Goal: Transaction & Acquisition: Book appointment/travel/reservation

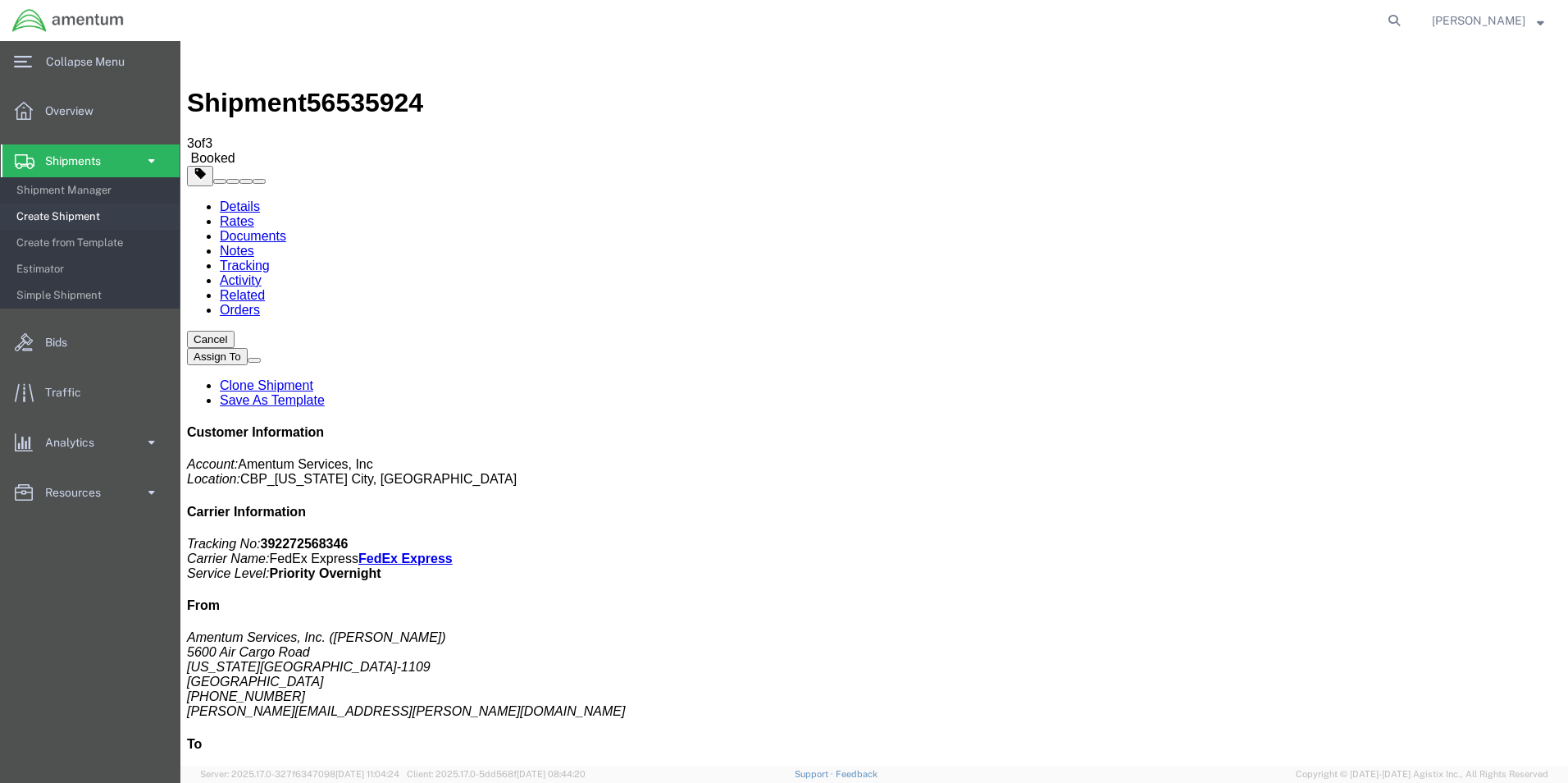
click at [147, 156] on span at bounding box center [151, 160] width 14 height 33
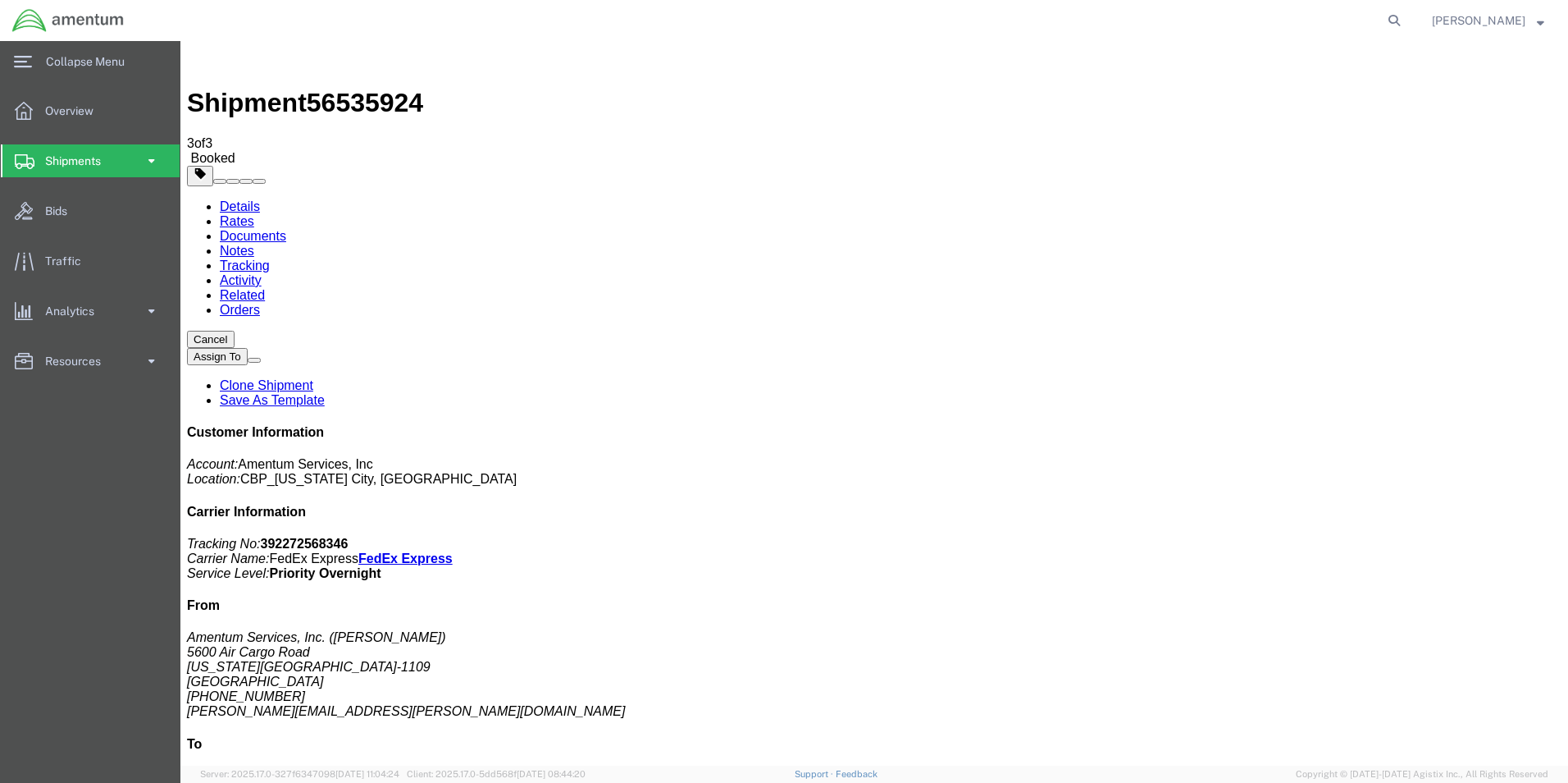
click at [150, 157] on span at bounding box center [151, 160] width 14 height 33
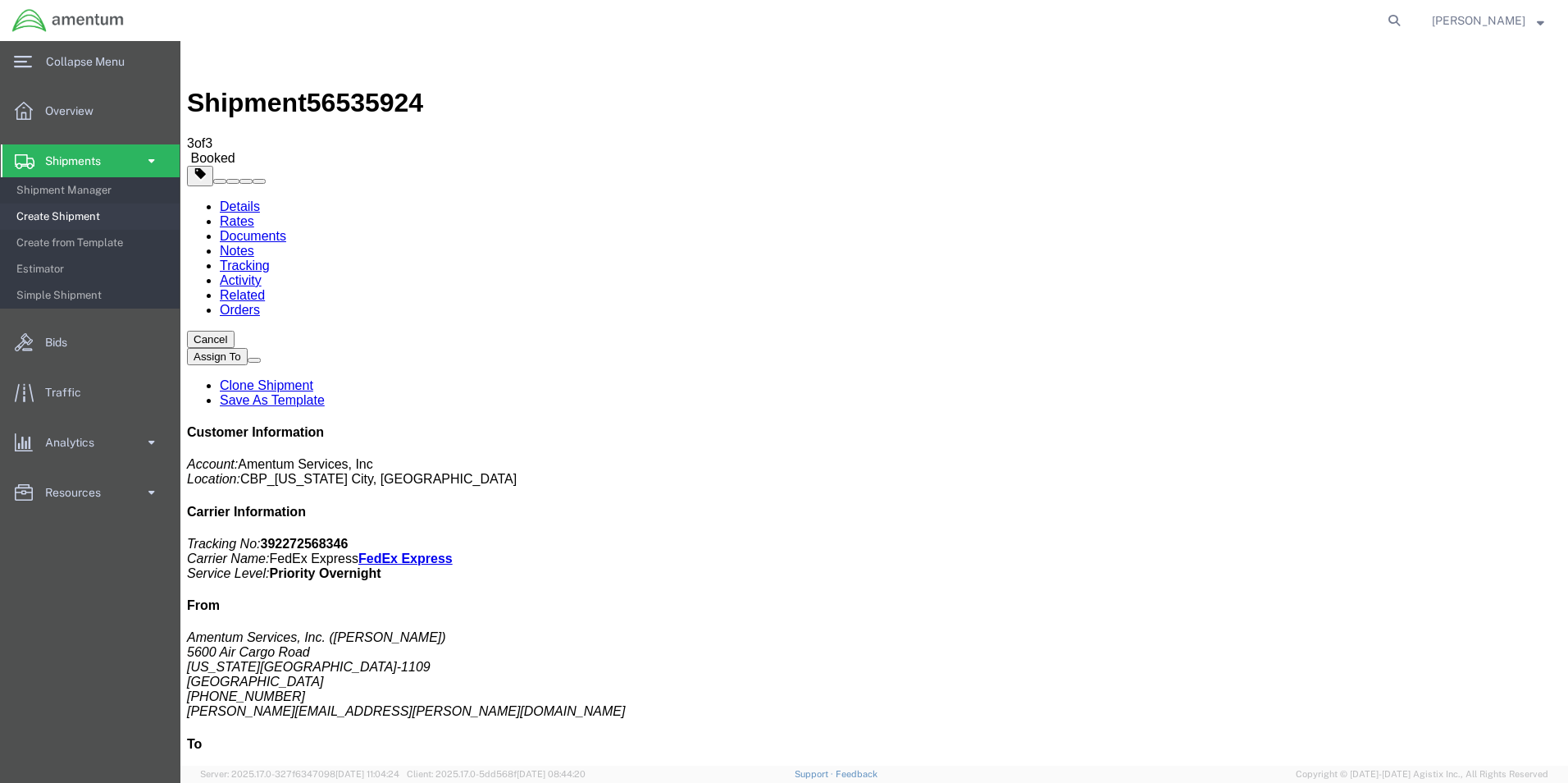
click at [71, 217] on span "Create Shipment" at bounding box center [93, 216] width 151 height 33
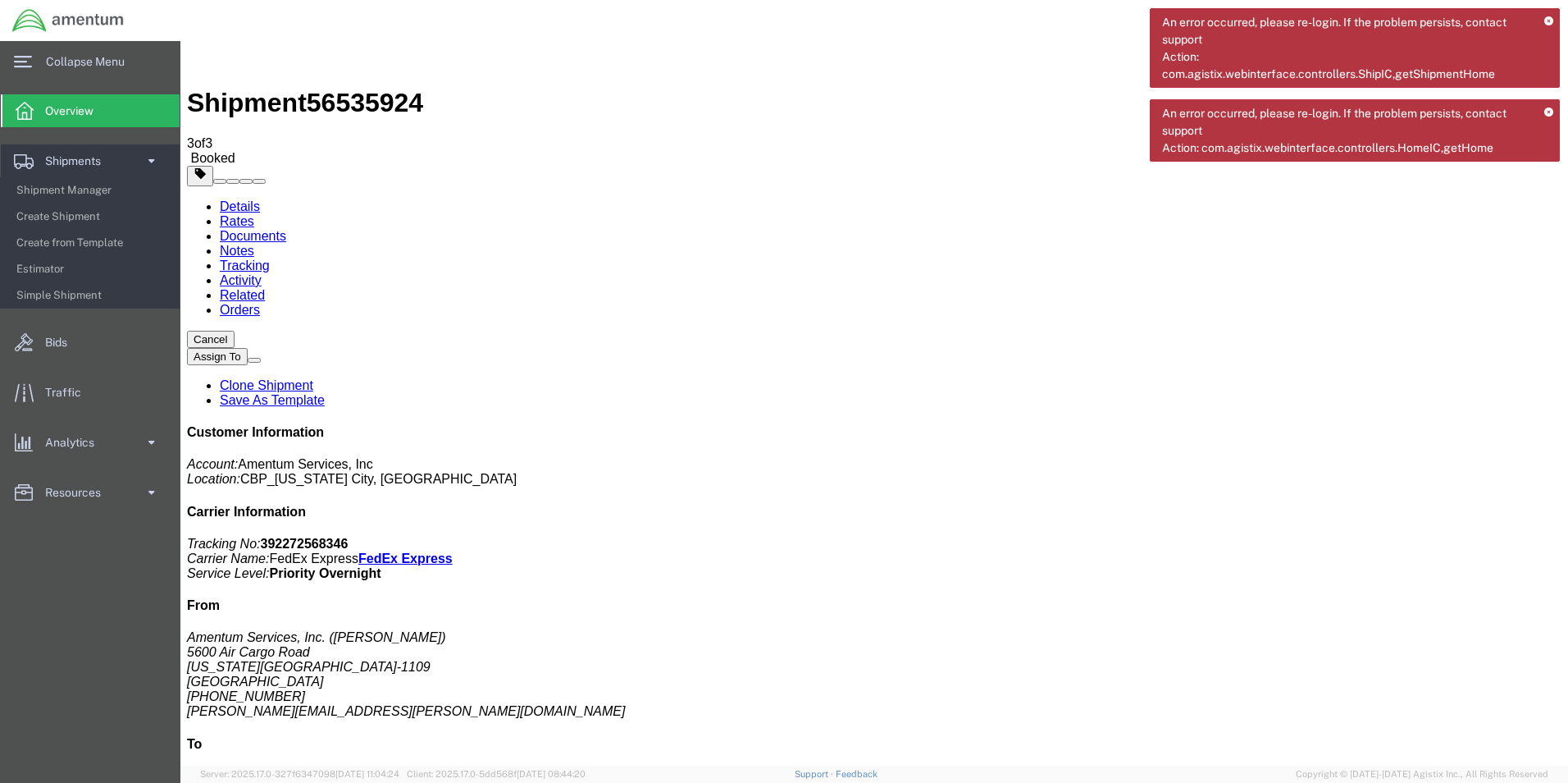
click at [44, 214] on span "Create Shipment" at bounding box center [93, 216] width 151 height 33
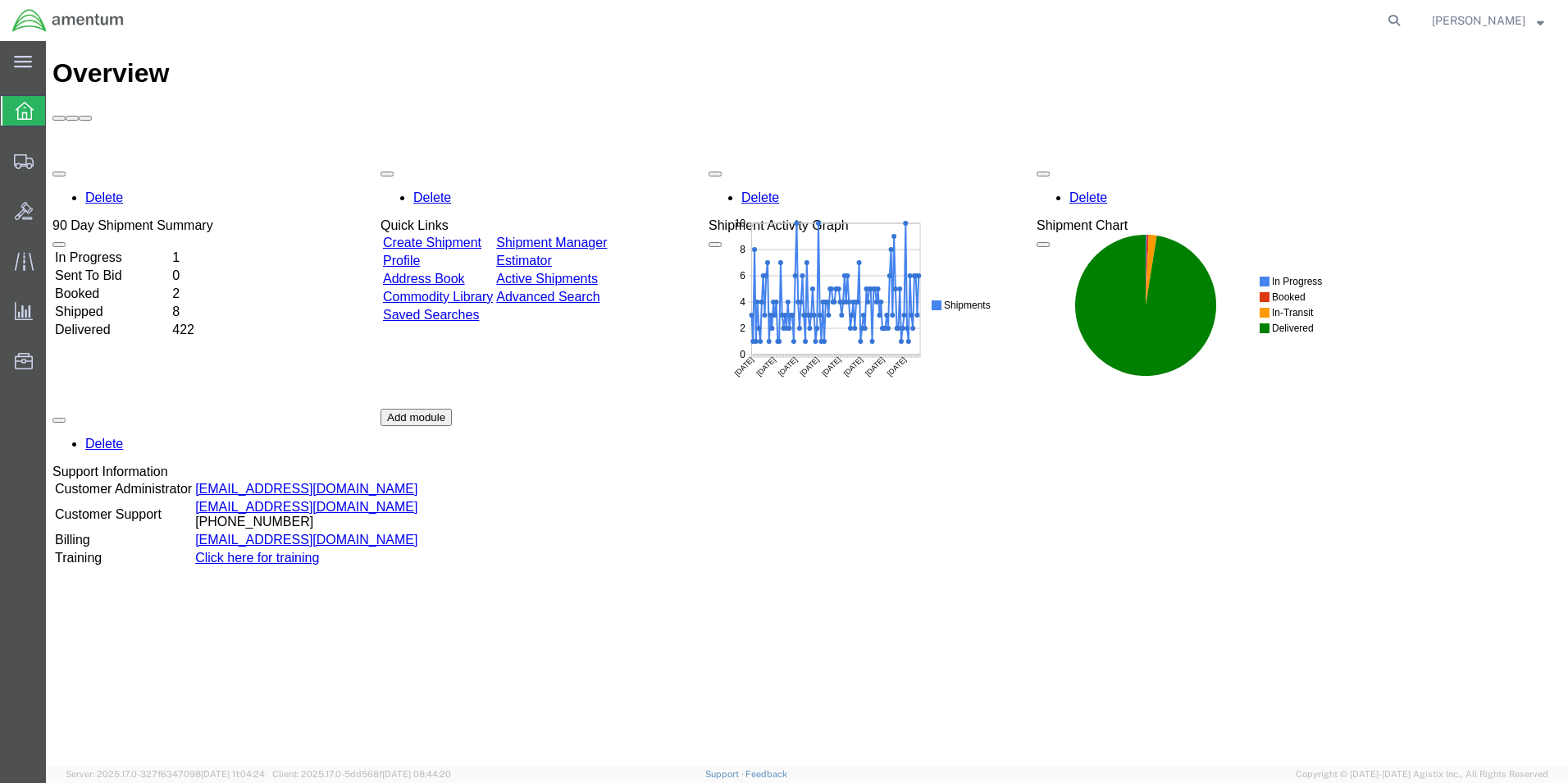
click at [453, 236] on link "Create Shipment" at bounding box center [432, 242] width 98 height 14
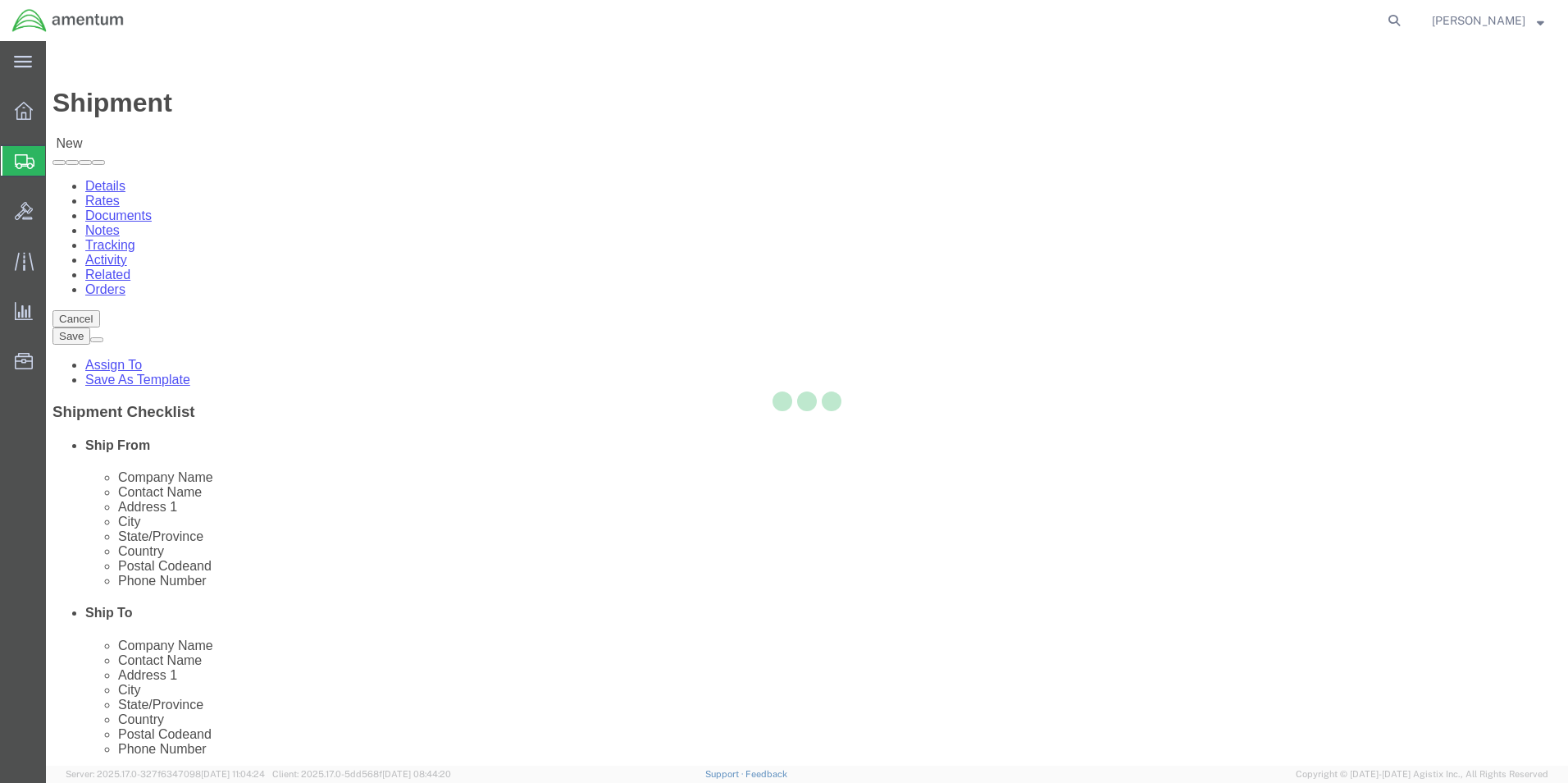
select select
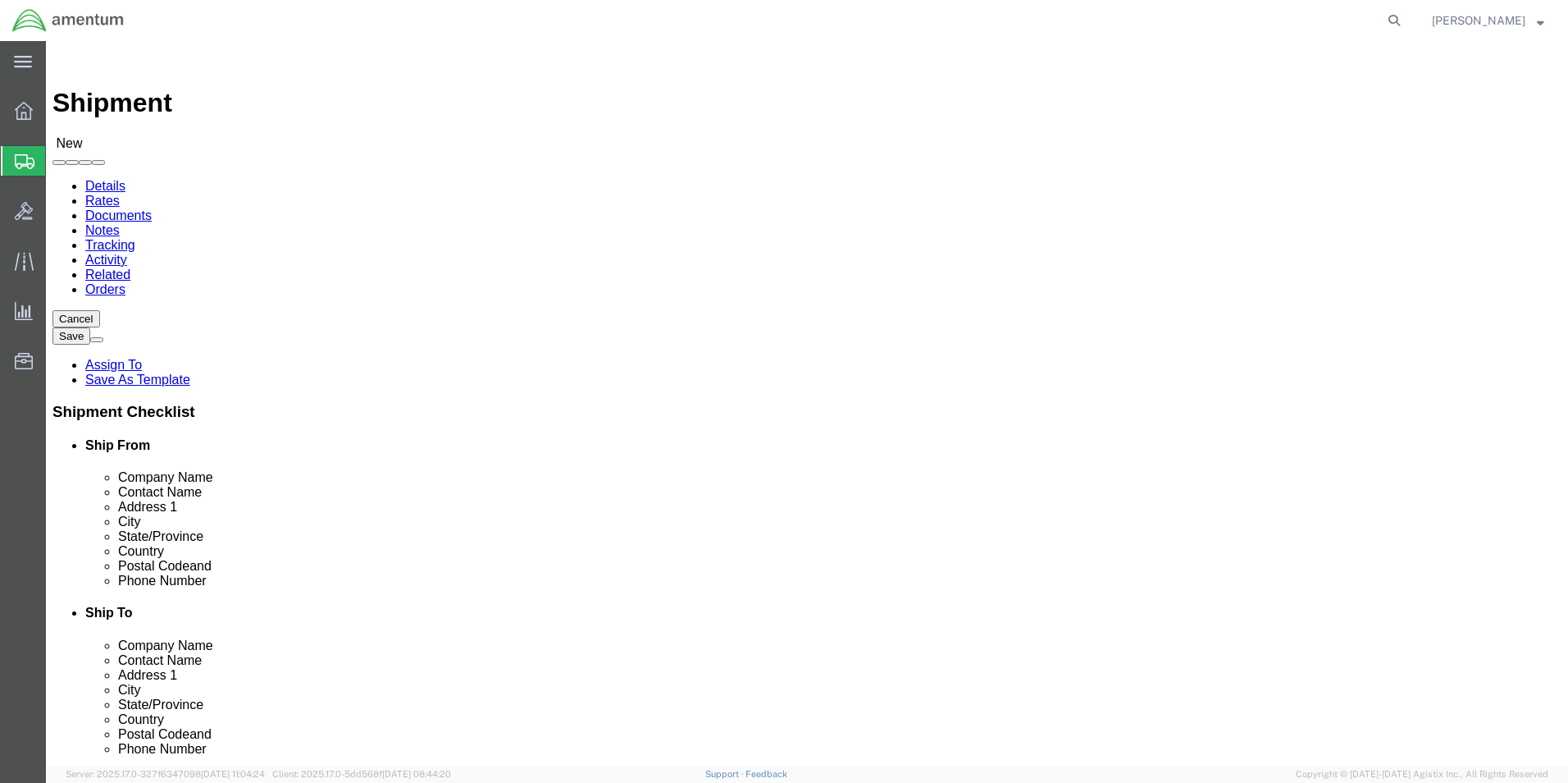
select select "MYPROFILE"
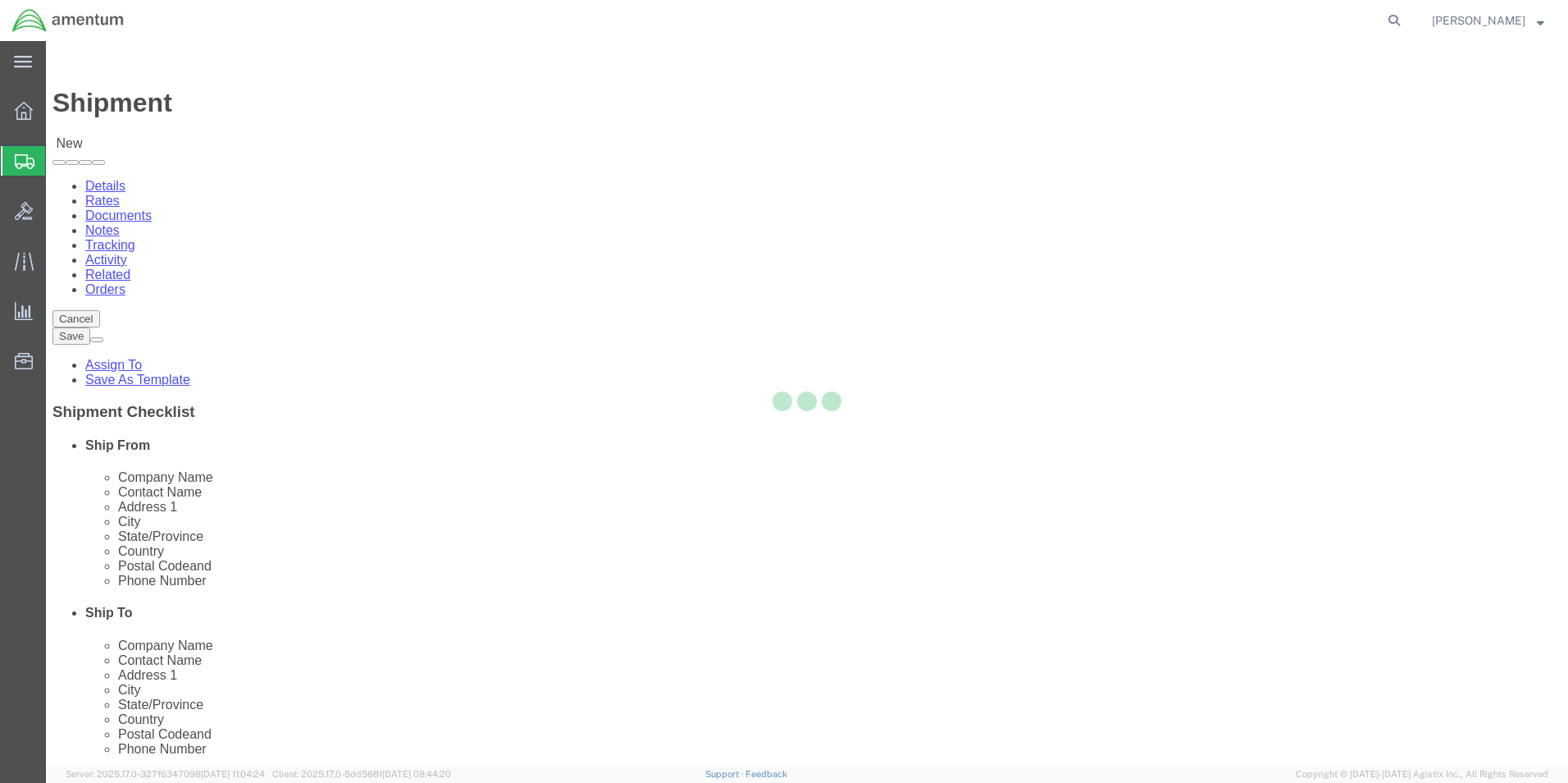
type input "Amentum Services, Inc."
type input "Zachary Bolhuis"
type input "5600 Air Cargo Road"
type input "Oklahoma City"
type input "73159-1109"
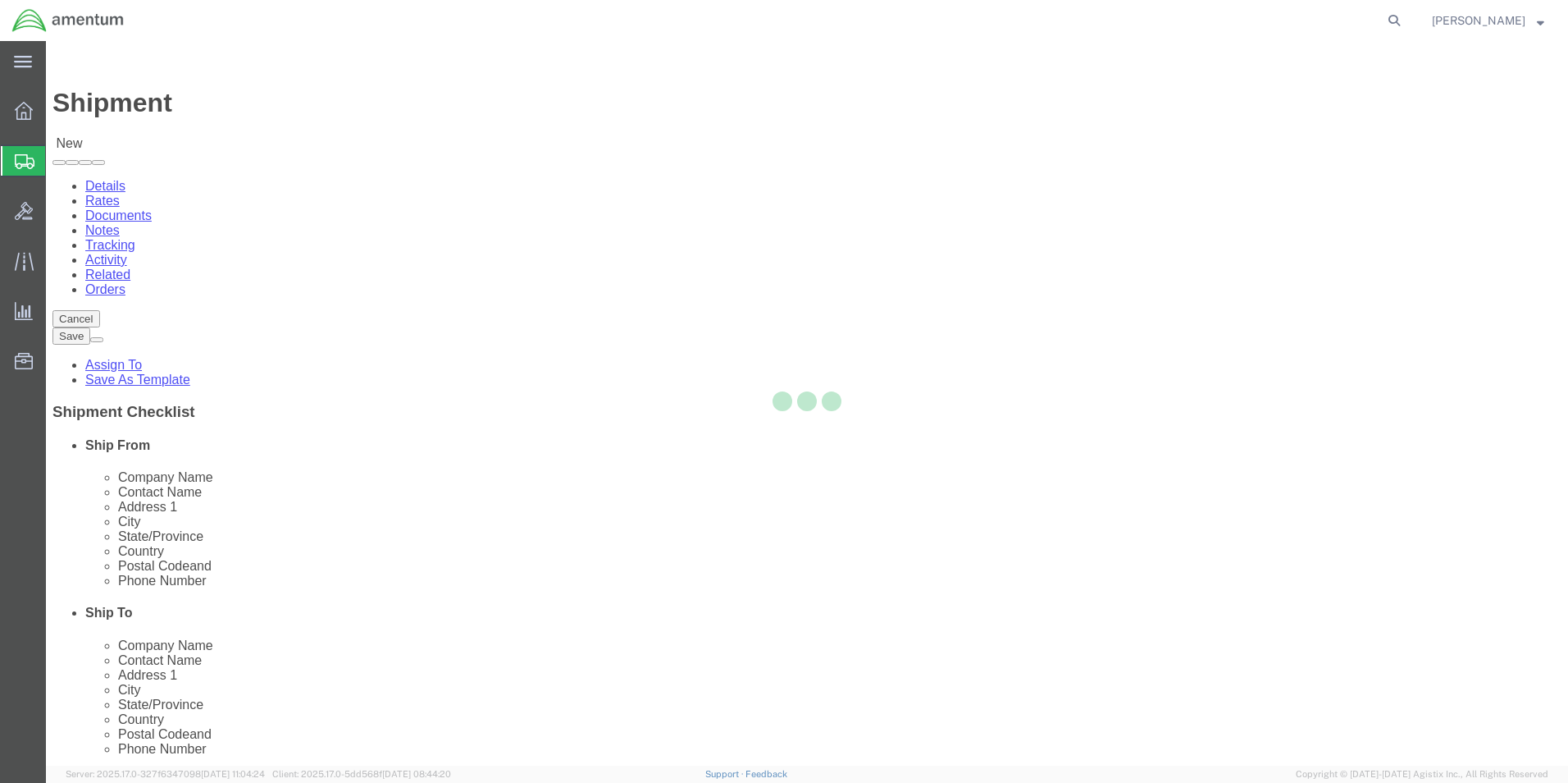
type input "405-319-6483"
type input "zachary.s.bolhuis@associates.cbp.dhs.gov"
checkbox input "true"
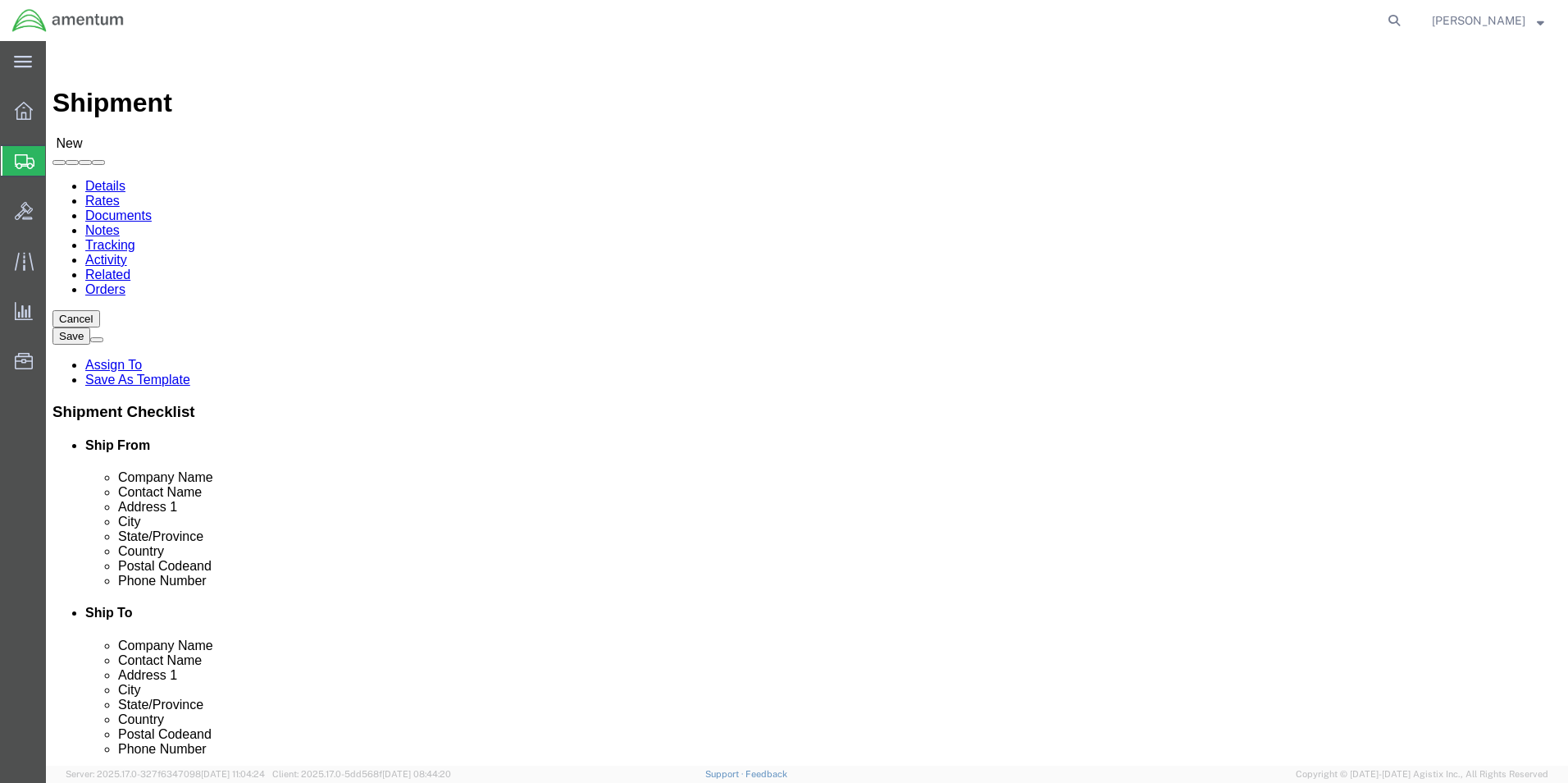
select select "OK"
click input "text"
type input "wtu"
select select "49949"
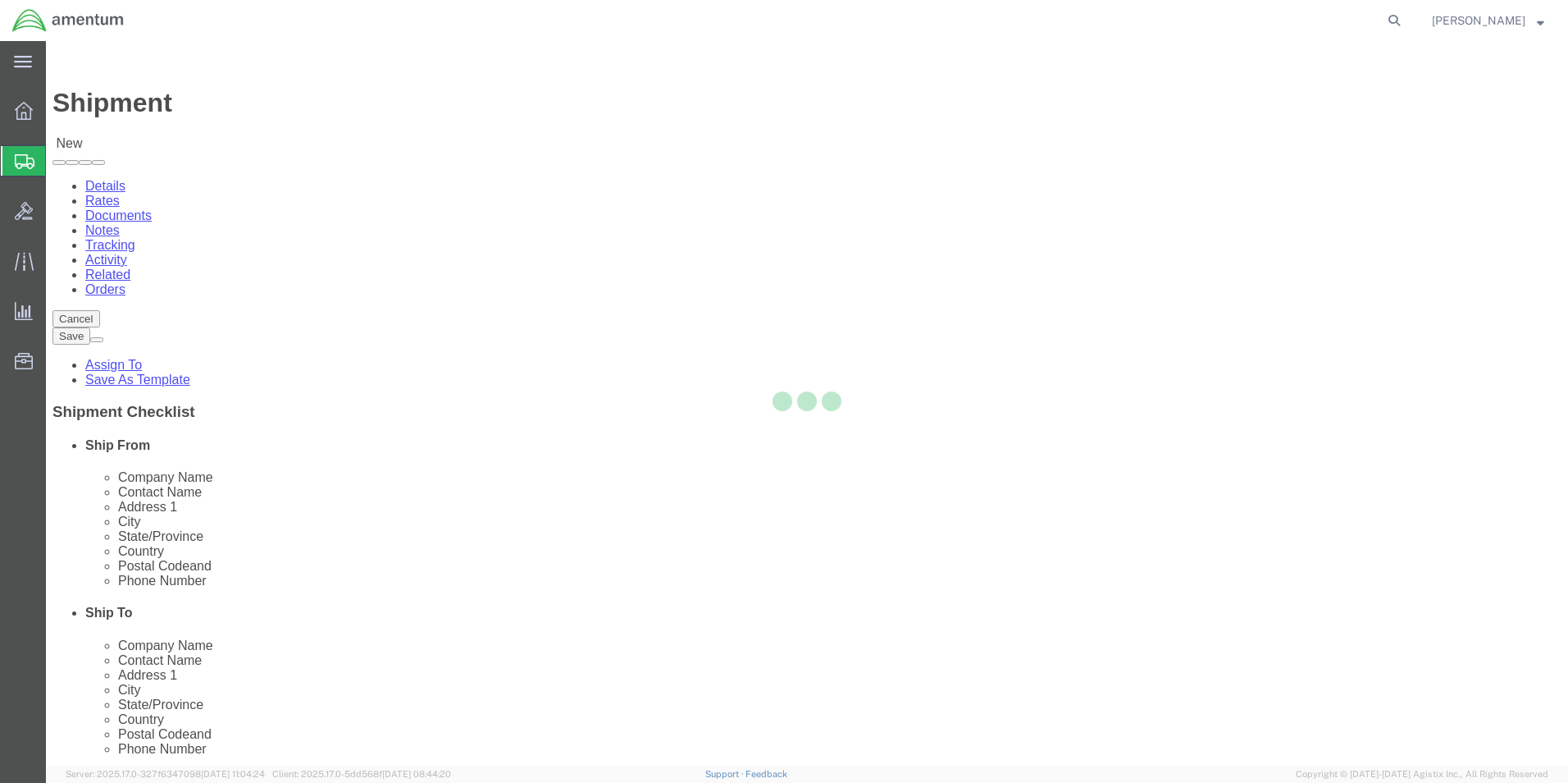
type input "Amentum Services, Inc"
type input "Timothy Baca"
type input "3501 S Flightline Rd, Bldg 1244"
type input "DAVIS MONTHAN AFB"
type input "DM AFB"
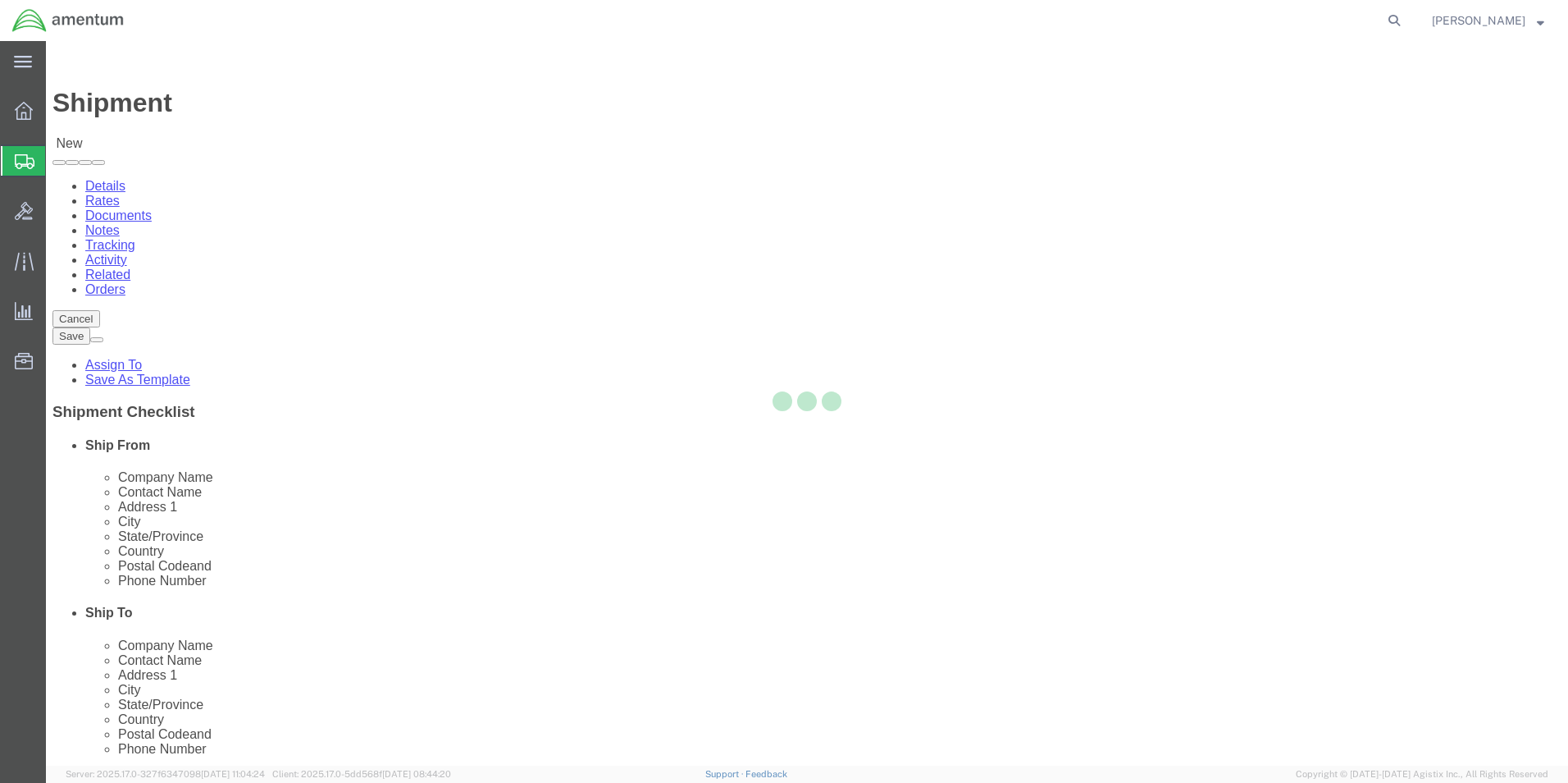
type input "85707"
type input "520-584-2614"
type input "timothy.l.baca@cbp.dhs.gov"
checkbox input "true"
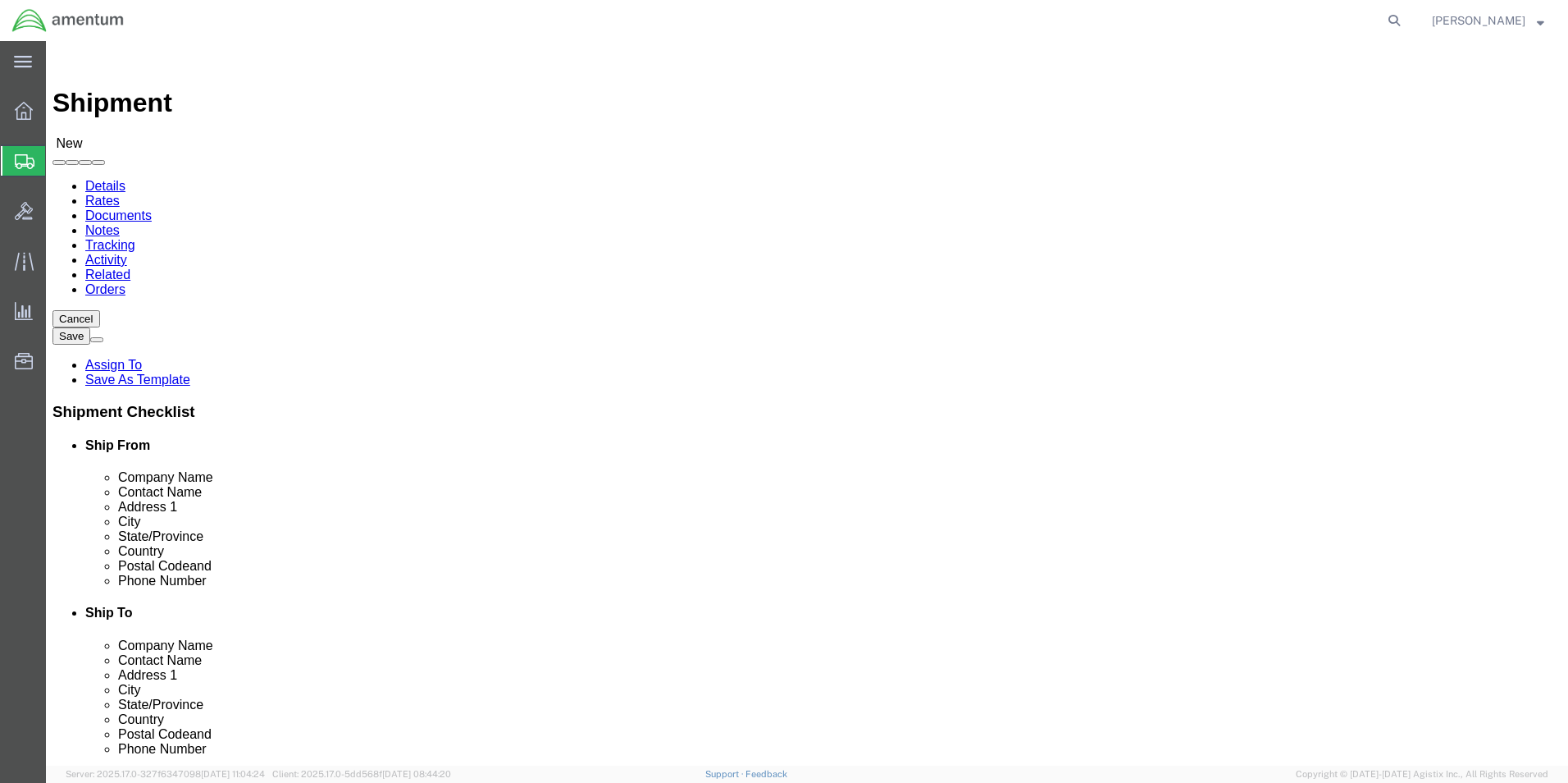
select select "AZ"
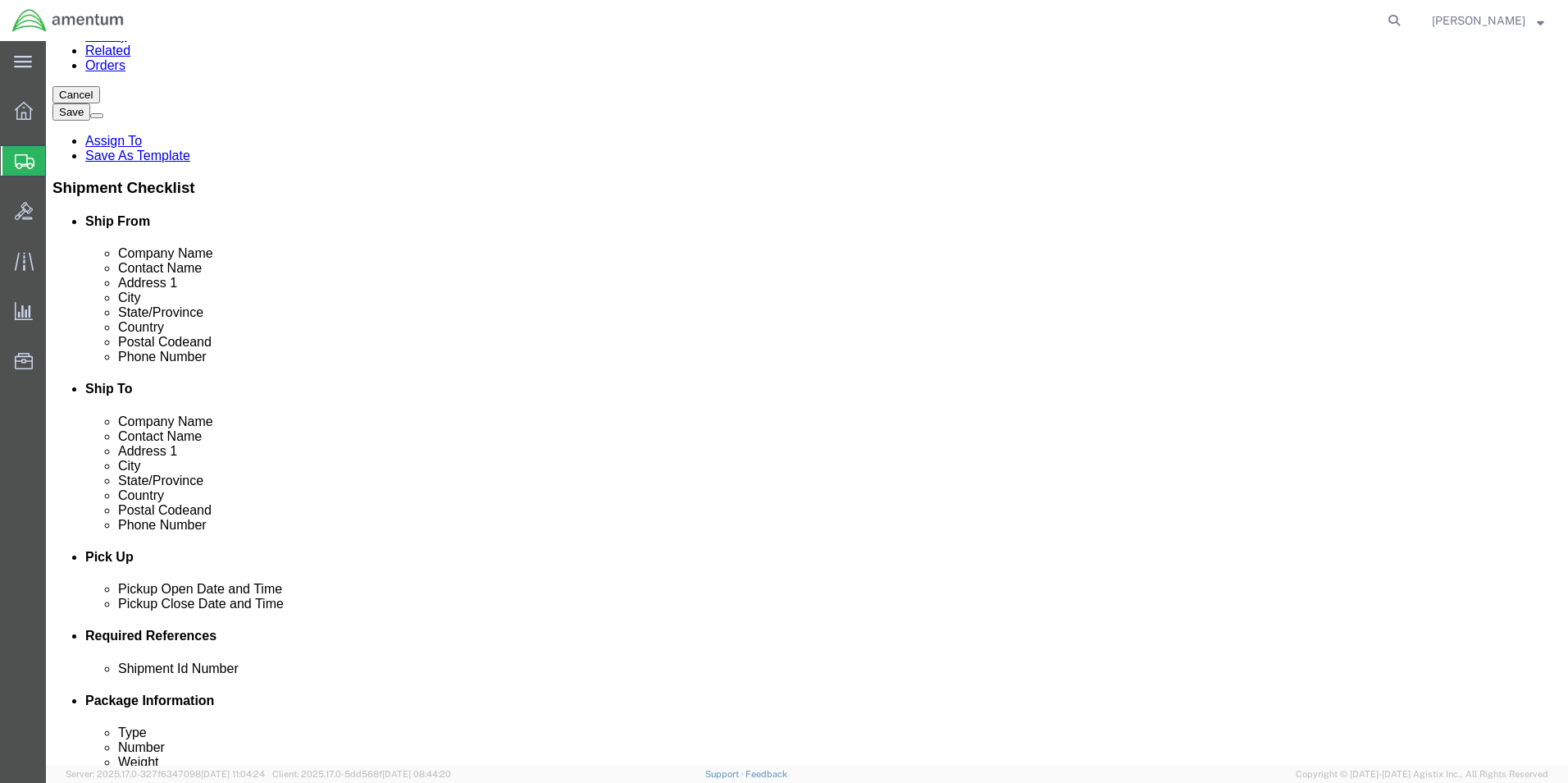
scroll to position [410, 0]
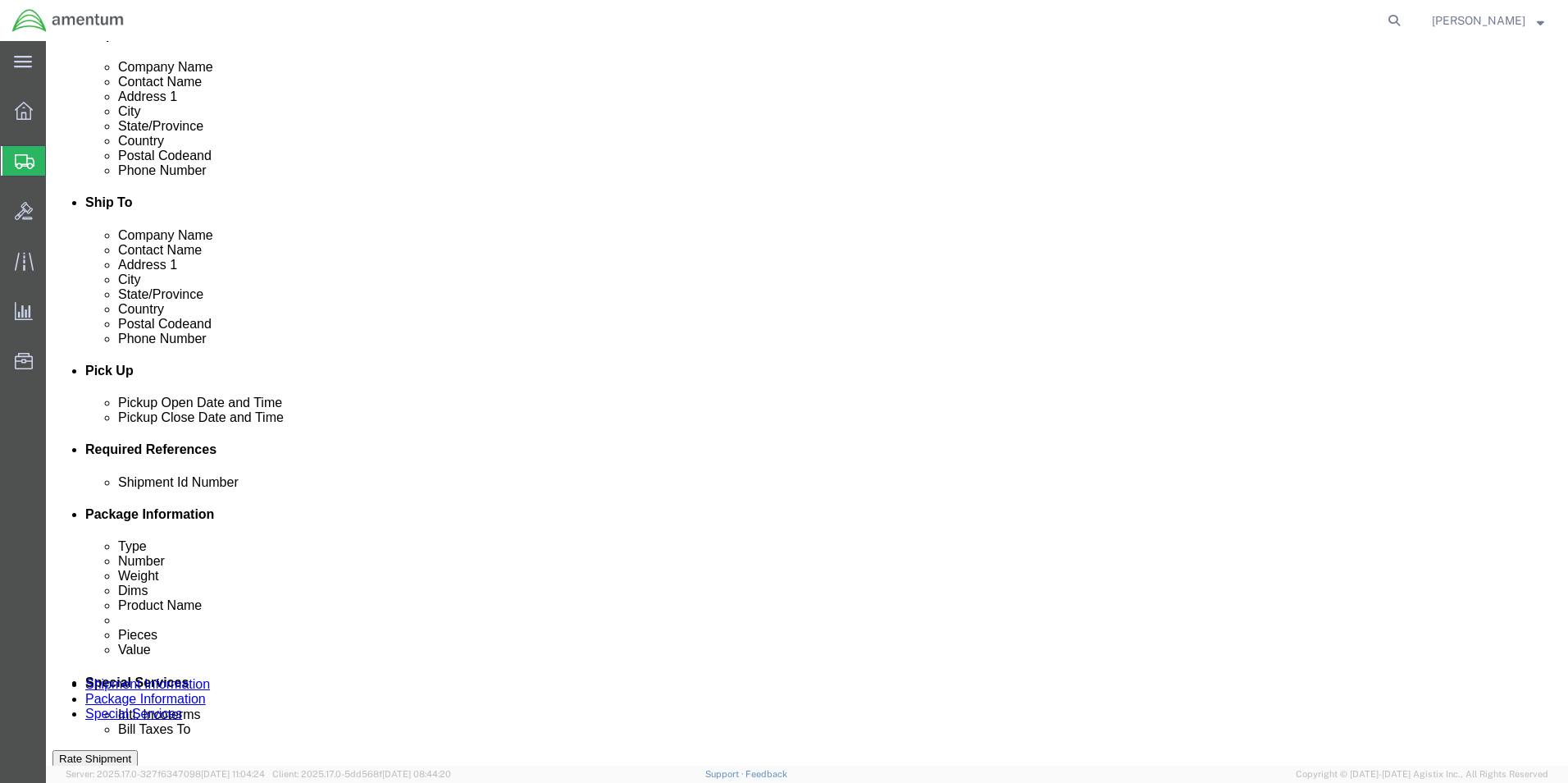
click div "Aug 19 2025 2:00 PM"
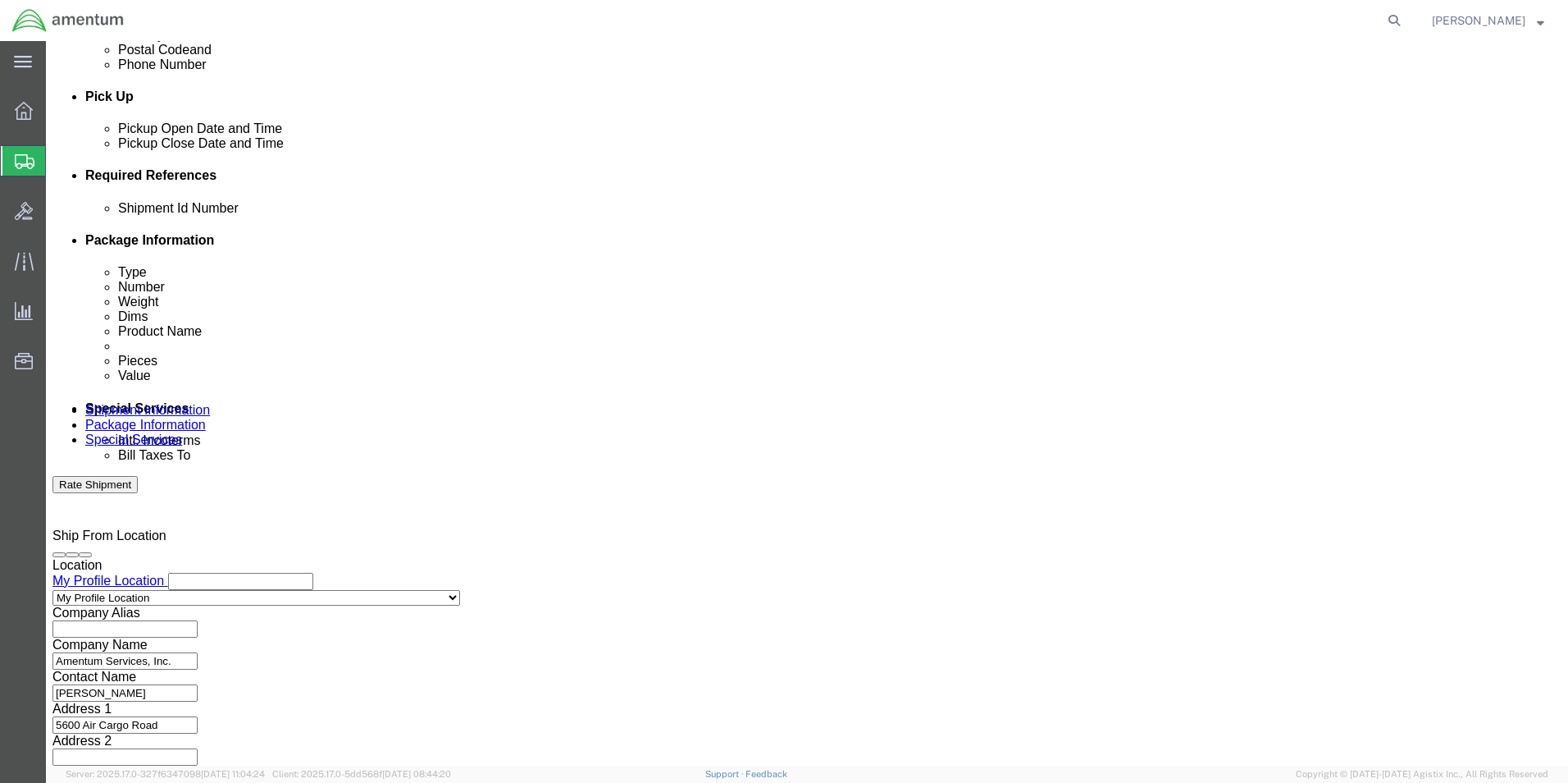
type input "3:00 PM"
click button "Apply"
click button "Add reference"
click select "Select Account Type Activity ID Airline Appointment Number ASN Batch Request # …"
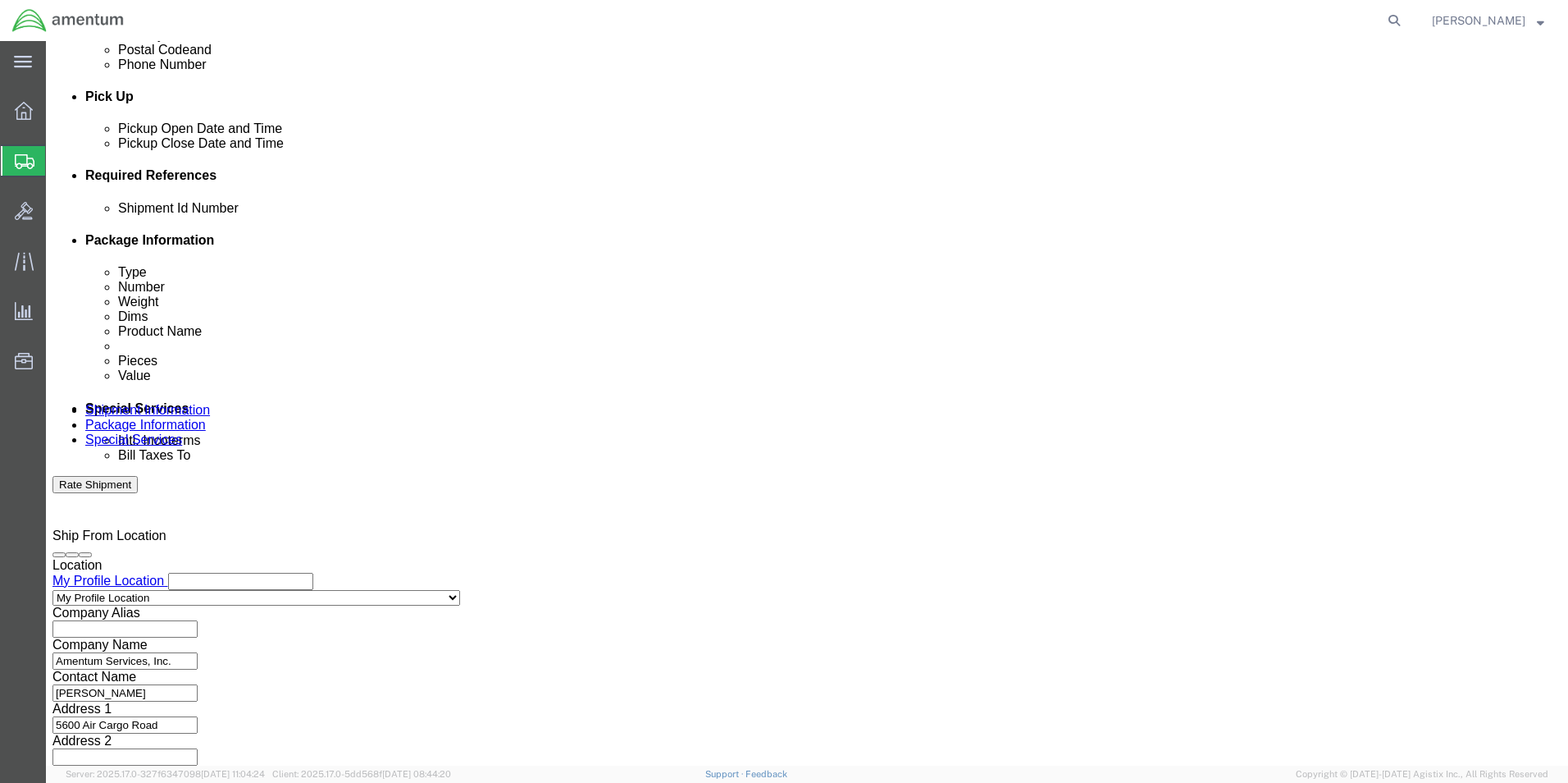
select select "DEPT"
click select "Select Account Type Activity ID Airline Appointment Number ASN Batch Request # …"
drag, startPoint x: 496, startPoint y: 319, endPoint x: 499, endPoint y: 339, distance: 20.2
click select "Select Account Type Activity ID Airline Appointment Number ASN Batch Request # …"
select select "CUSTREF"
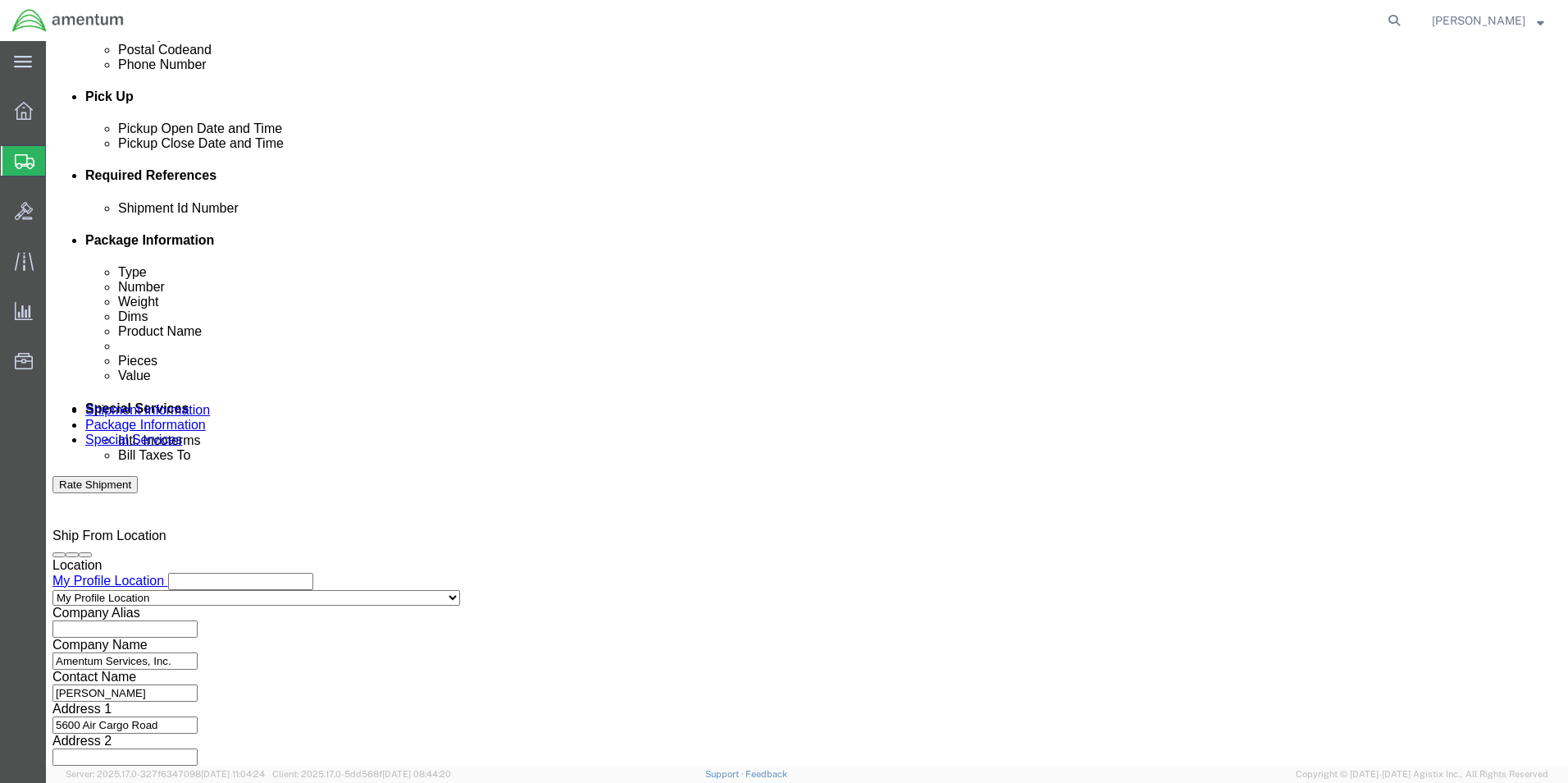
click select "Select Account Type Activity ID Airline Appointment Number ASN Batch Request # …"
click input "text"
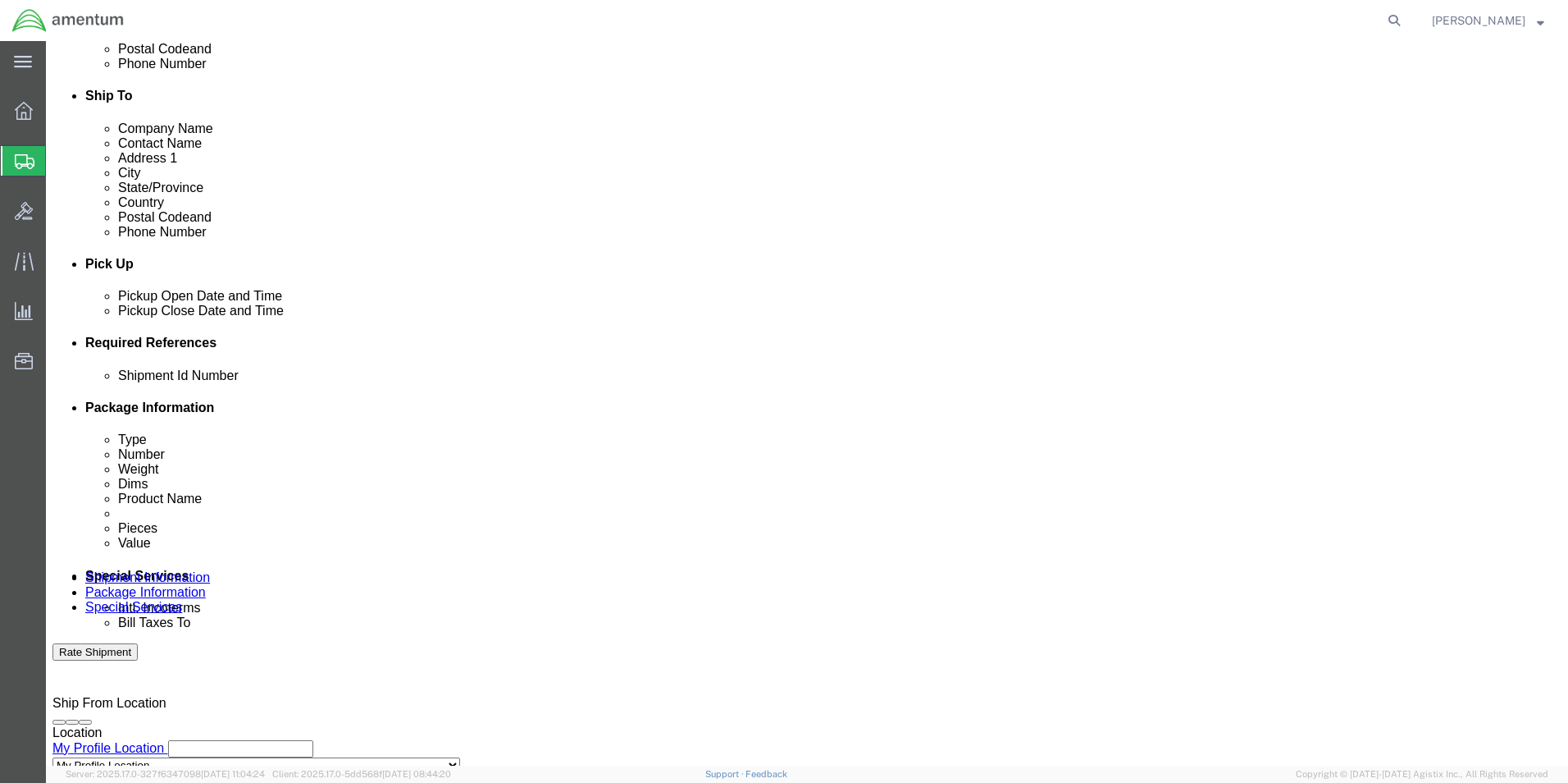
scroll to position [520, 0]
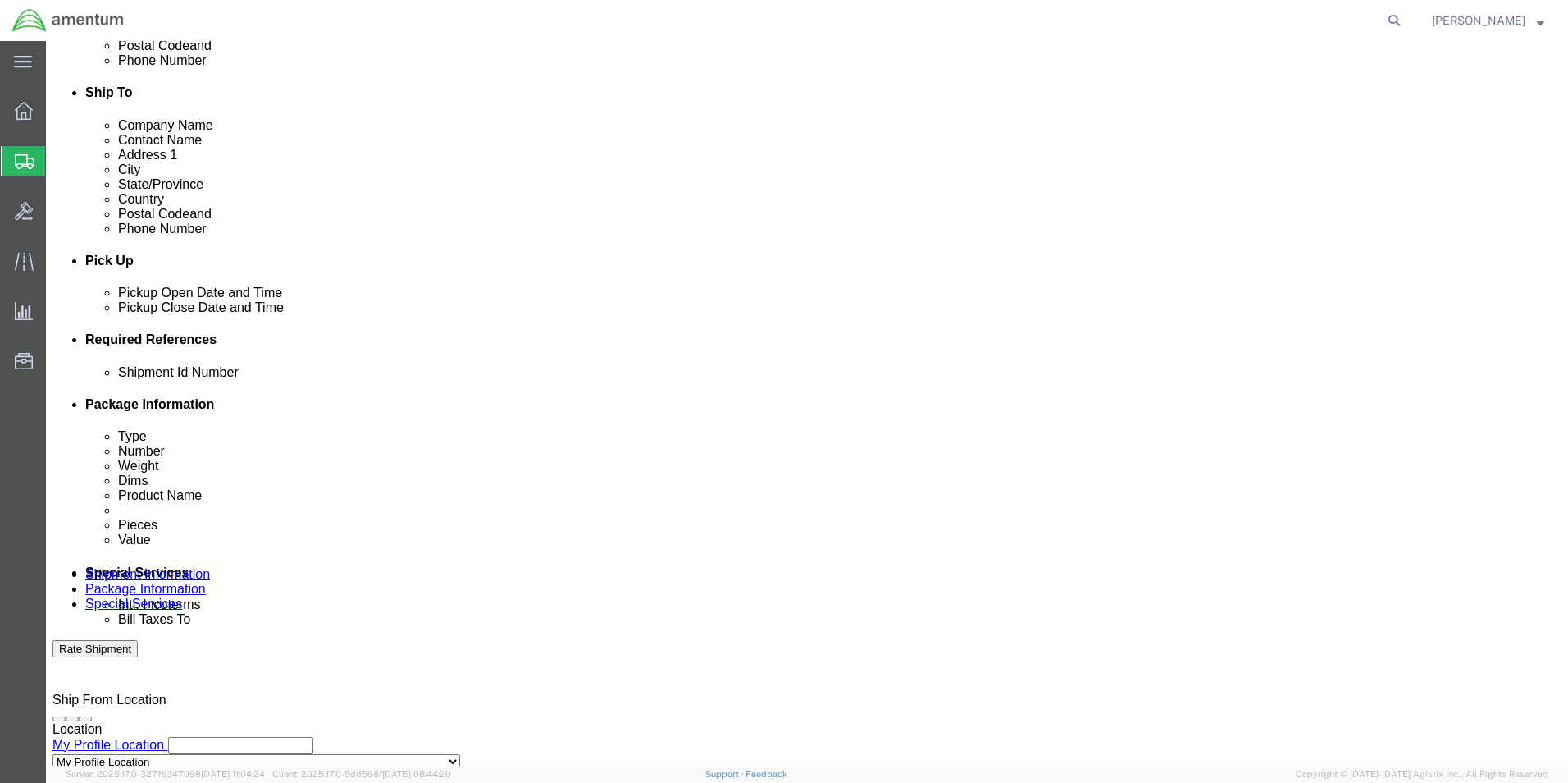
click input "text"
type input "CBP"
click input "text"
type input "94944"
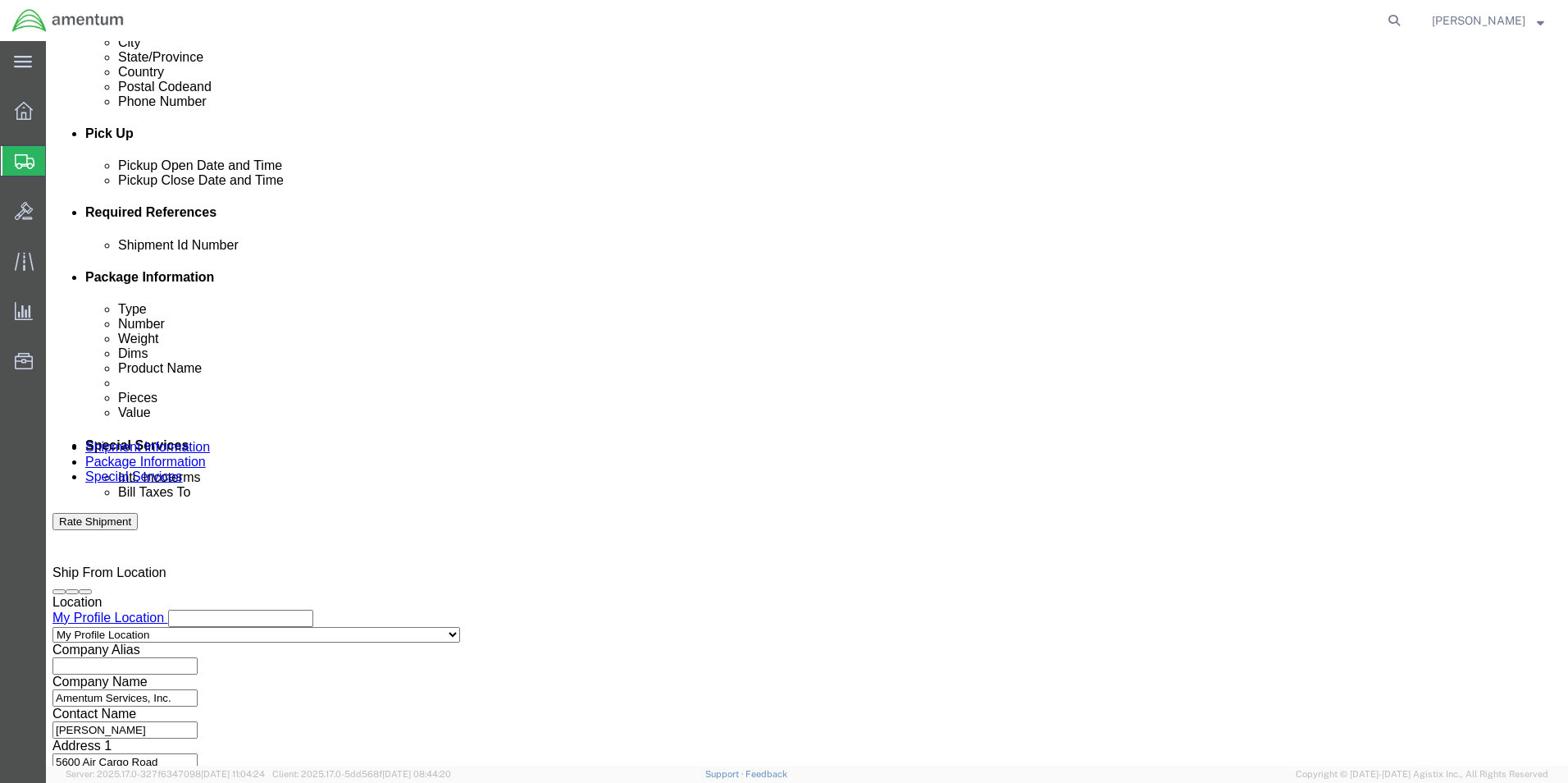
scroll to position [684, 0]
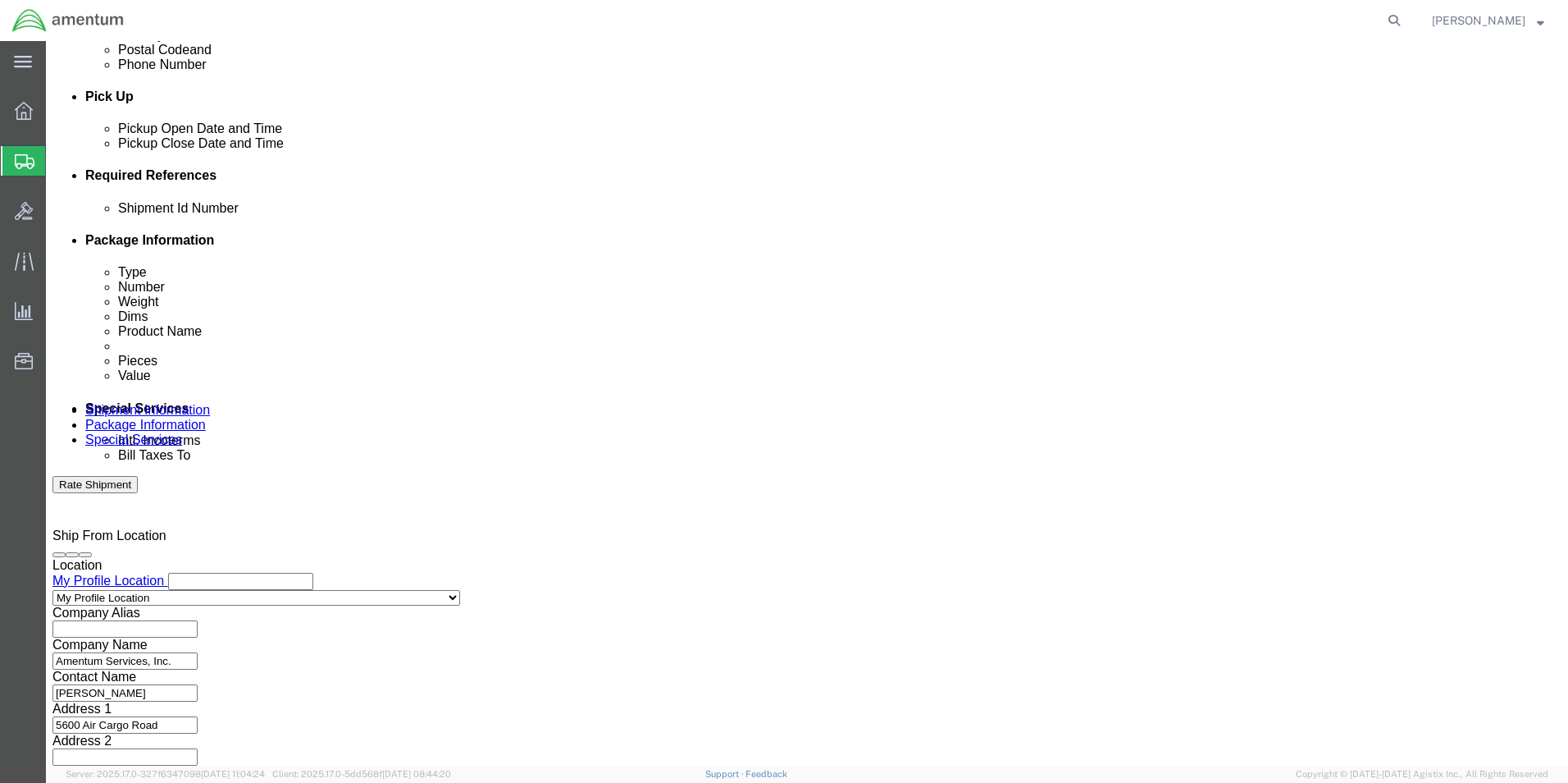
type input "325442"
click button "Continue"
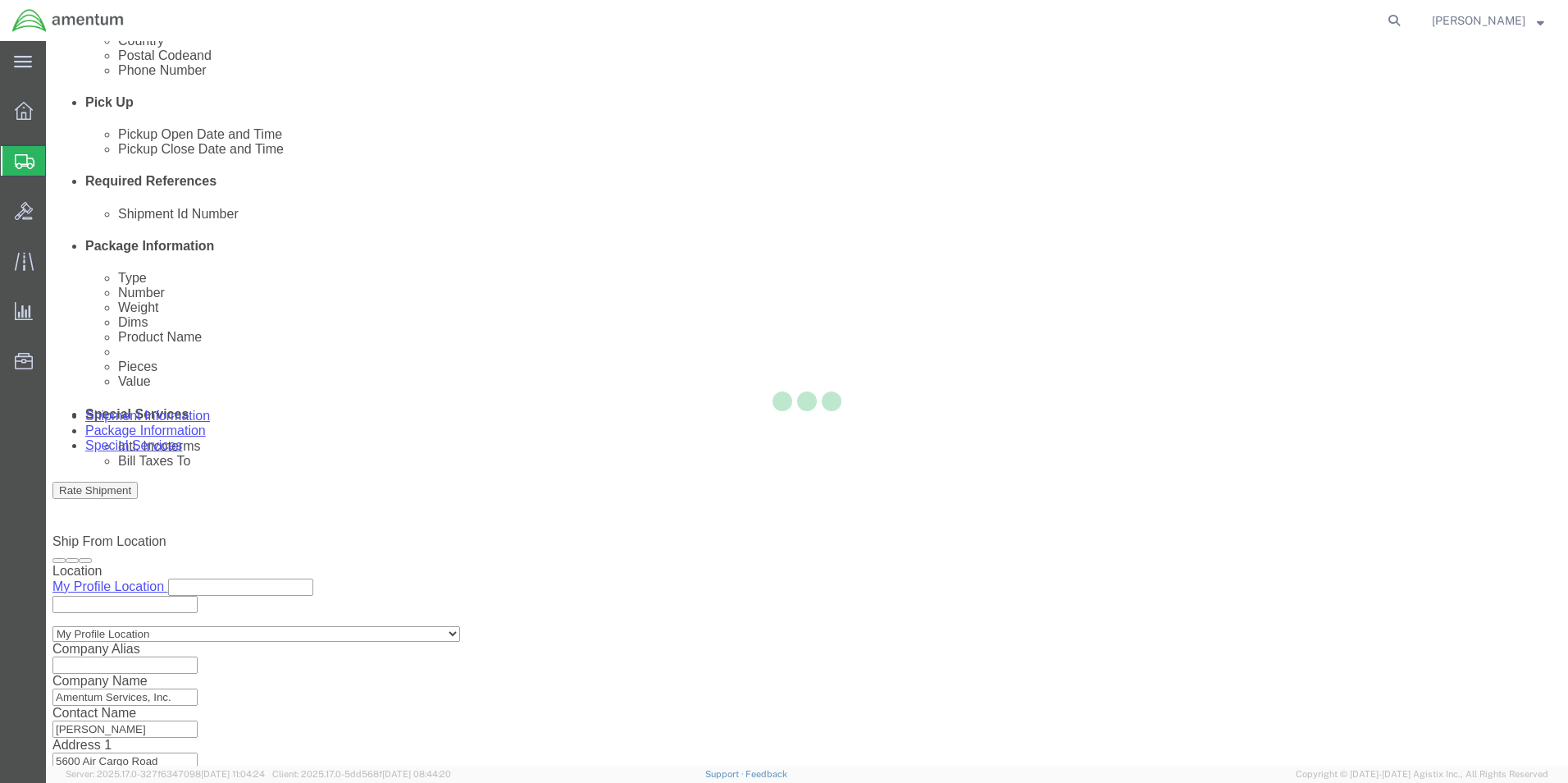
select select "CBOX"
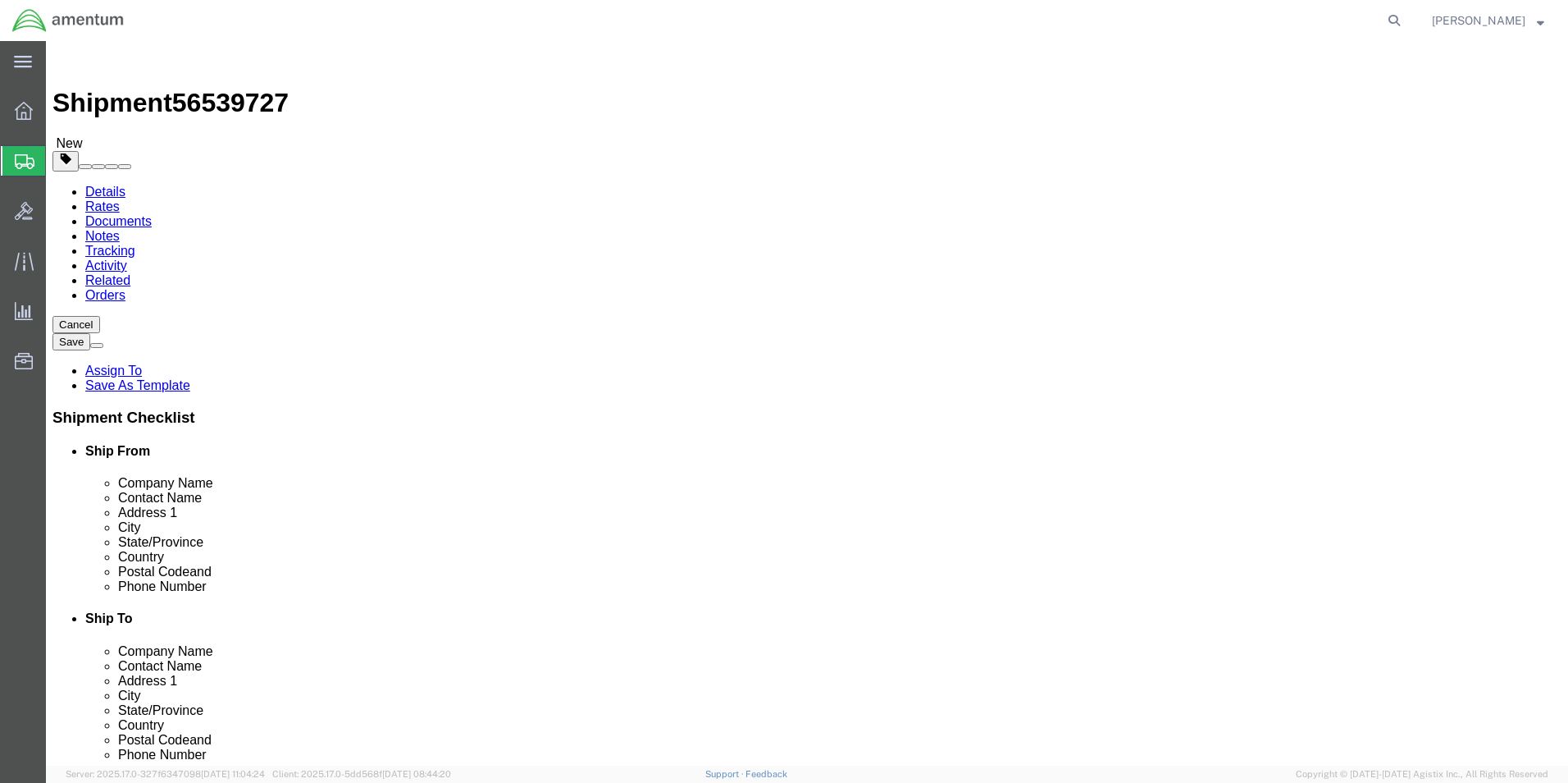
click input "text"
type input "28"
type input "8"
type input "3.00"
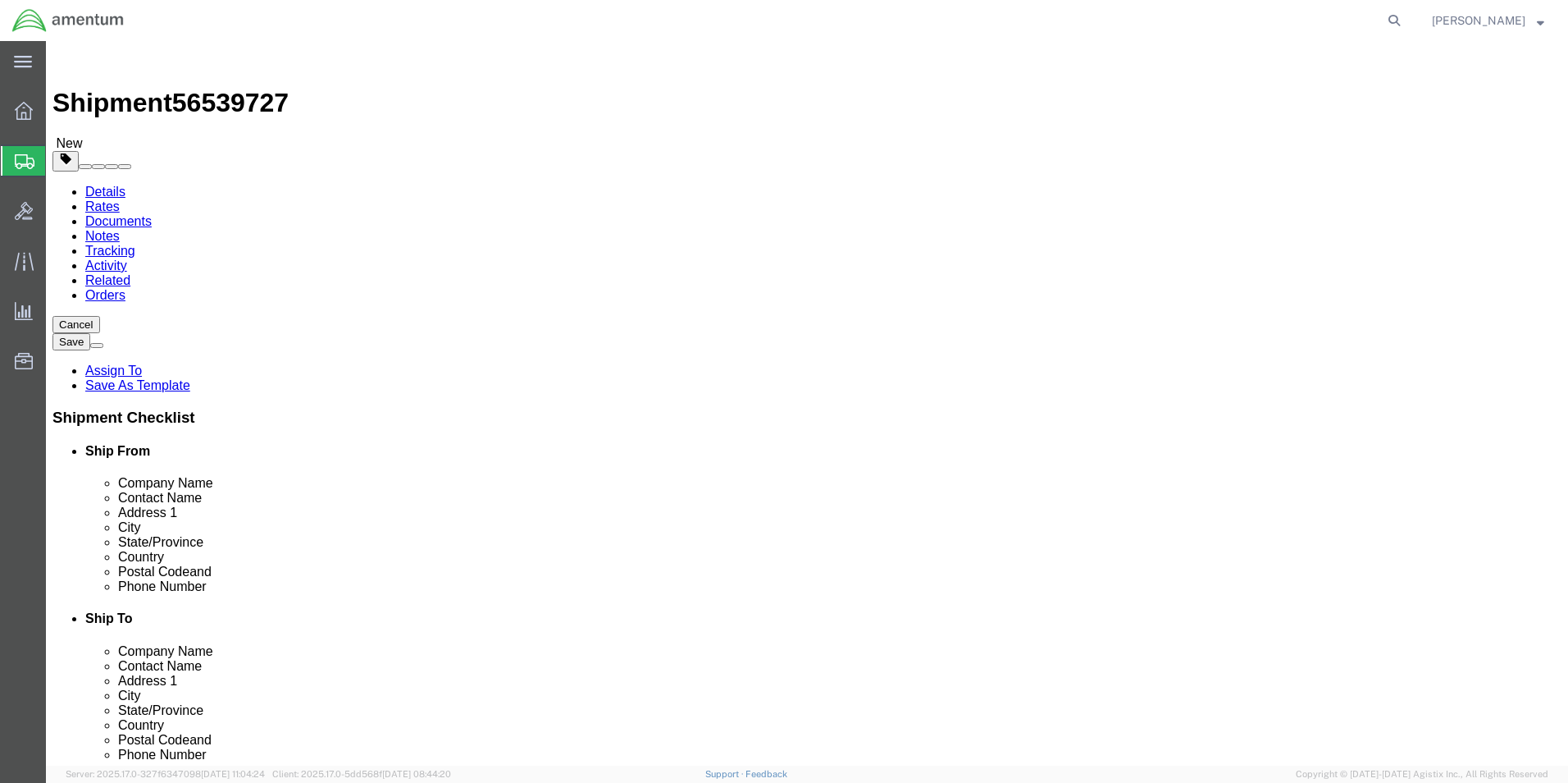
click link "Add Content"
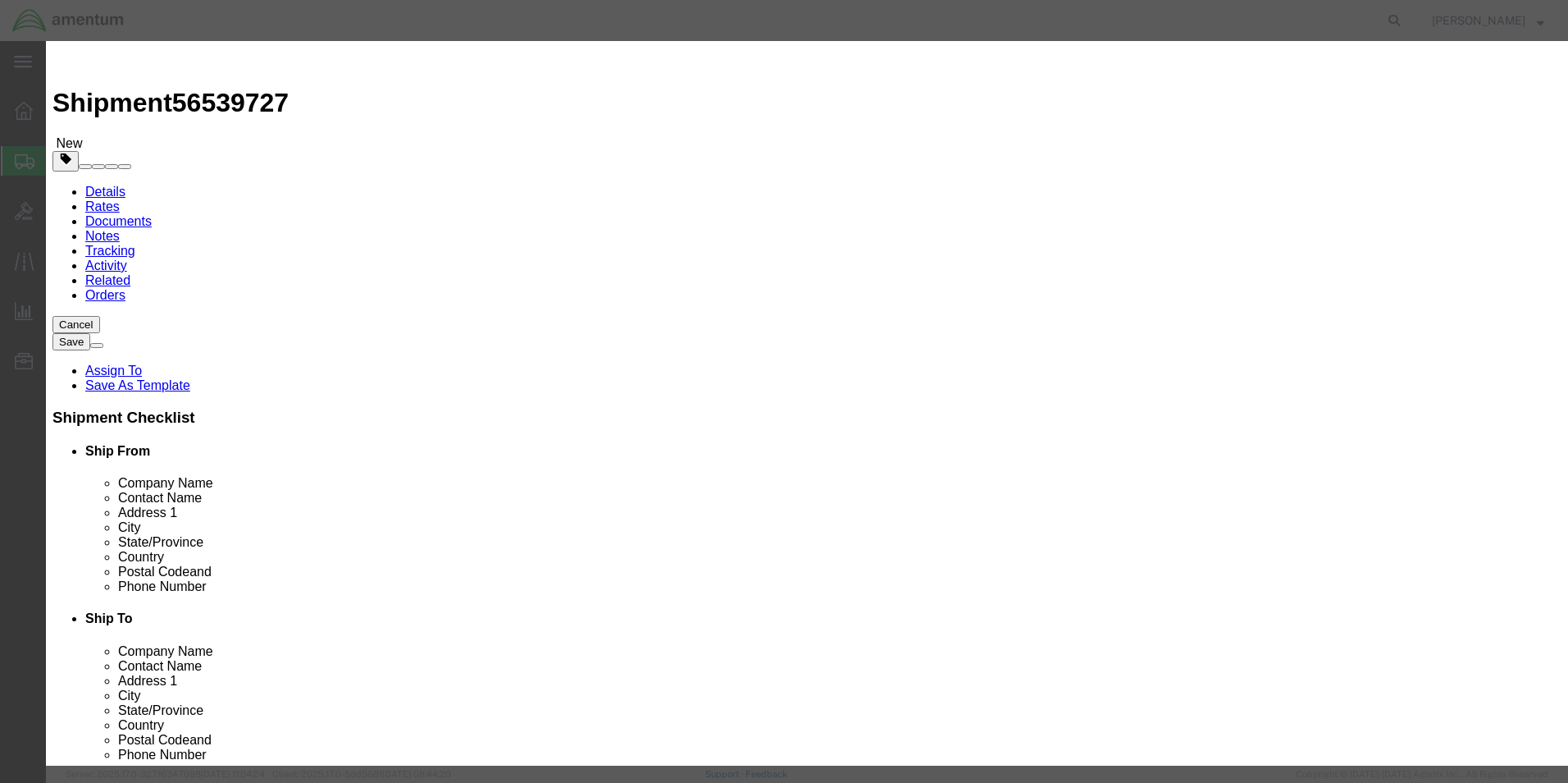
click input "text"
type input "GAS ROD"
type input "1.00"
type input "300.00"
click button "Save & Close"
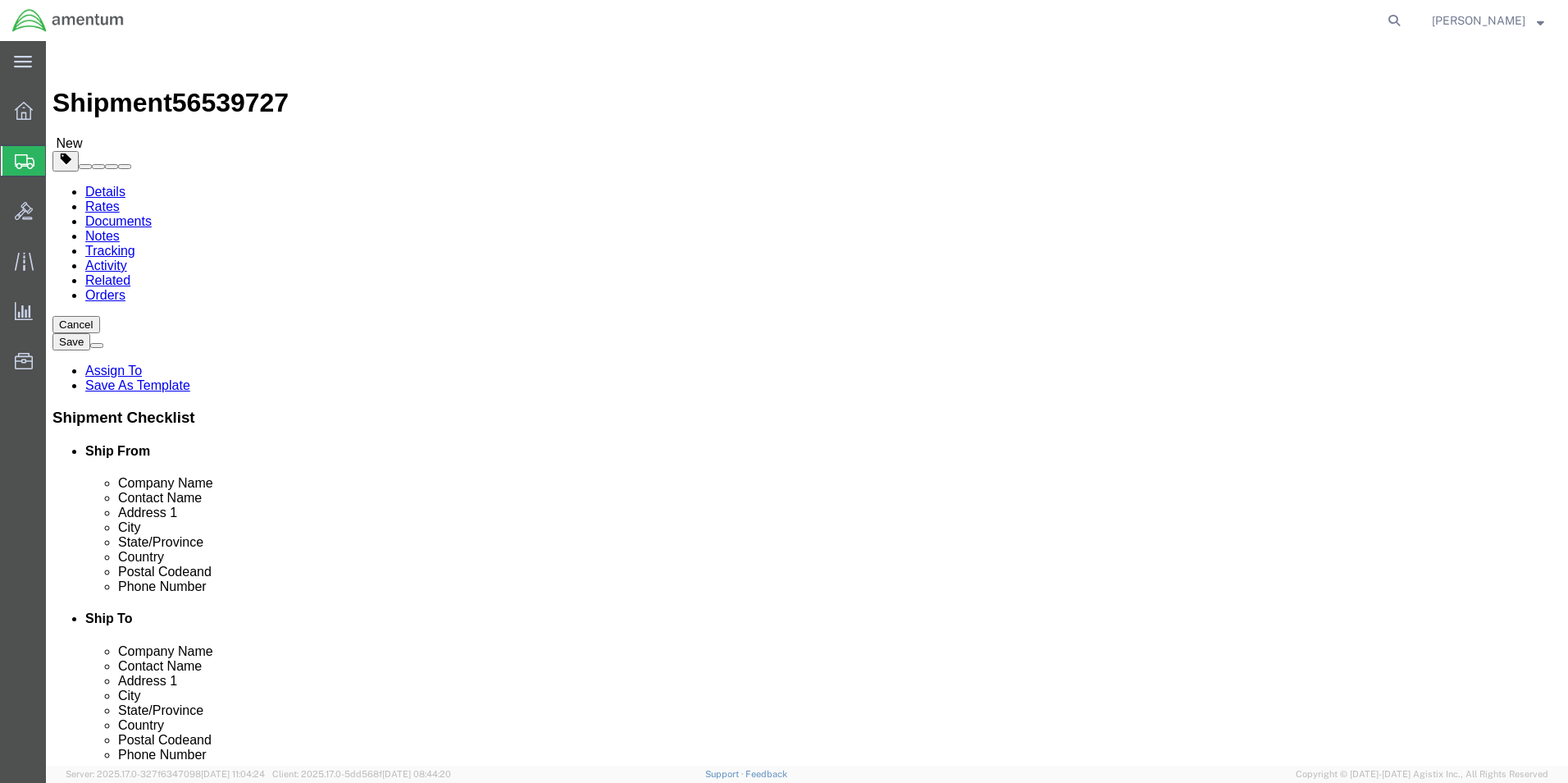
click button "Rate Shipment"
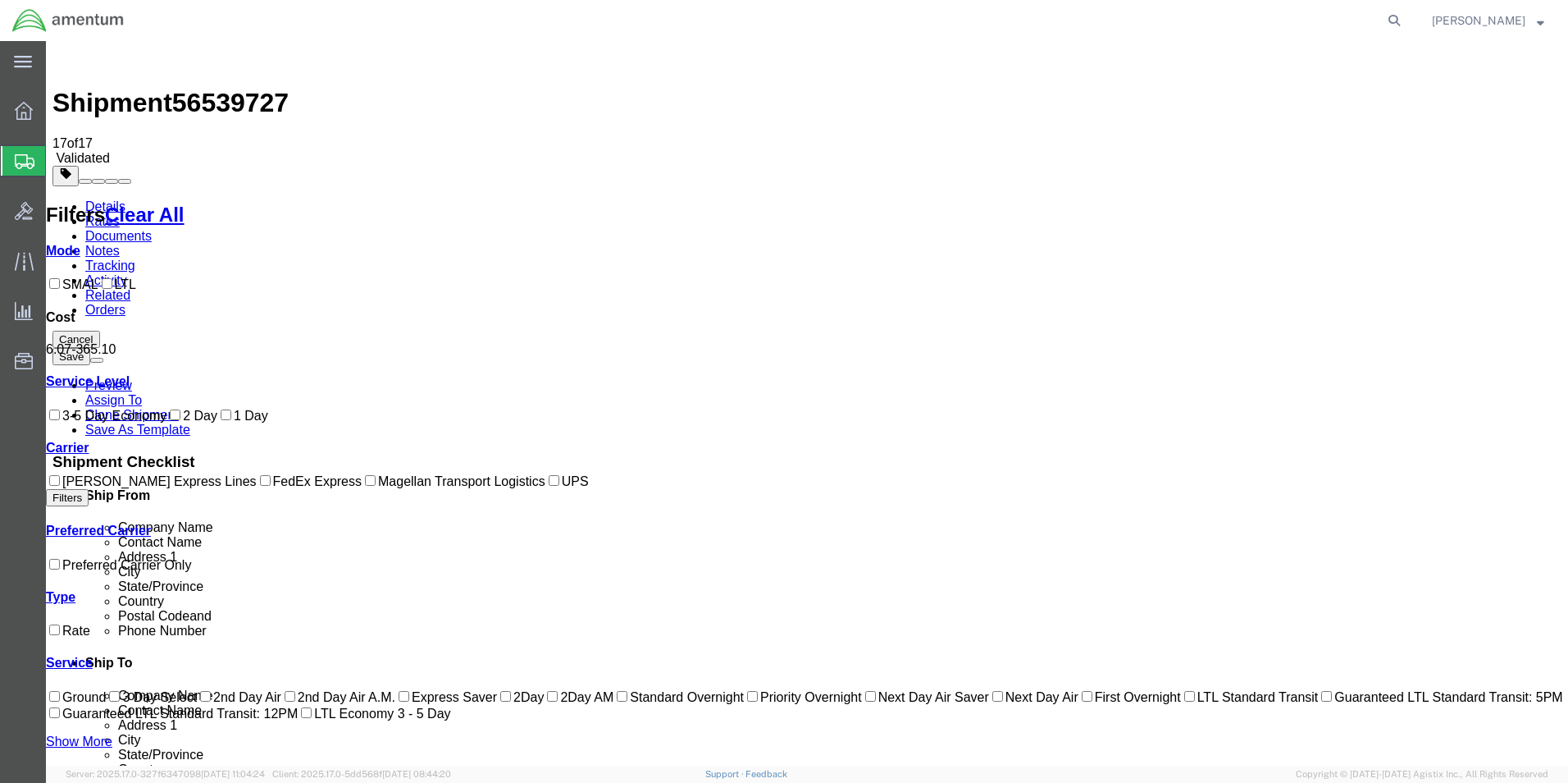
drag, startPoint x: 1005, startPoint y: 529, endPoint x: 978, endPoint y: 535, distance: 27.7
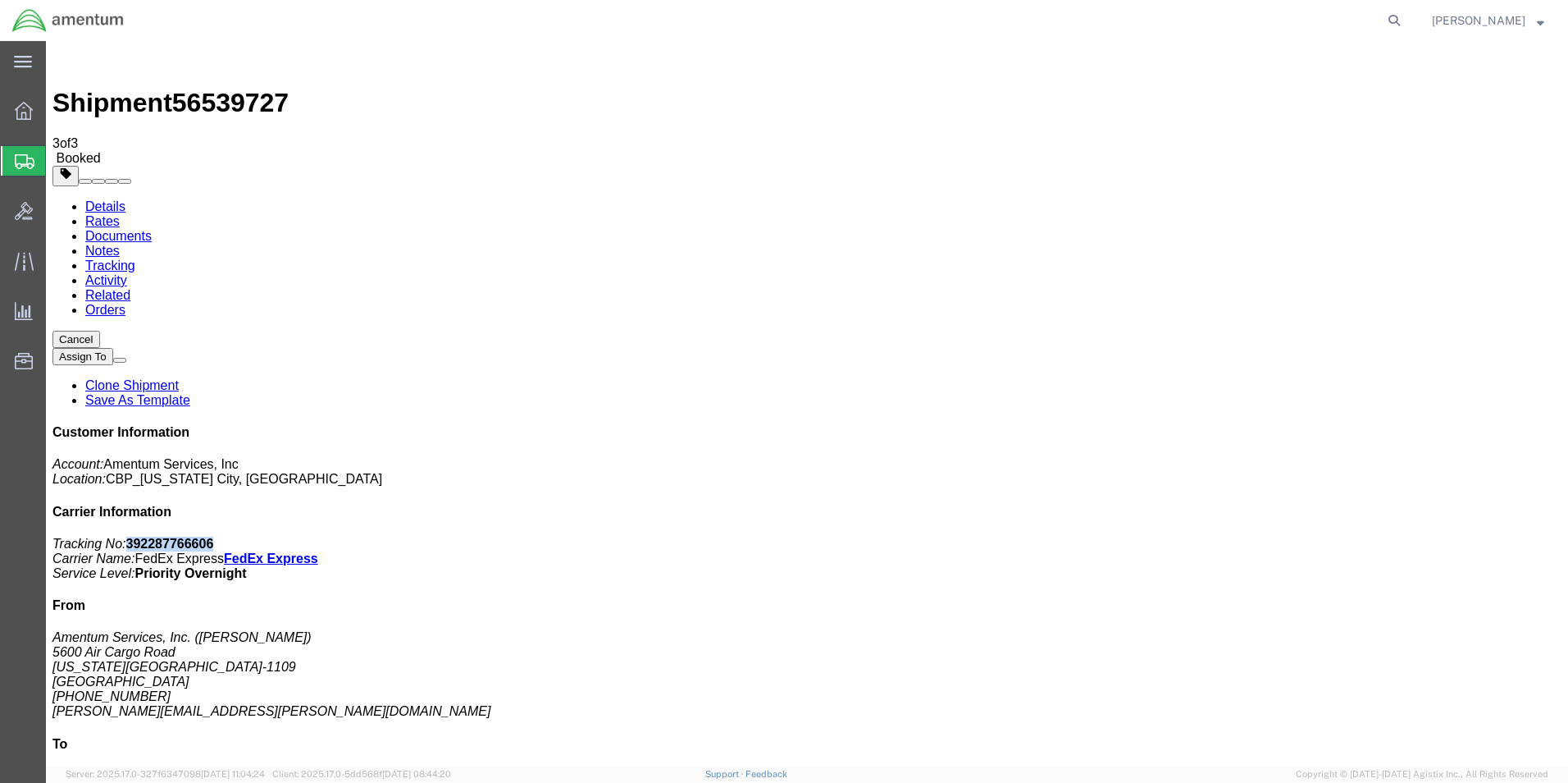
drag, startPoint x: 1416, startPoint y: 250, endPoint x: 1338, endPoint y: 257, distance: 78.3
click at [1338, 537] on p "Tracking No: 392287766606 Carrier Name: FedEx Express FedEx Express Service Lev…" at bounding box center [807, 558] width 1509 height 44
copy b "392287766606"
drag, startPoint x: 685, startPoint y: 294, endPoint x: 683, endPoint y: 261, distance: 33.1
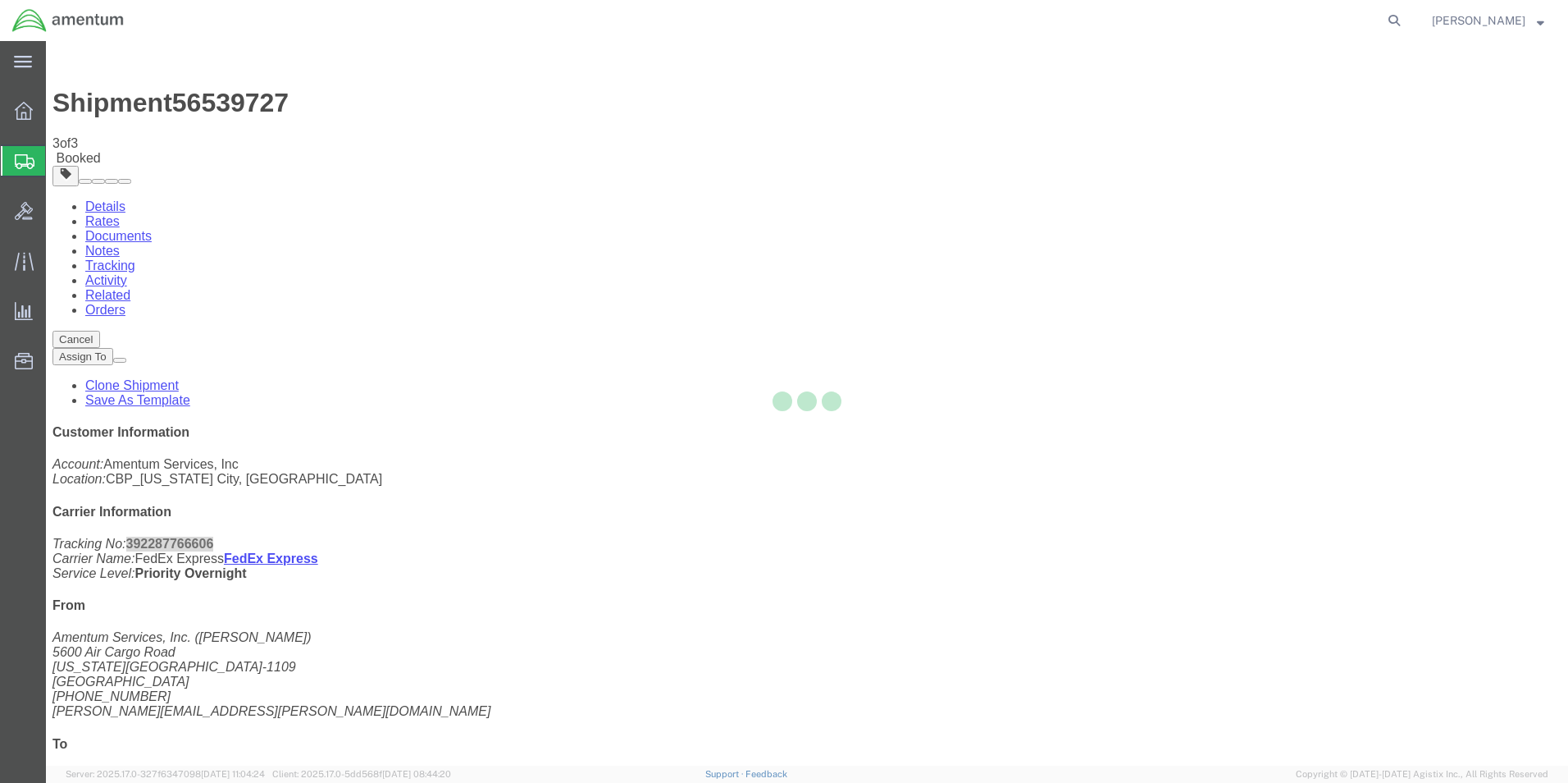
click at [684, 257] on div at bounding box center [807, 403] width 1522 height 724
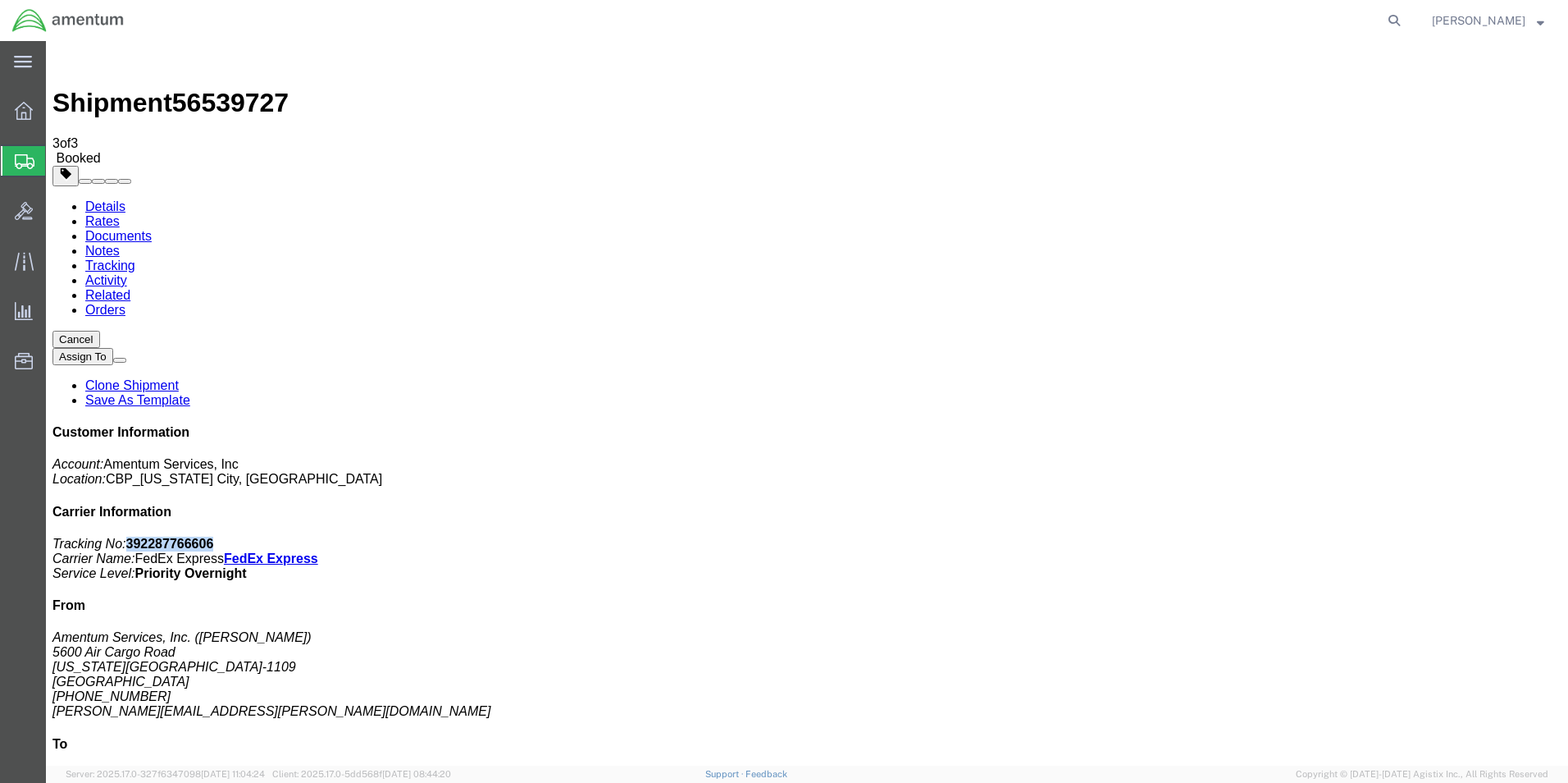
click at [19, 63] on icon at bounding box center [22, 62] width 18 height 11
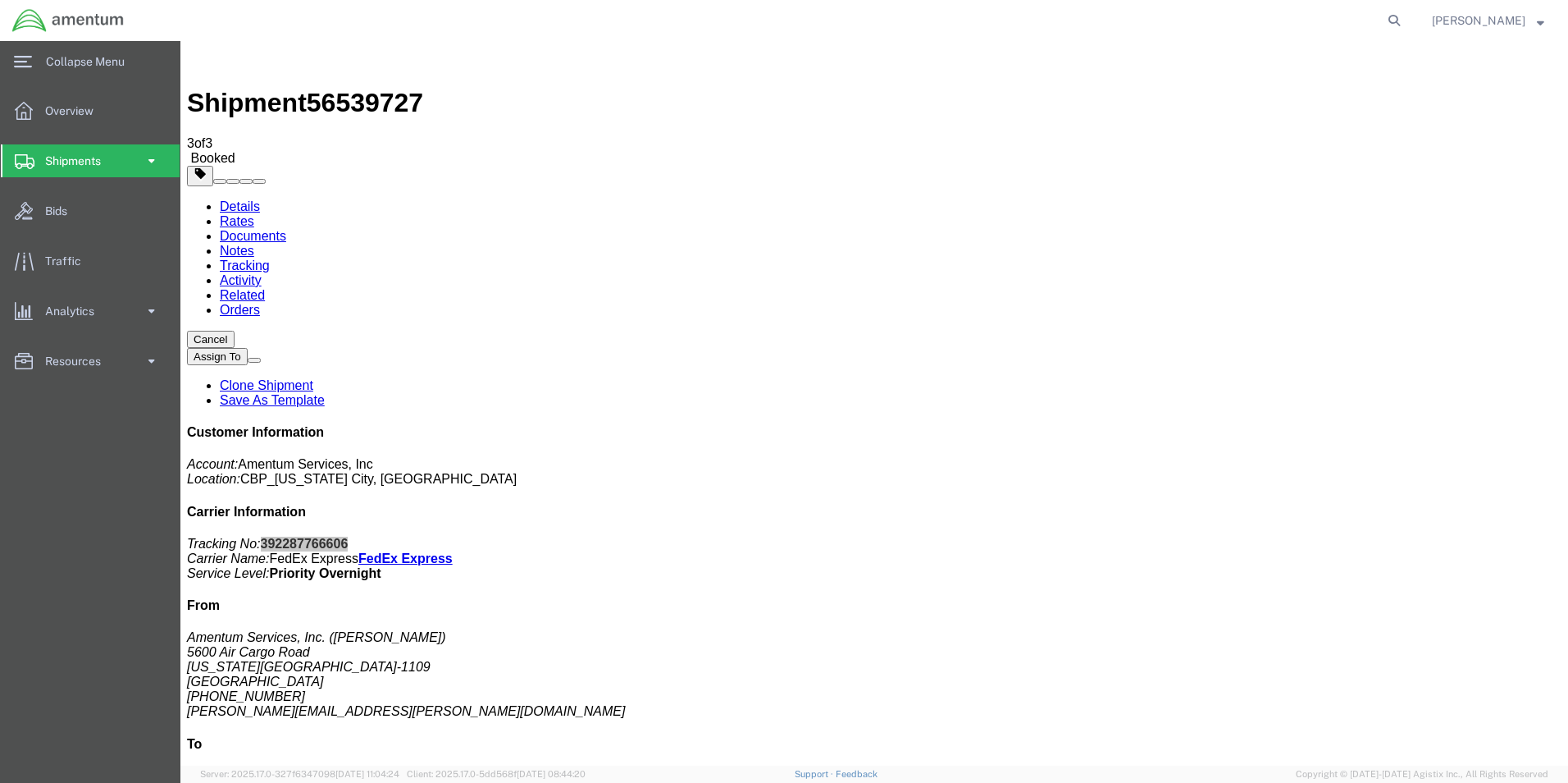
drag, startPoint x: 152, startPoint y: 157, endPoint x: 153, endPoint y: 174, distance: 17.0
click at [152, 158] on span at bounding box center [151, 160] width 14 height 33
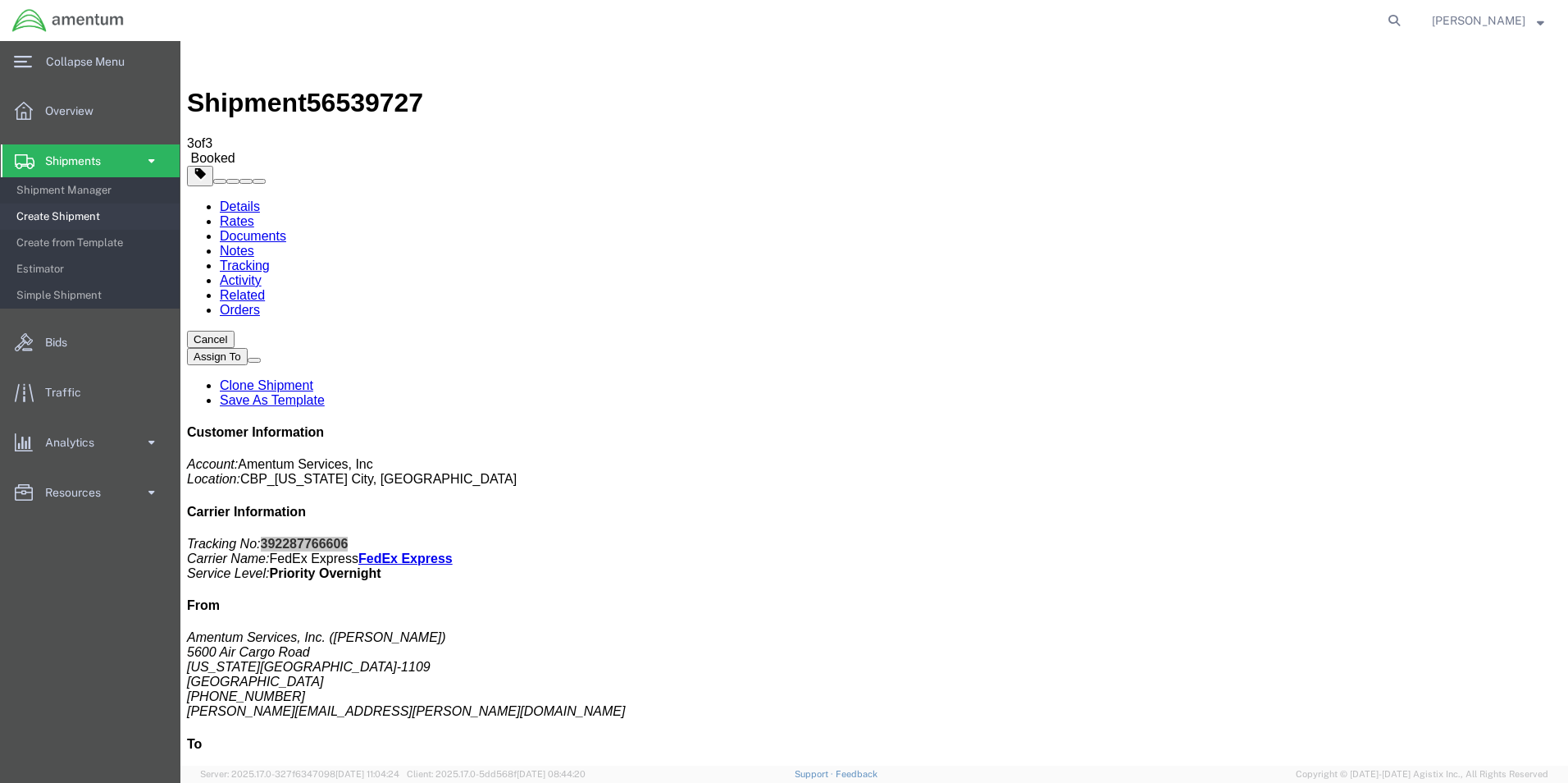
click at [75, 213] on span "Create Shipment" at bounding box center [93, 216] width 151 height 33
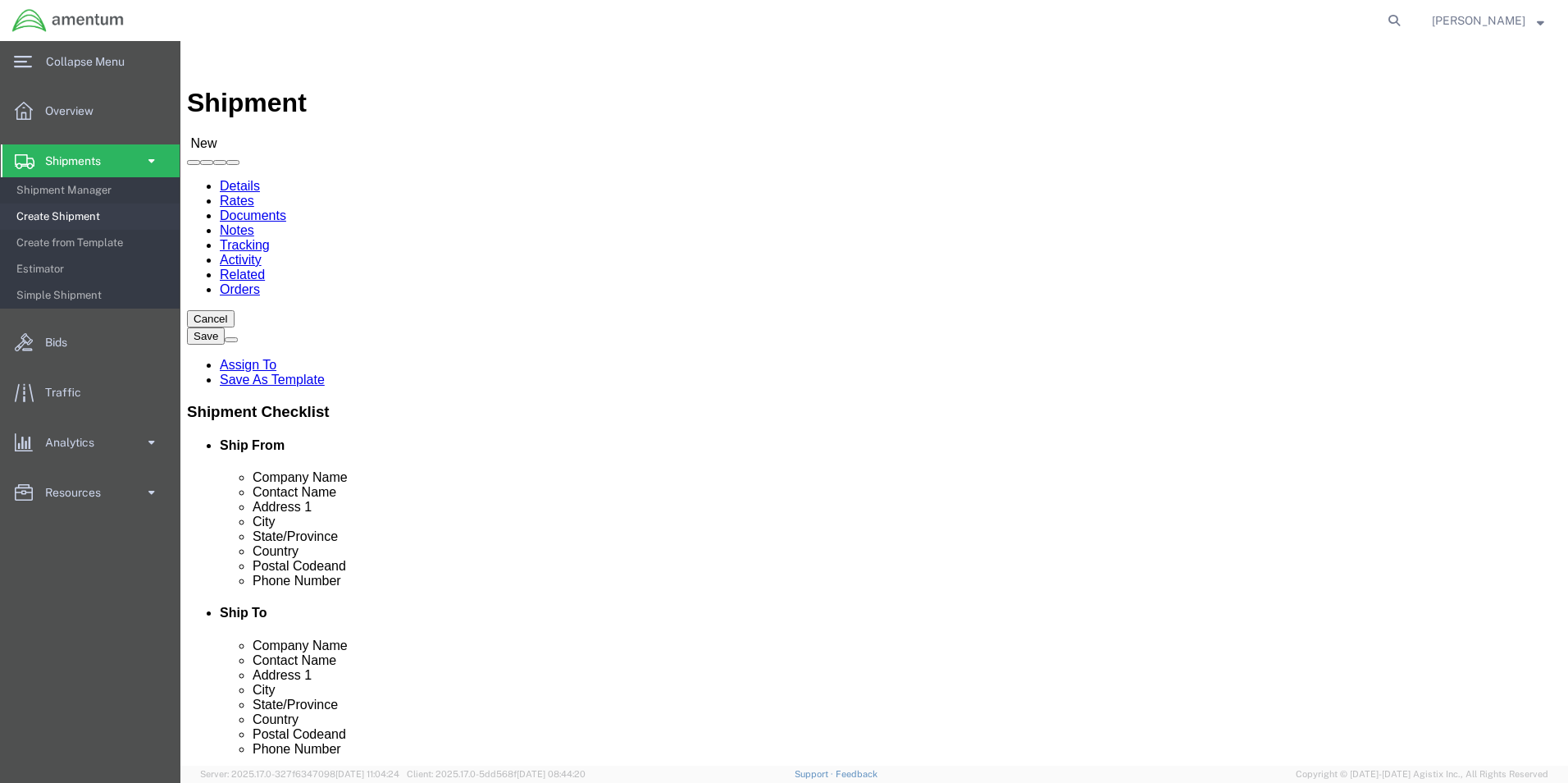
select select "MYPROFILE"
select select "OK"
type input "WSA"
select select "49914"
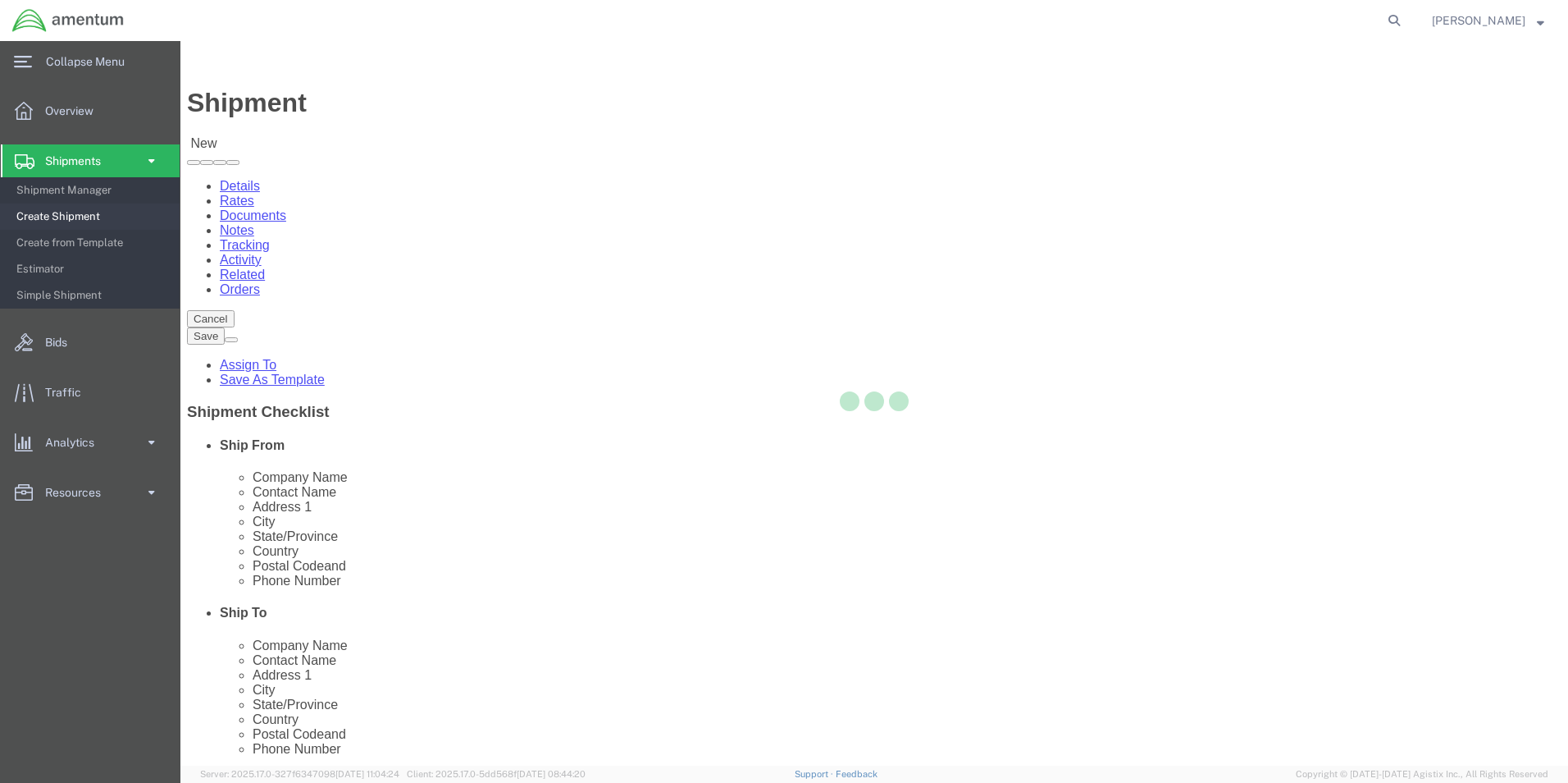
select select "TX"
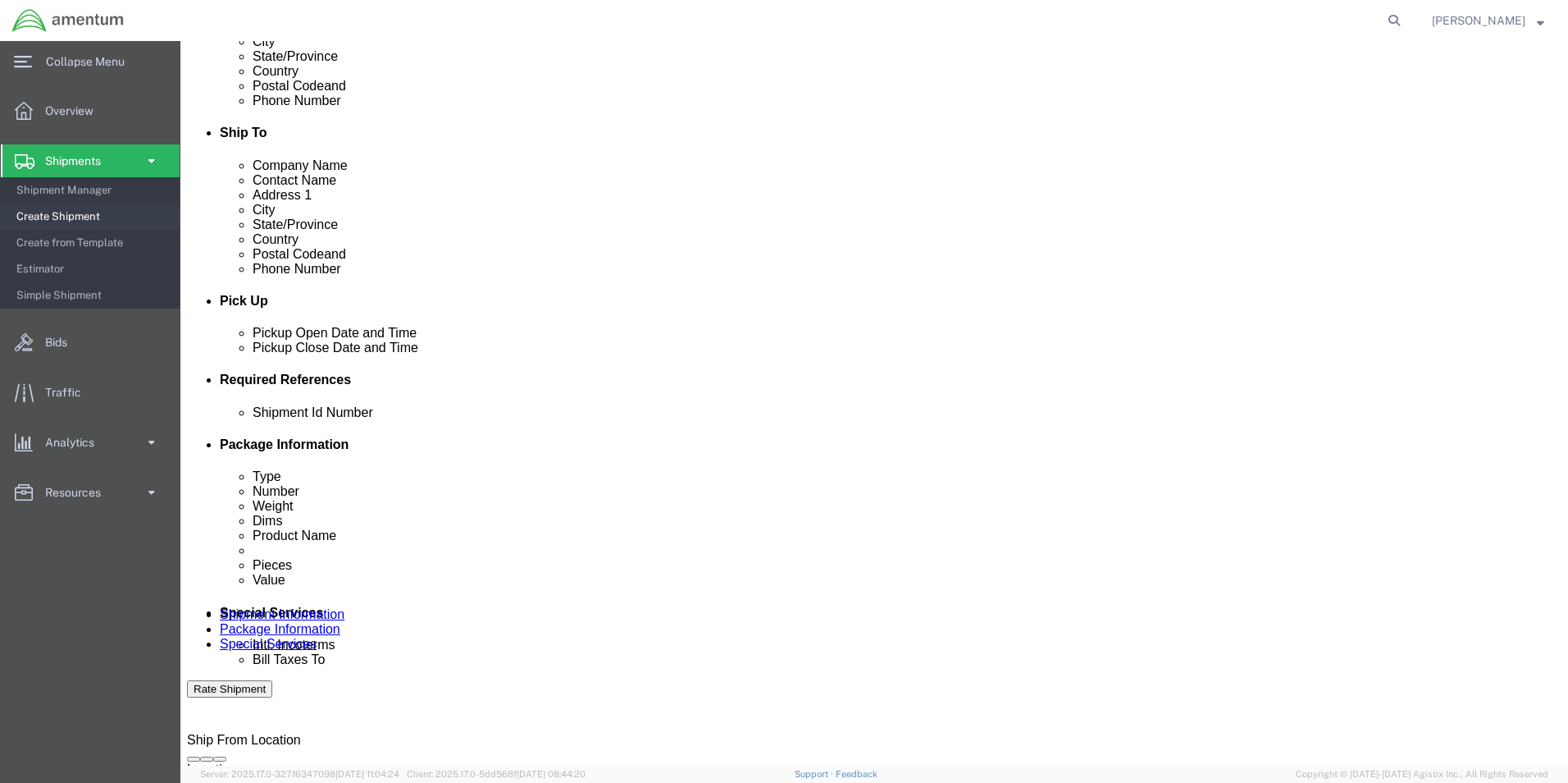
scroll to position [492, 0]
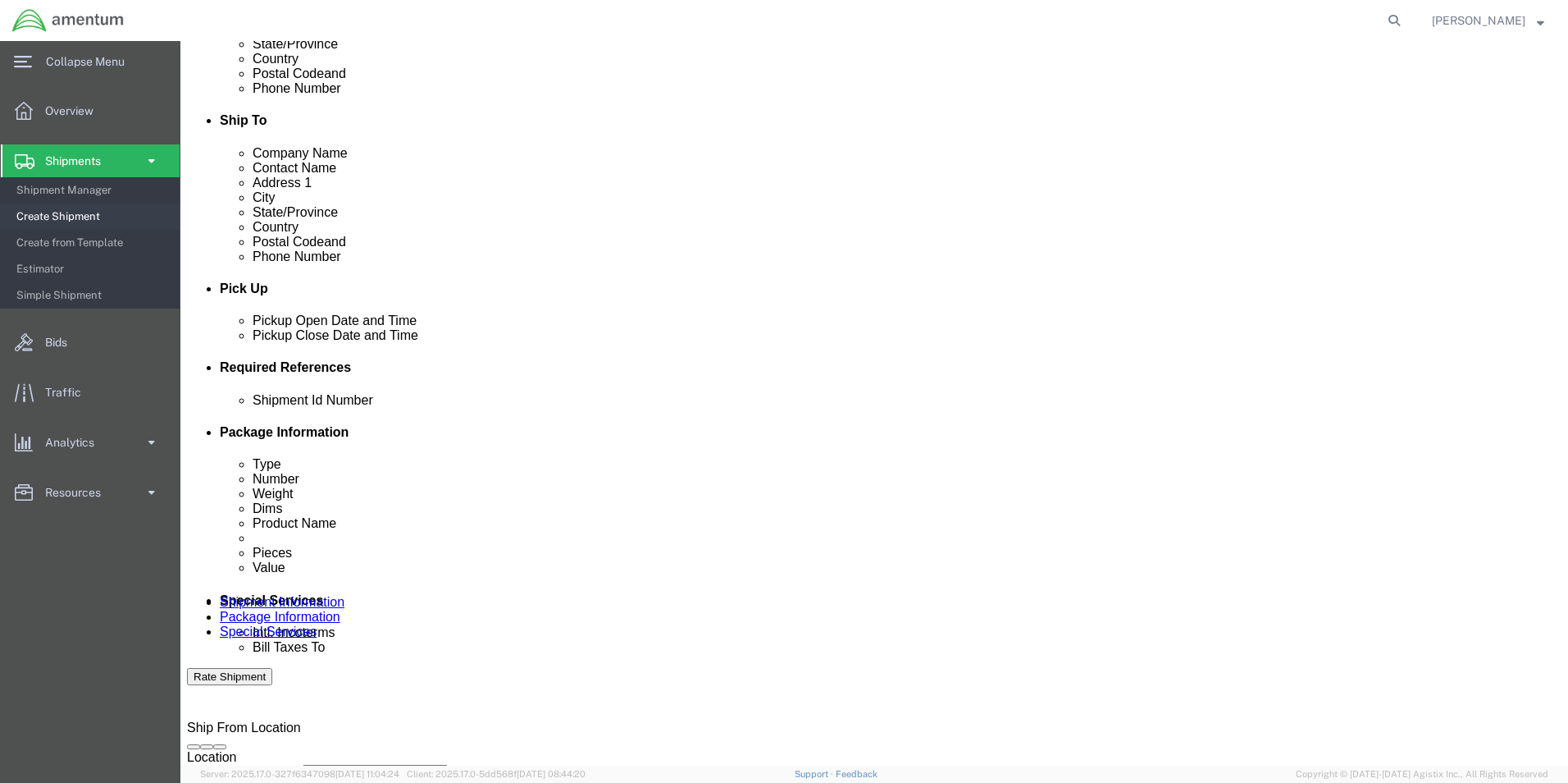
click div "Aug 19 2025 2:00 PM"
type input "3:00 PM"
click button "Apply"
click button "Add reference"
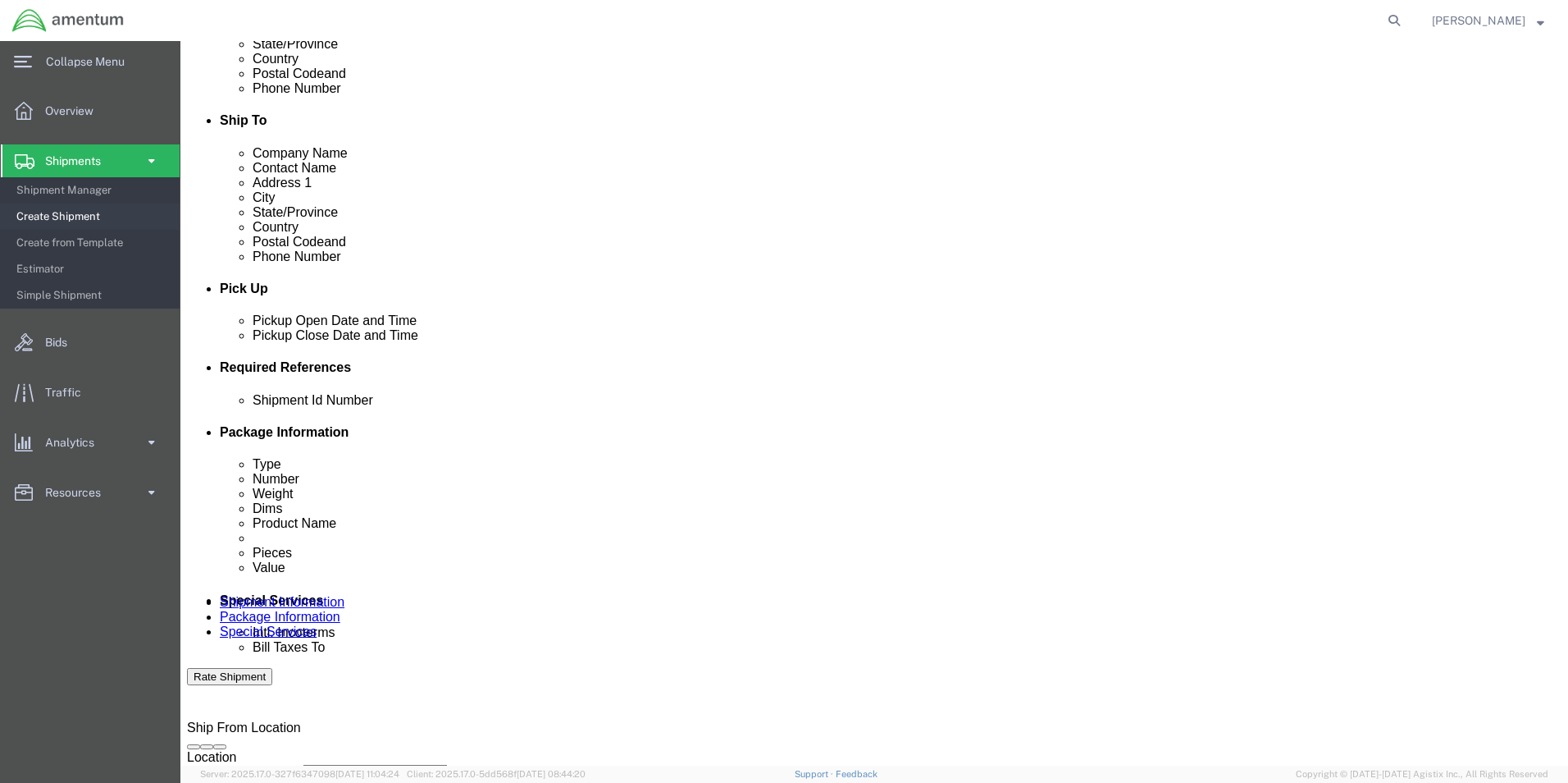
click select "Select Account Type Activity ID Airline Appointment Number ASN Batch Request # …"
select select "DEPT"
click select "Select Account Type Activity ID Airline Appointment Number ASN Batch Request # …"
click input "text"
type input "CBP"
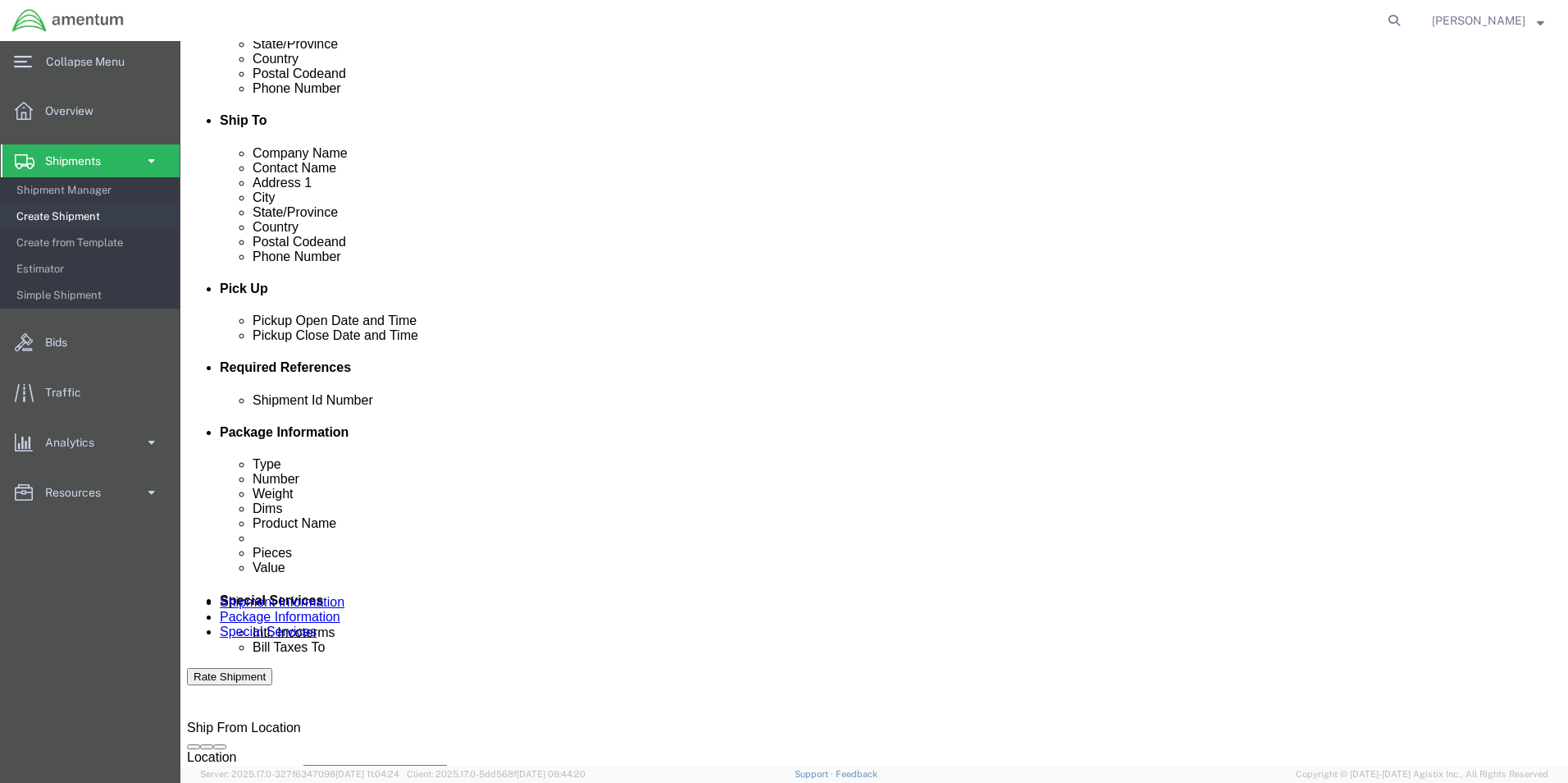
click select "Select Account Type Activity ID Airline Appointment Number ASN Batch Request # …"
select select "CUSTREF"
click select "Select Account Type Activity ID Airline Appointment Number ASN Batch Request # …"
click input "text"
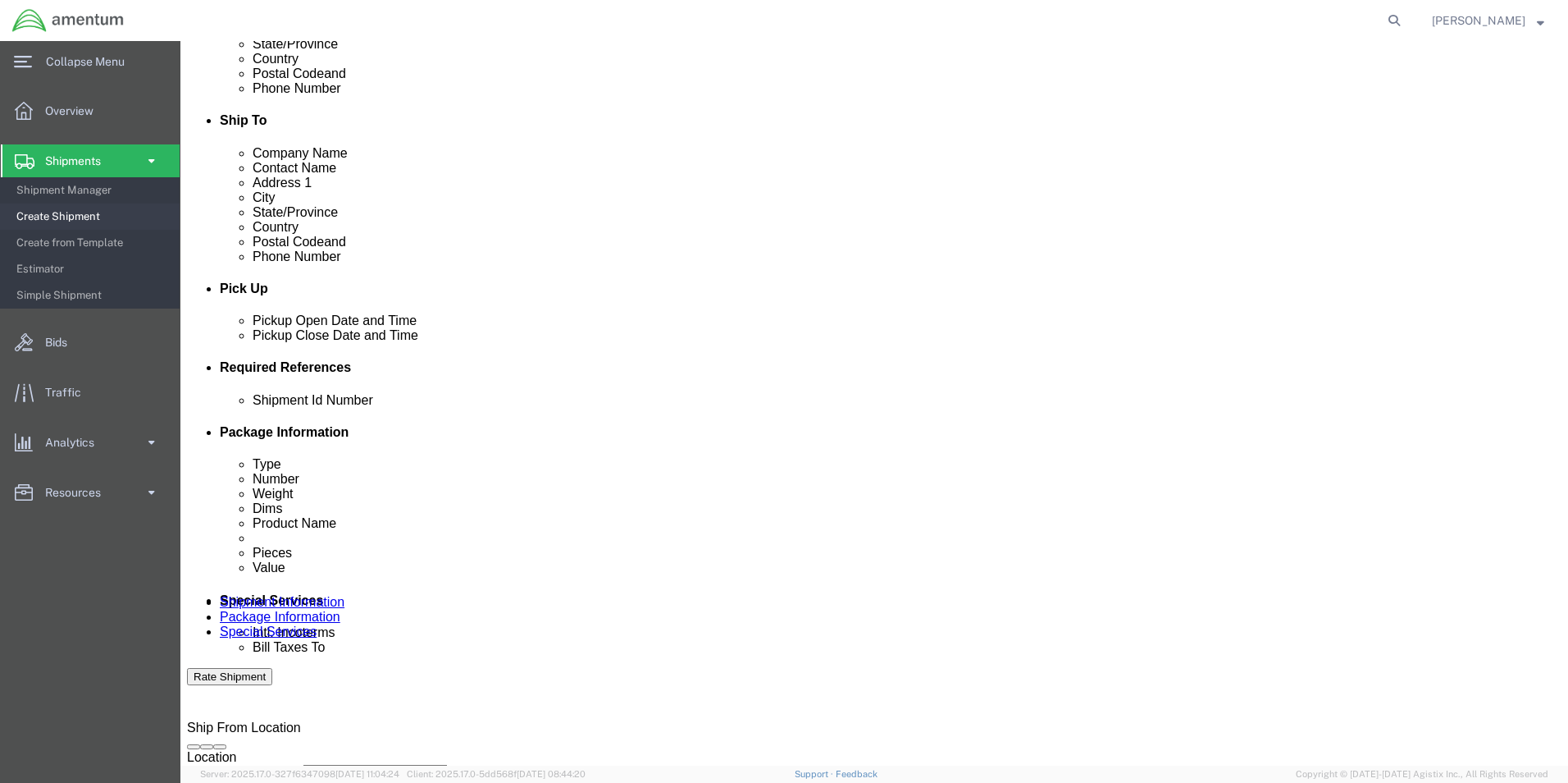
type input "94946"
type input "325398"
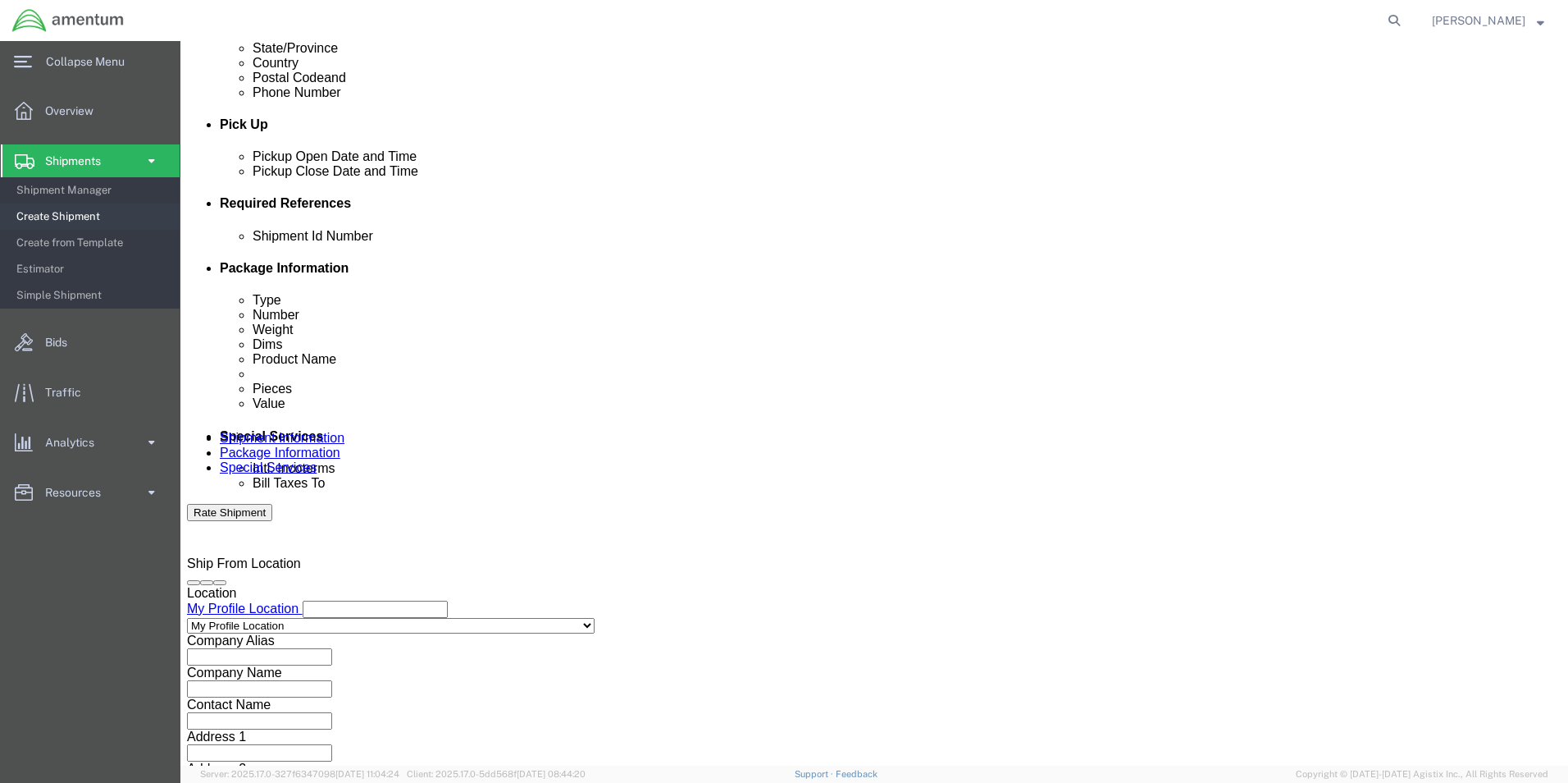
click button "Continue"
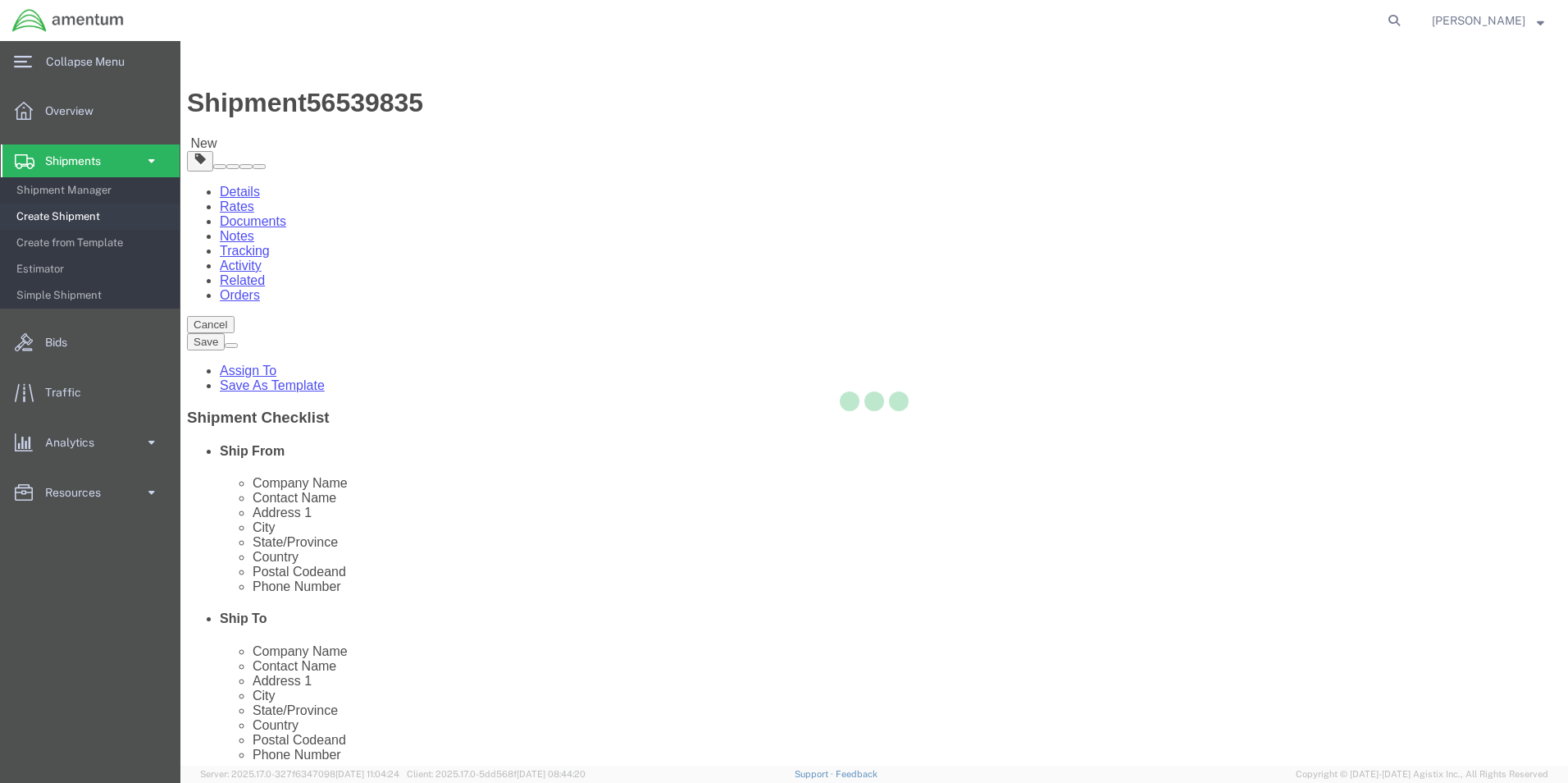
select select "CBOX"
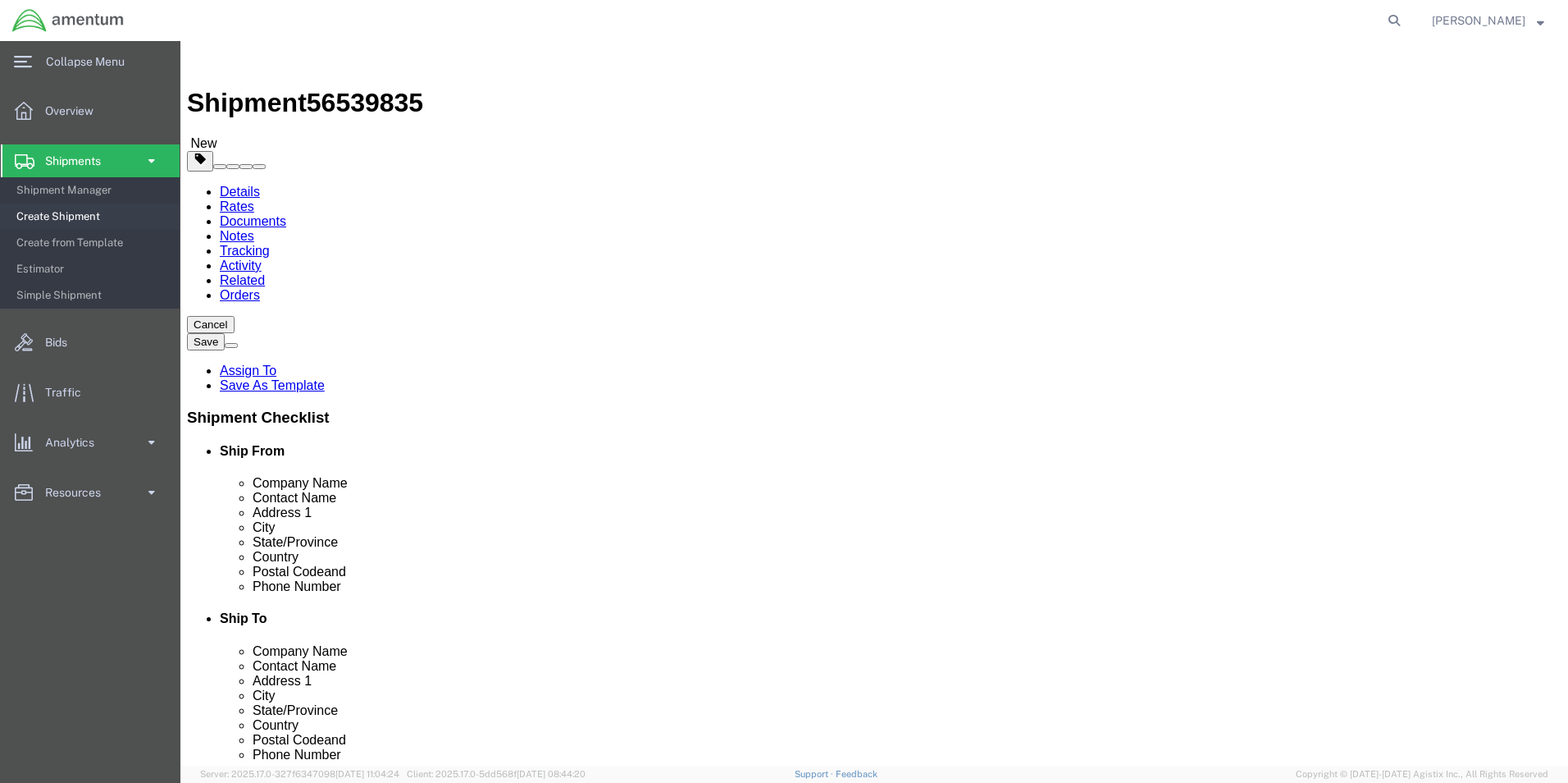
click input "text"
type input "14"
type input "6"
type input "12"
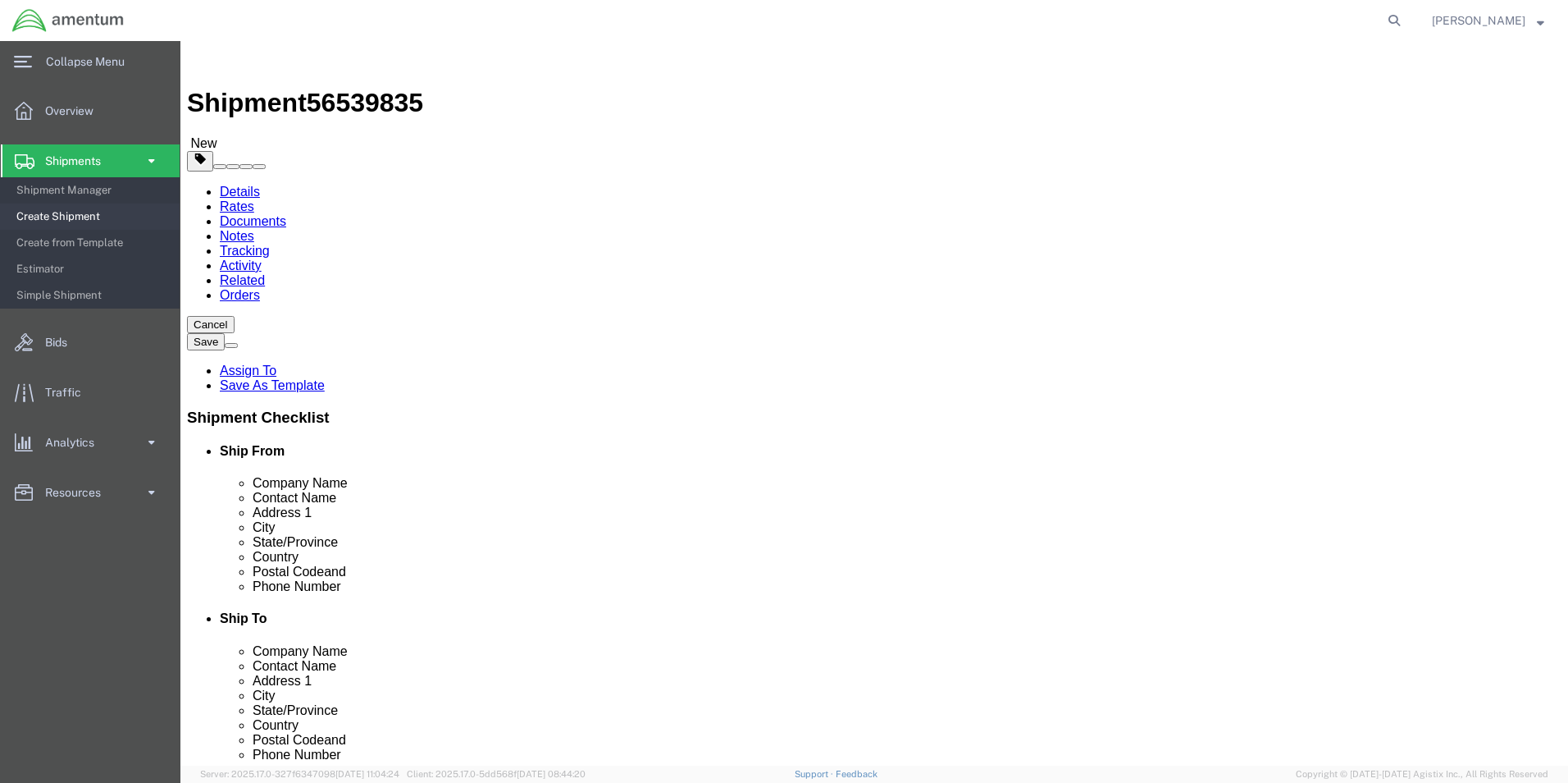
click div "Package Content # 1 x Package Type Select BCK Boxes Bale(s) Basket(s) Bolt(s) B…"
click link "Add Content"
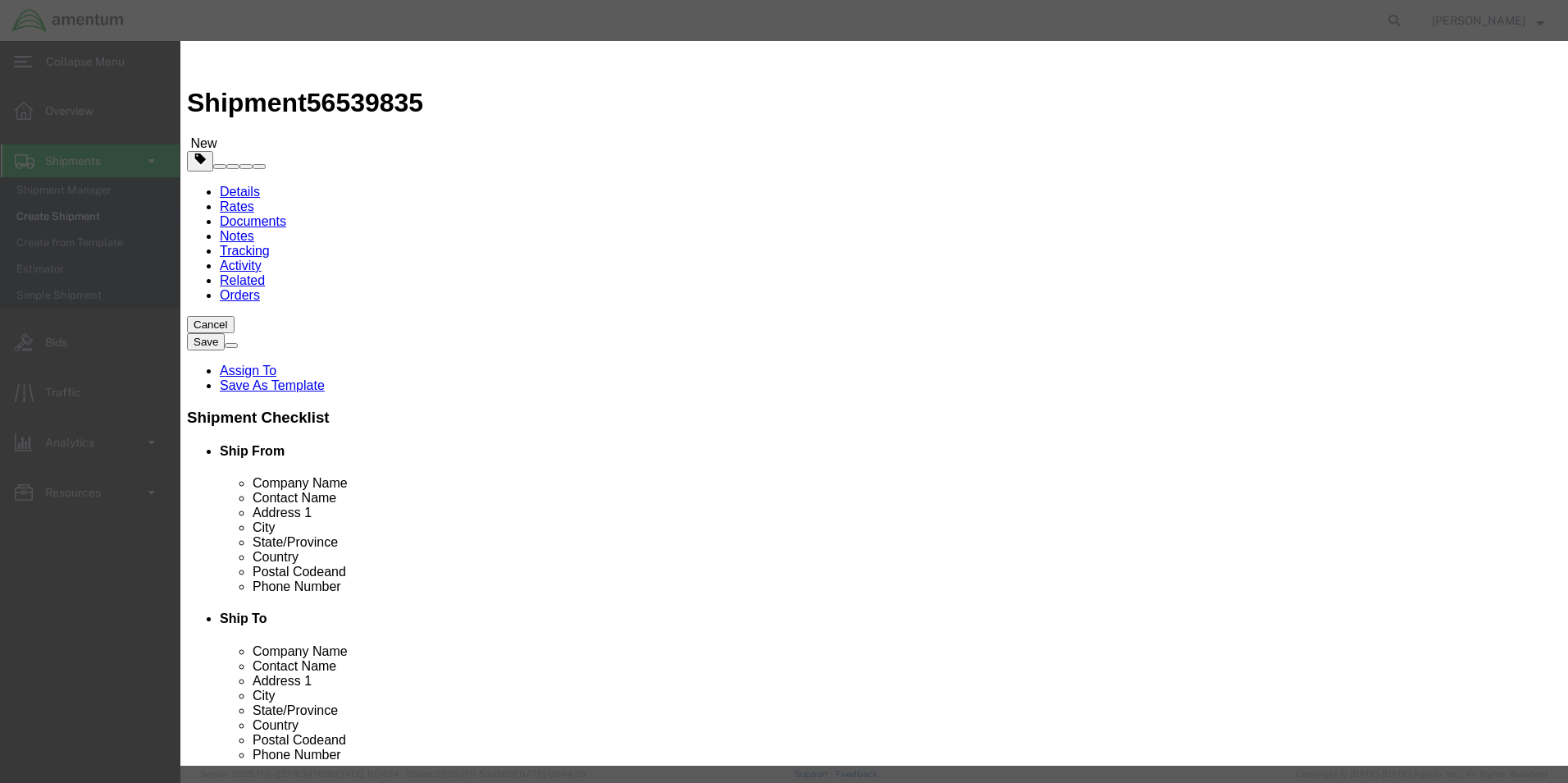
click input "text"
type input "~"
type input "NRFI MAGNETO"
type input "2.00"
type input "2000.00"
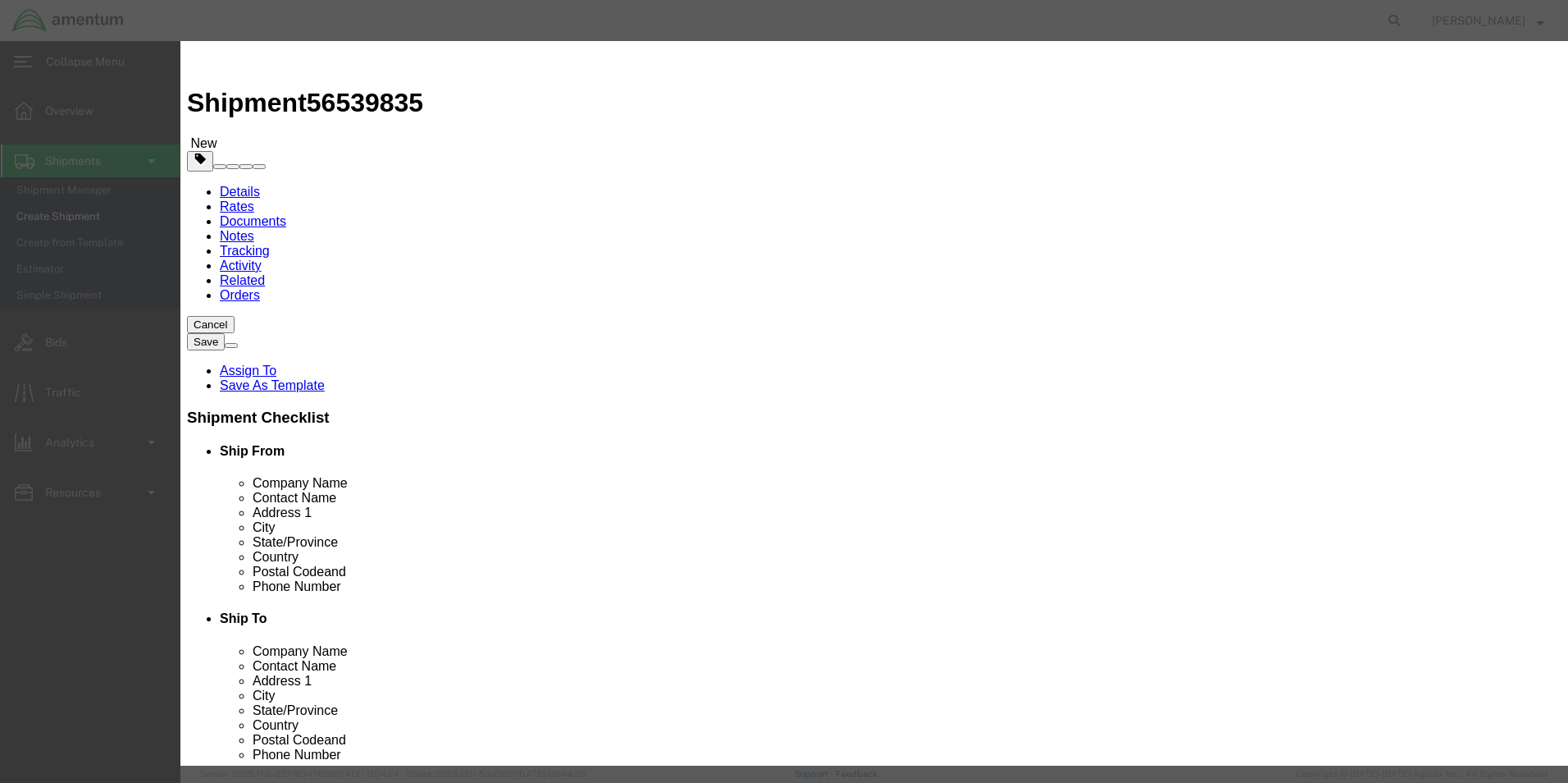
select select "USD"
click button "Save & Close"
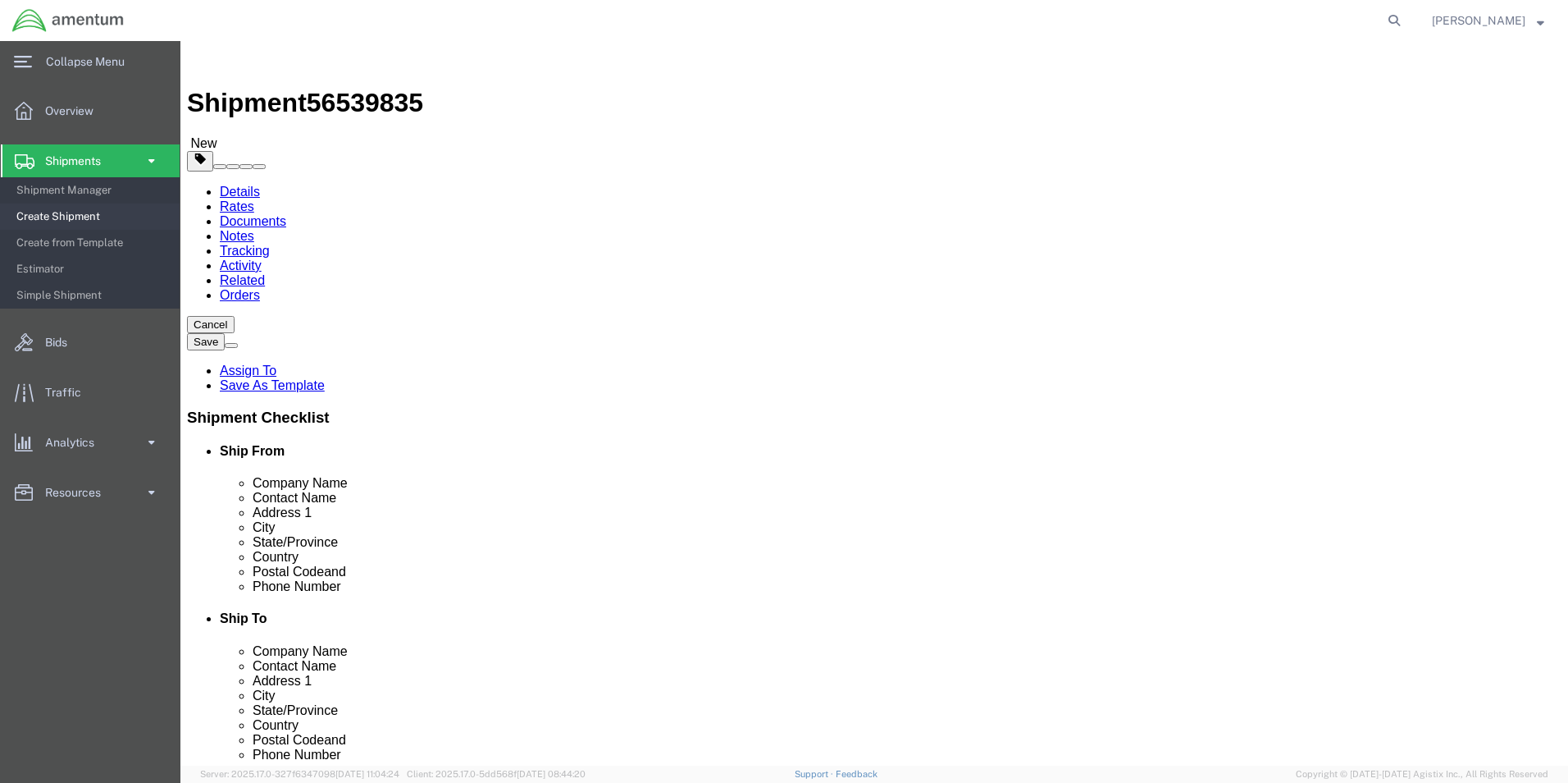
click button "Rate Shipment"
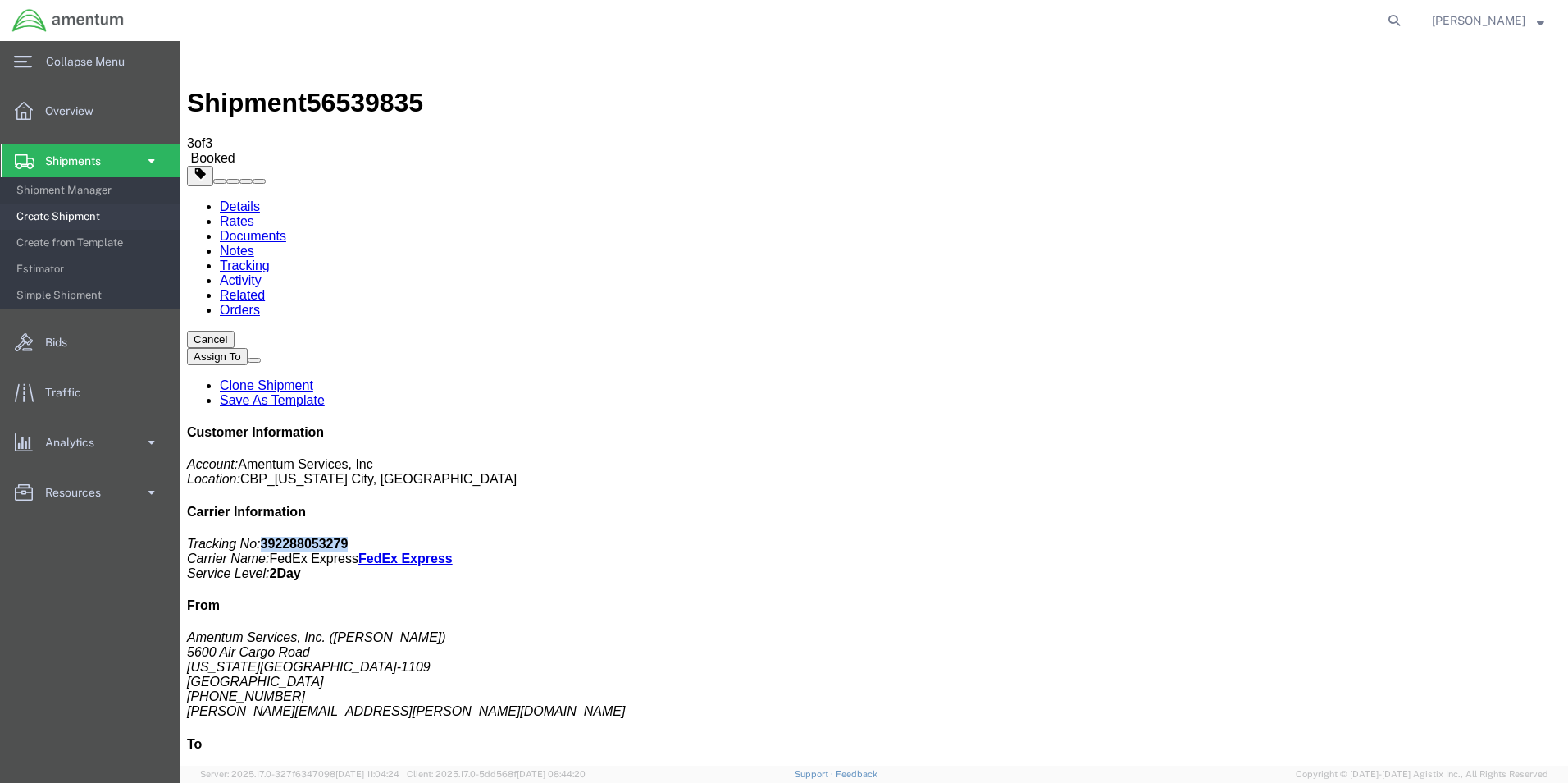
drag, startPoint x: 1411, startPoint y: 255, endPoint x: 1339, endPoint y: 256, distance: 72.0
click at [1339, 537] on p "Tracking No: 392288053279 Carrier Name: FedEx Express FedEx Express Service Lev…" at bounding box center [874, 558] width 1374 height 44
copy b "392288053279"
drag, startPoint x: 742, startPoint y: 293, endPoint x: 803, endPoint y: 407, distance: 129.3
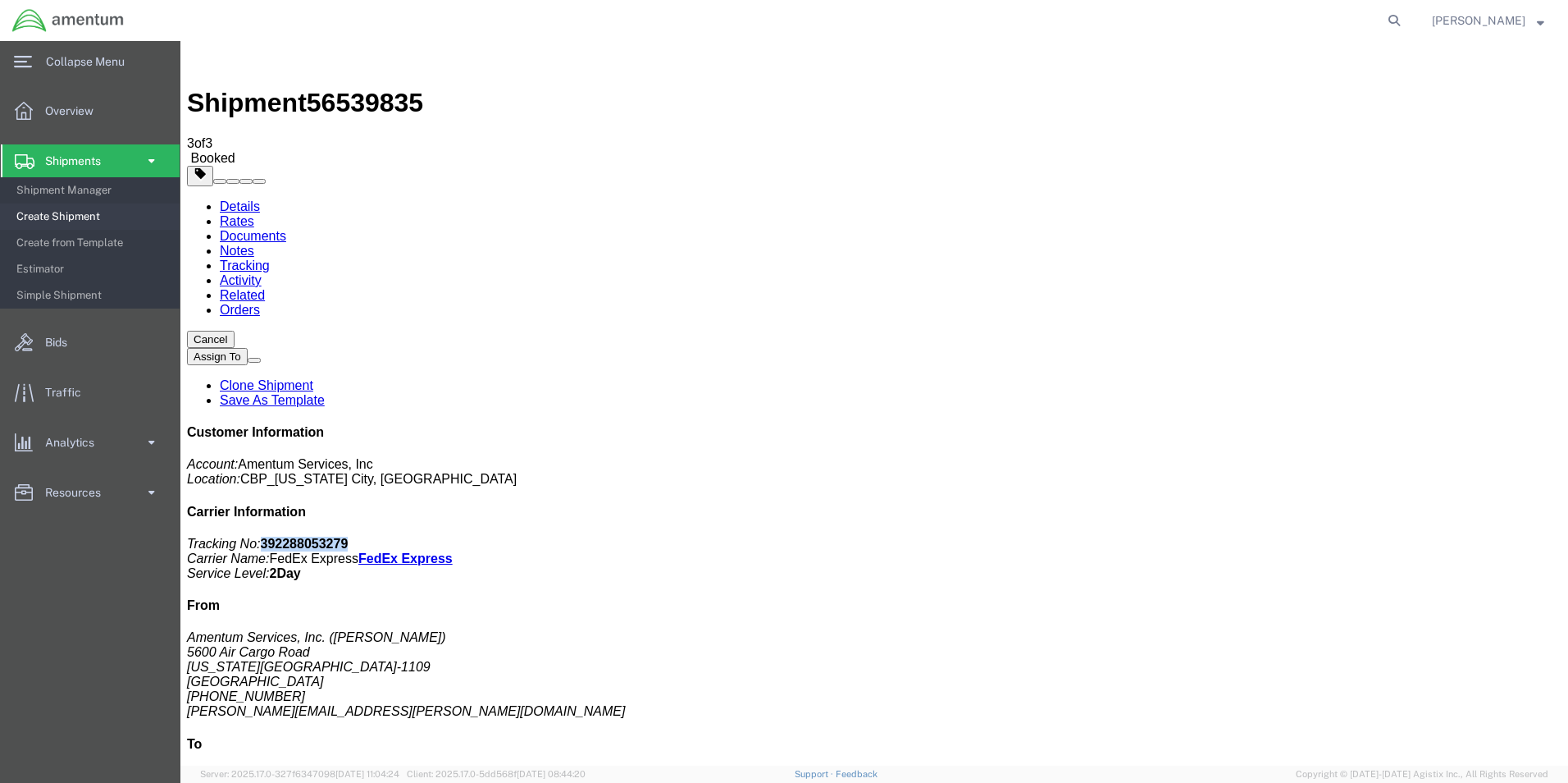
drag, startPoint x: 221, startPoint y: 105, endPoint x: 807, endPoint y: 177, distance: 590.4
click at [222, 199] on link "Details" at bounding box center [239, 206] width 40 height 14
click link "Schedule pickup request"
drag, startPoint x: 77, startPoint y: 195, endPoint x: 140, endPoint y: 201, distance: 63.3
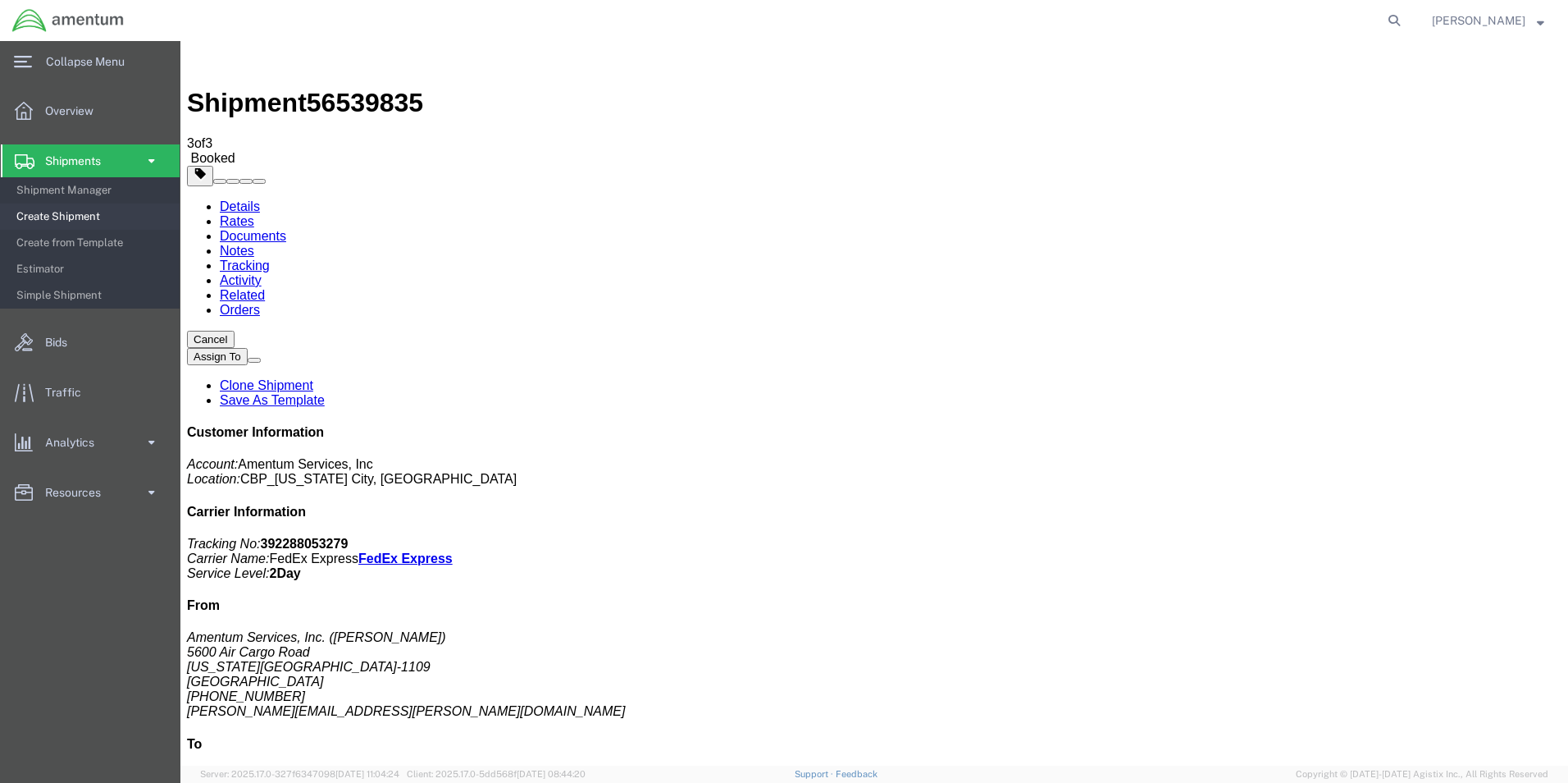
click at [79, 193] on span "Shipment Manager" at bounding box center [93, 190] width 151 height 33
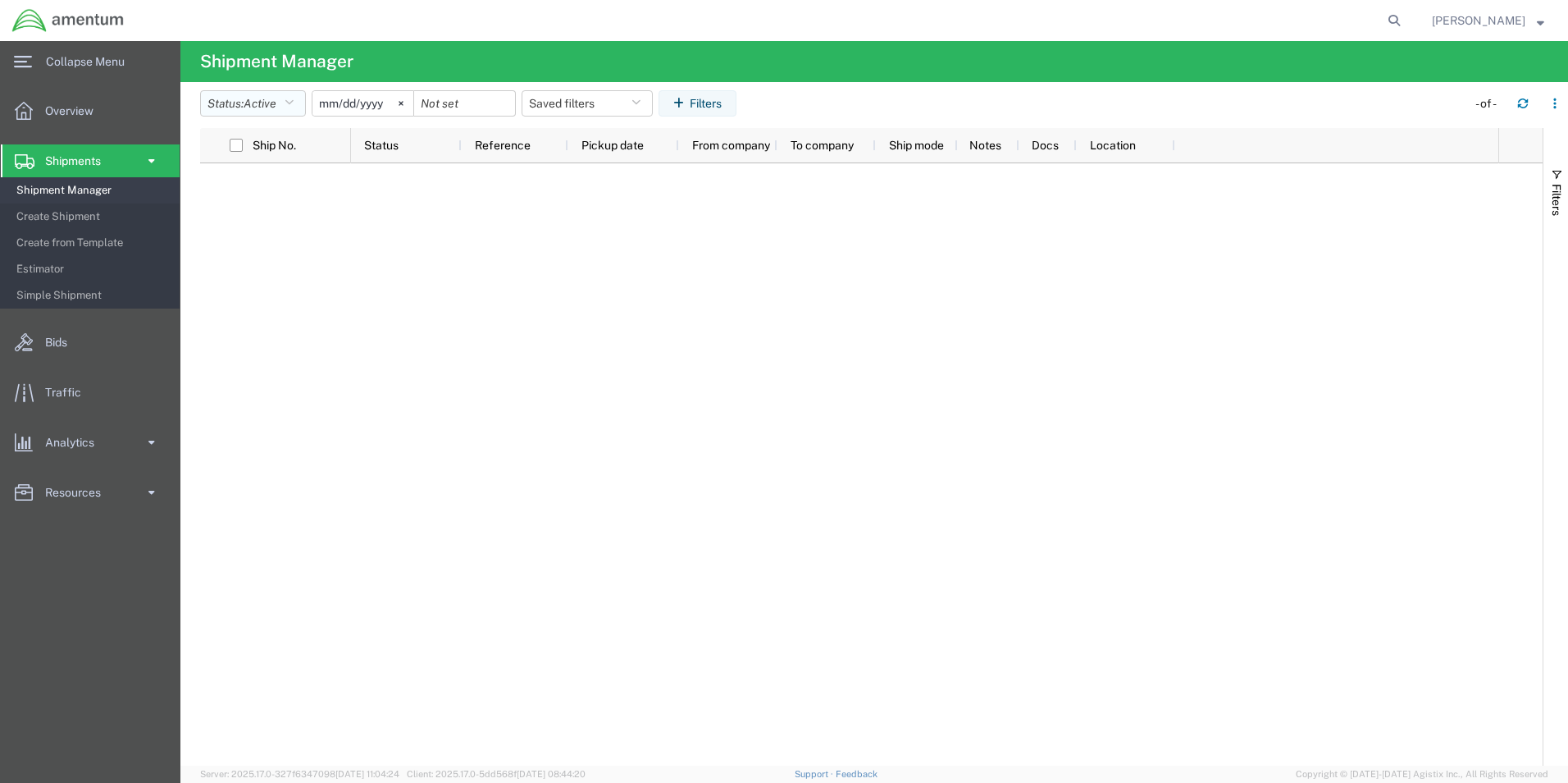
click at [298, 112] on button "Status: Active" at bounding box center [252, 103] width 106 height 26
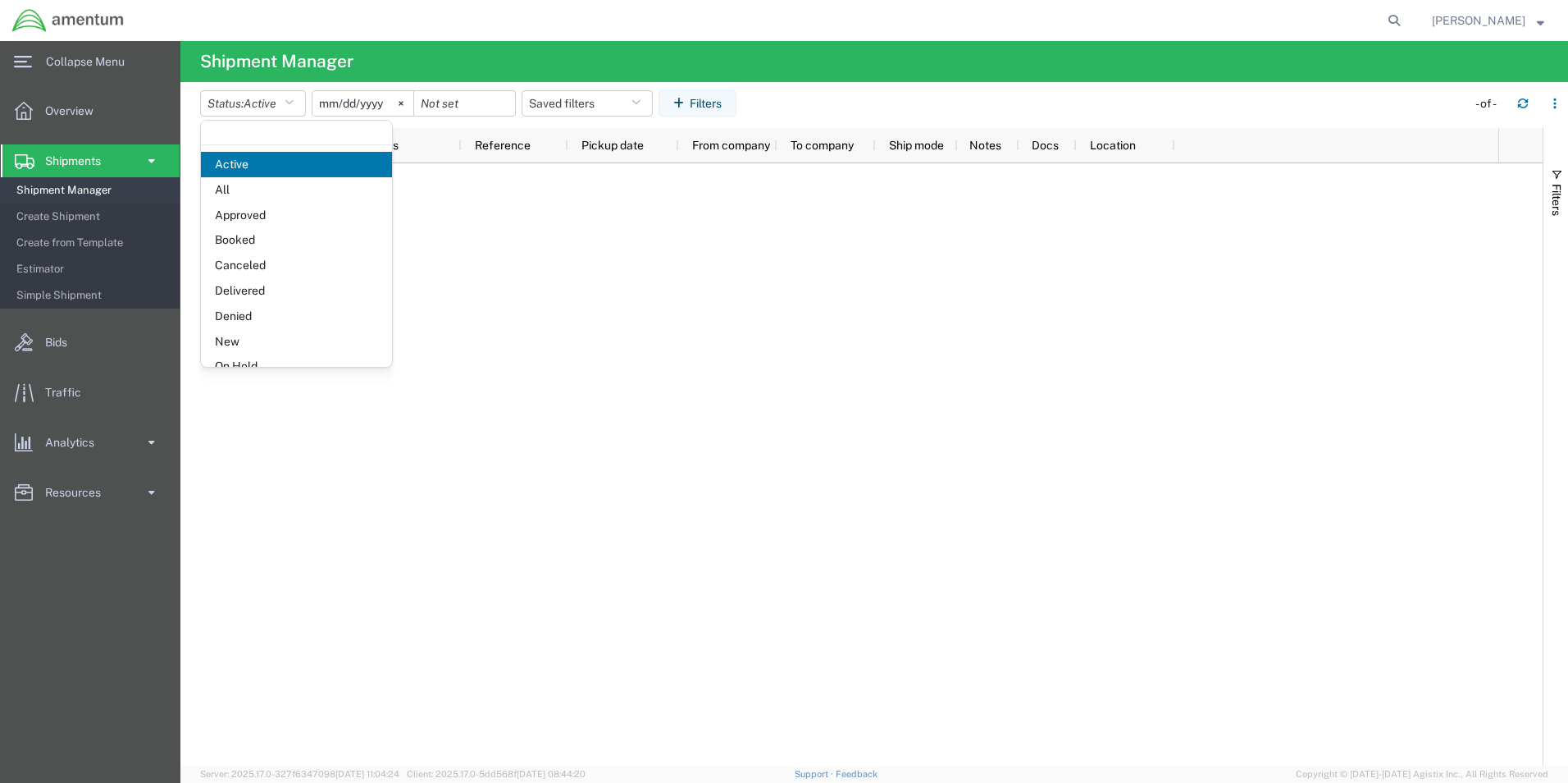
click at [279, 296] on span "Delivered" at bounding box center [296, 290] width 191 height 25
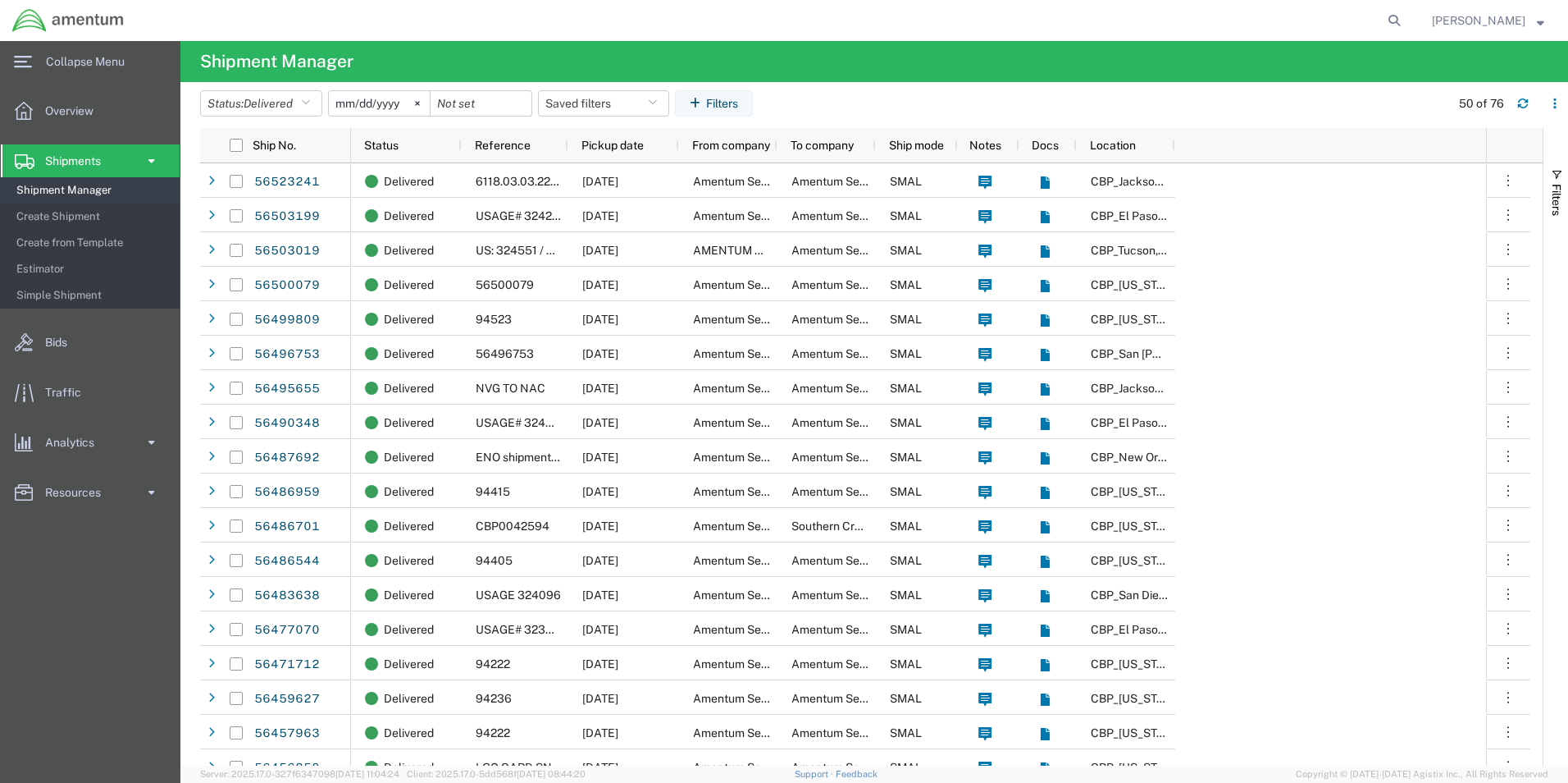
click at [1170, 148] on div "Location" at bounding box center [1125, 145] width 98 height 35
click at [1176, 147] on div "Status Reference Pickup date From company To company Ship mode Notes Docs Locat…" at bounding box center [918, 146] width 1135 height 36
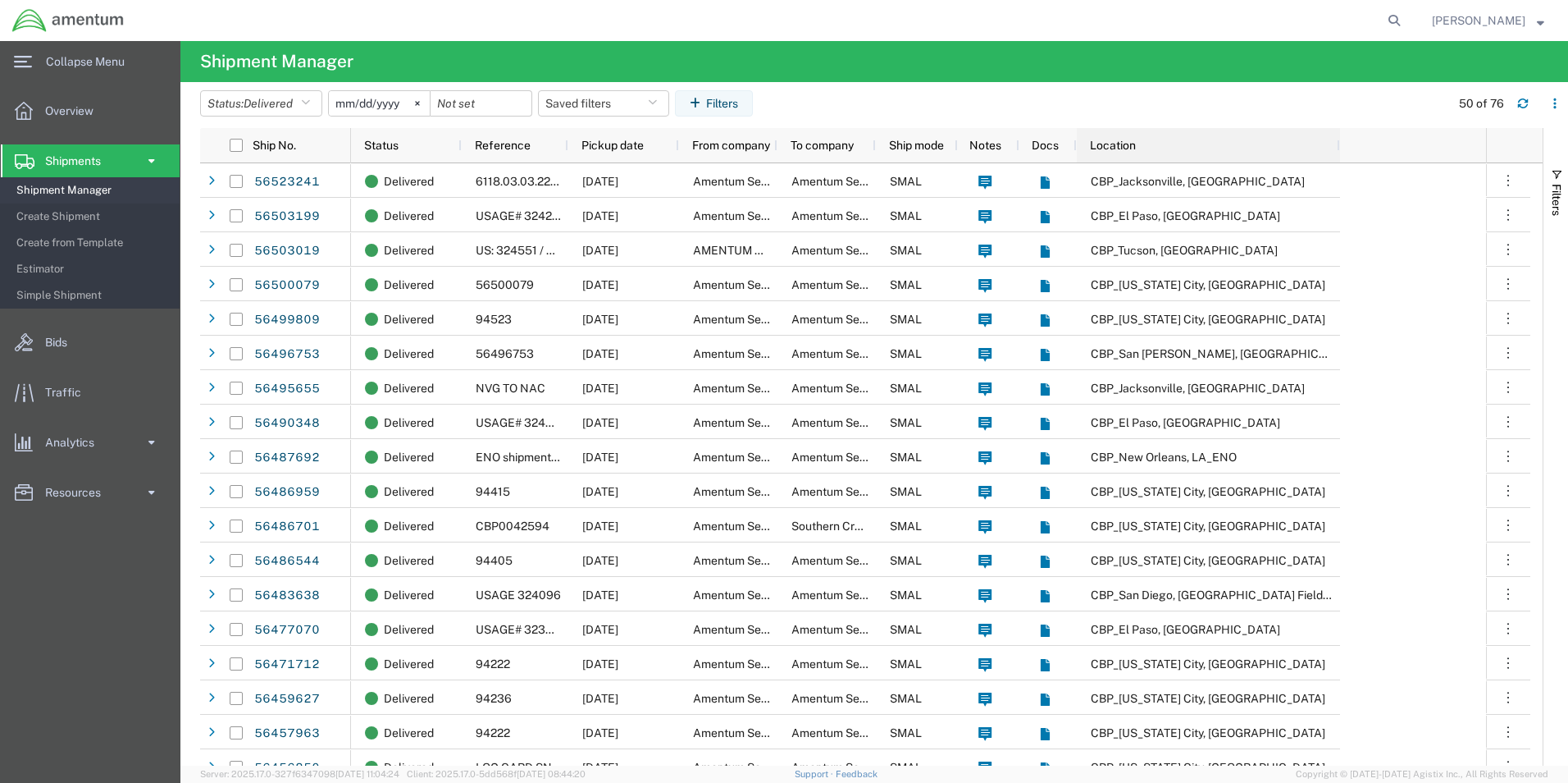
drag, startPoint x: 1172, startPoint y: 147, endPoint x: 1336, endPoint y: 156, distance: 164.2
click at [1336, 156] on div at bounding box center [1339, 145] width 7 height 35
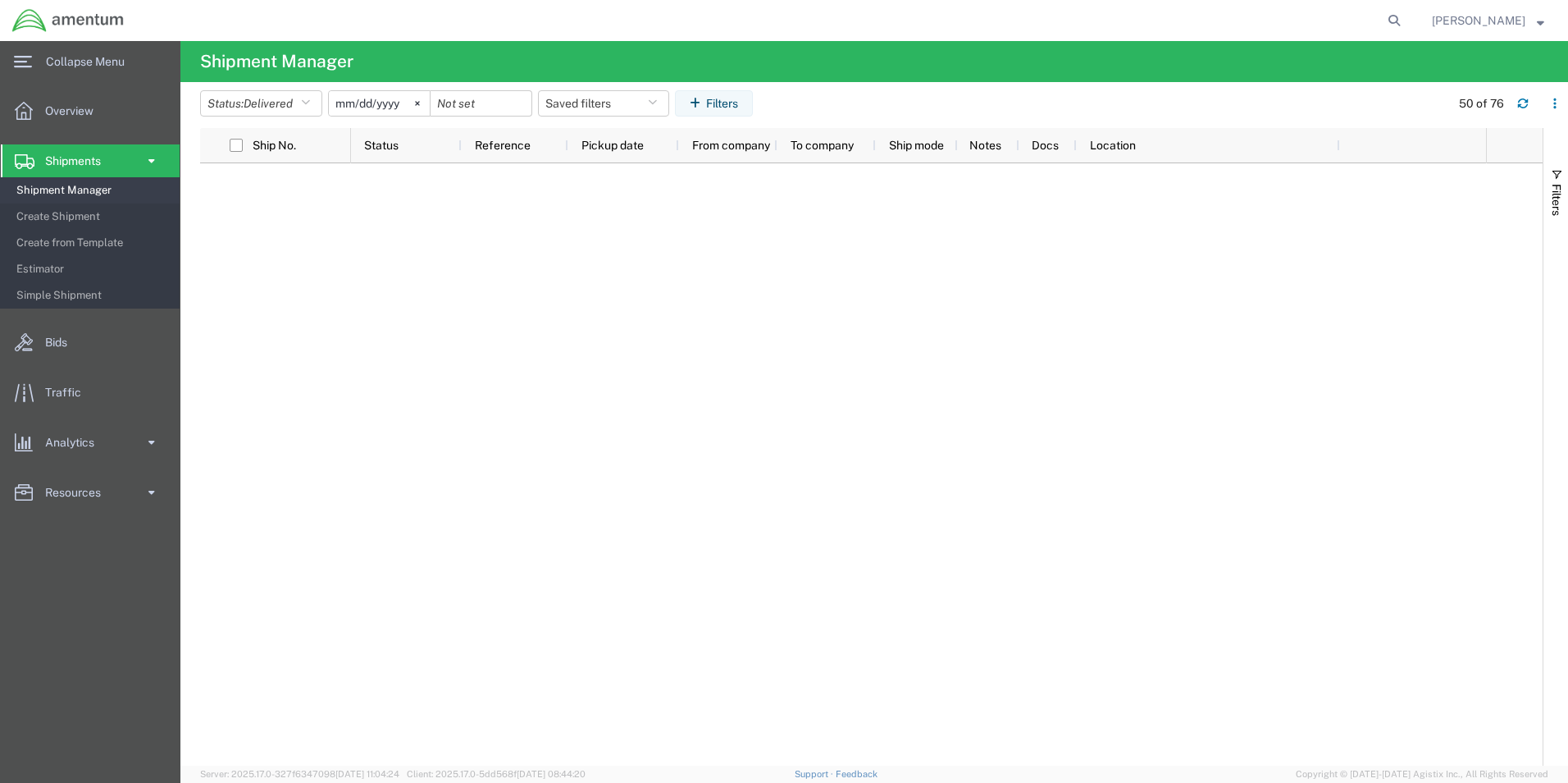
scroll to position [1641, 0]
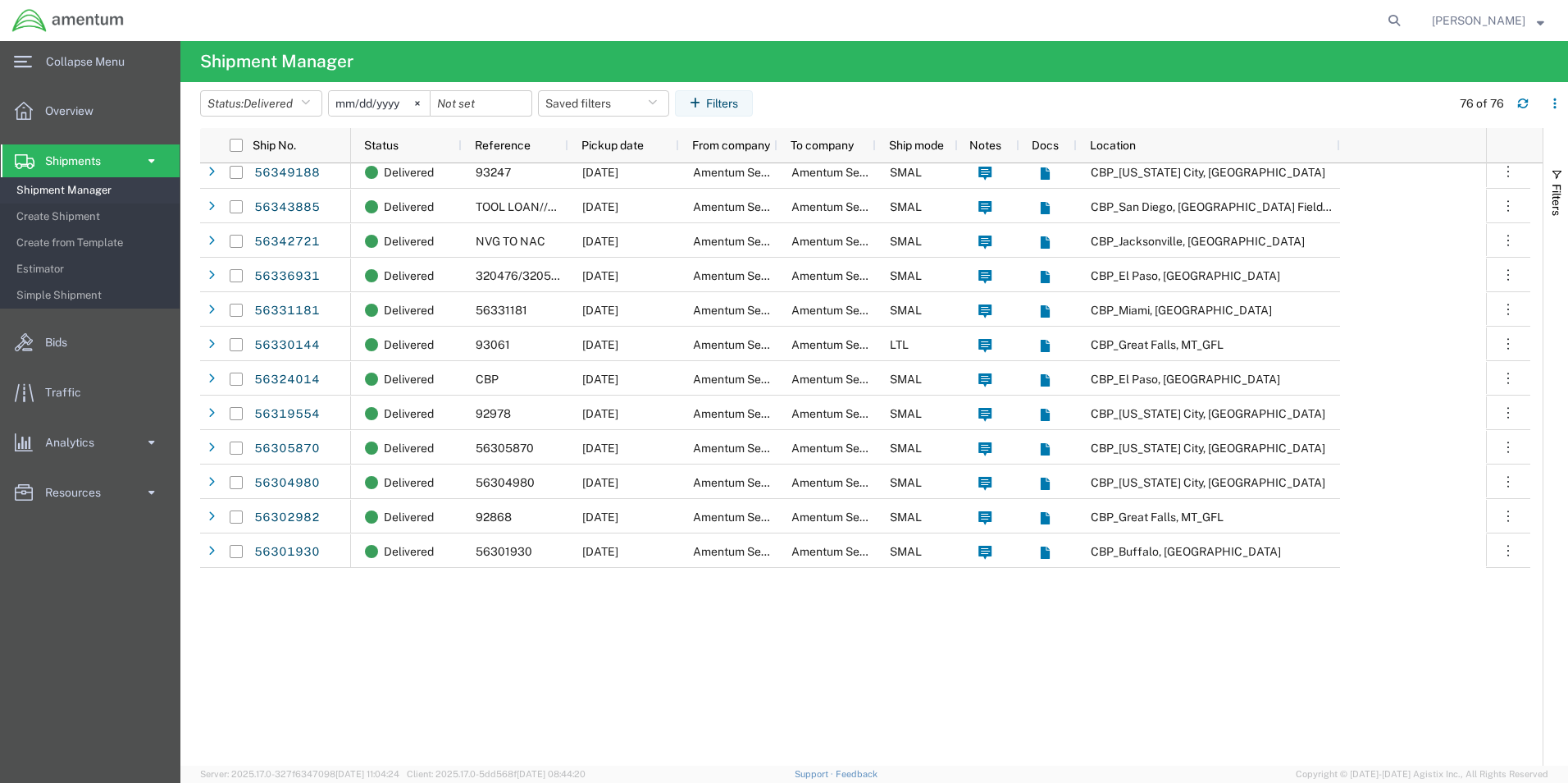
scroll to position [541, 0]
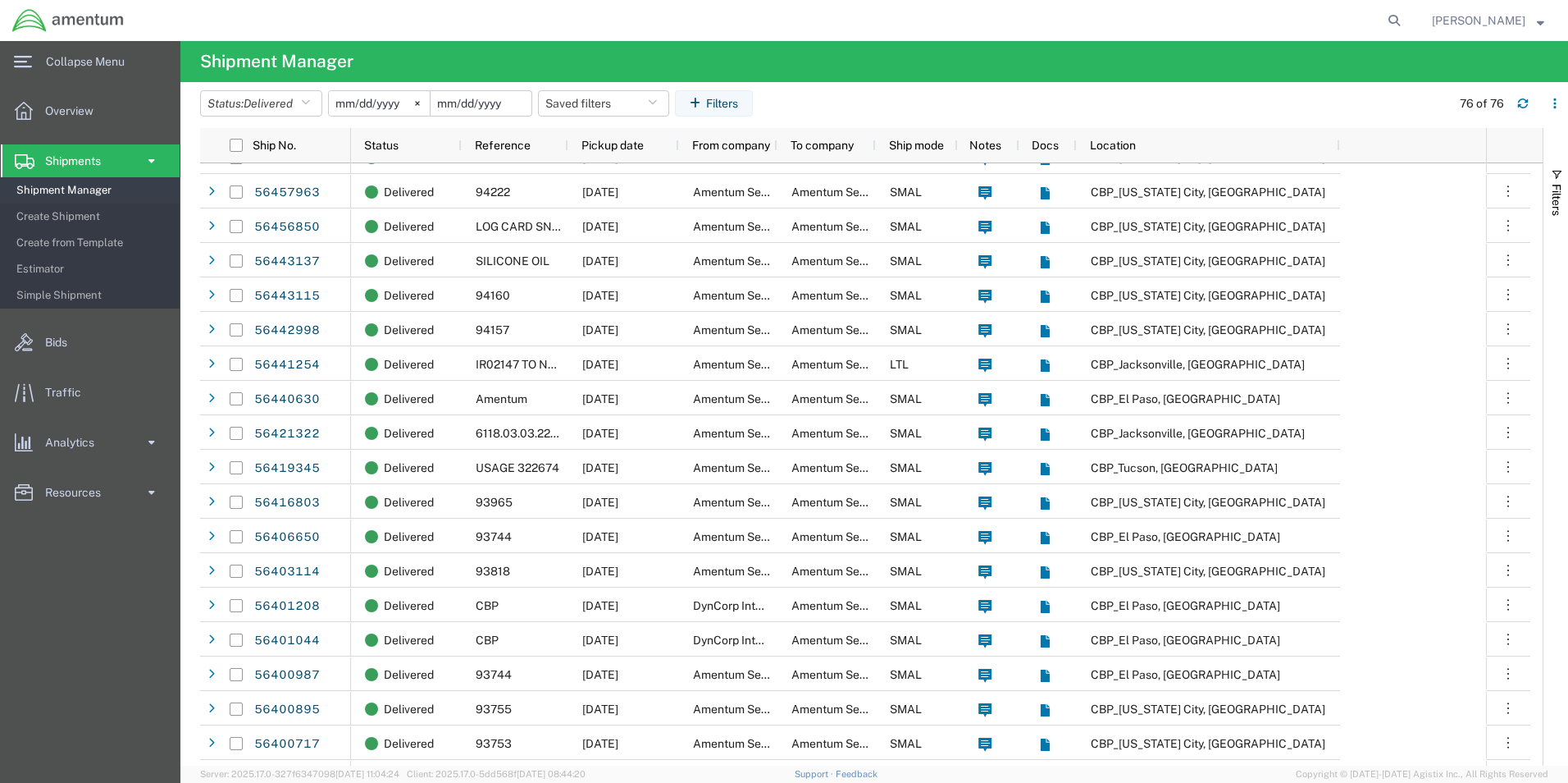
click at [470, 104] on input "date" at bounding box center [481, 103] width 101 height 24
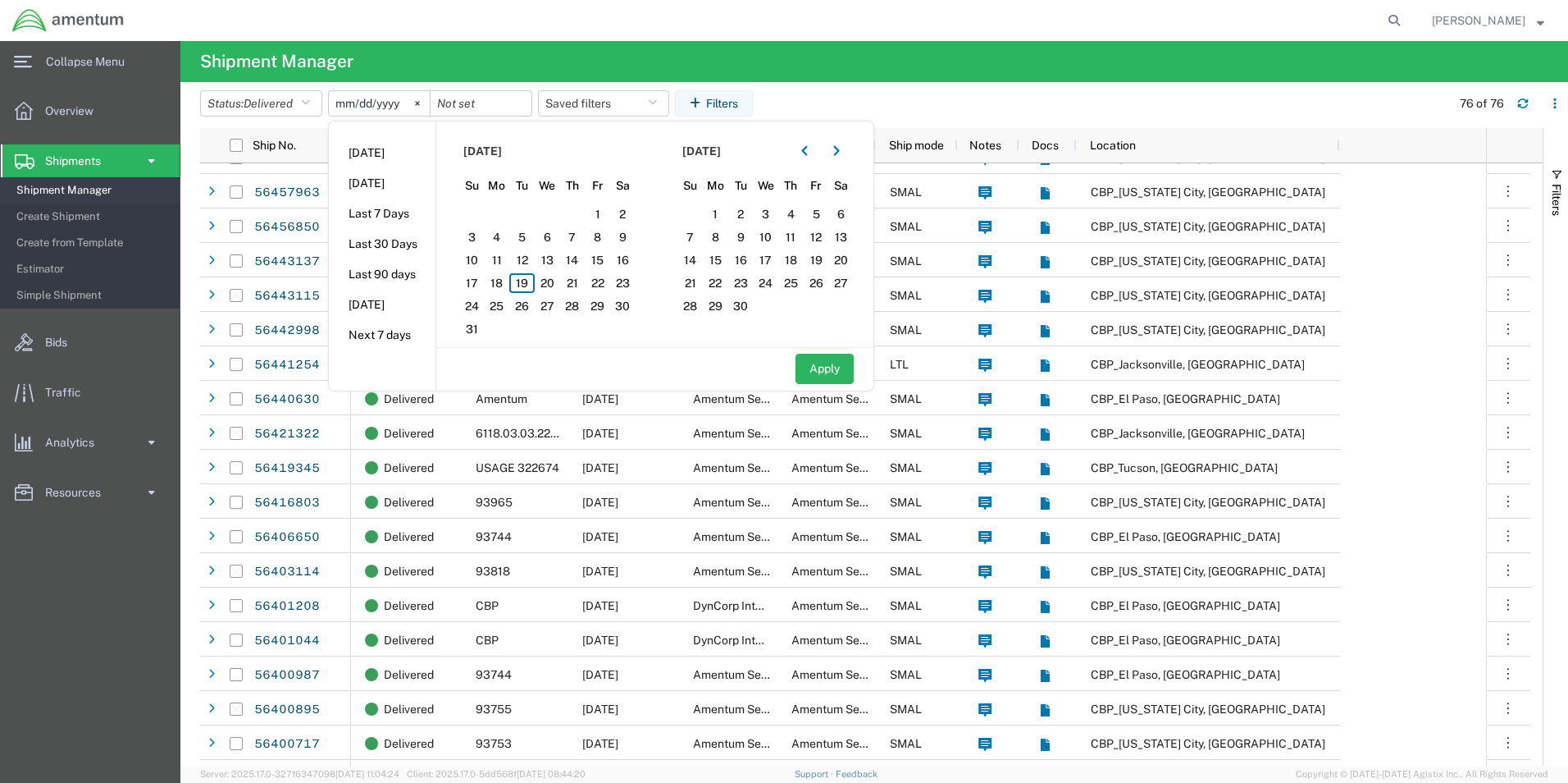
click at [407, 98] on input "2025-07-19" at bounding box center [380, 103] width 101 height 24
click at [430, 107] on svg-icon at bounding box center [417, 103] width 24 height 24
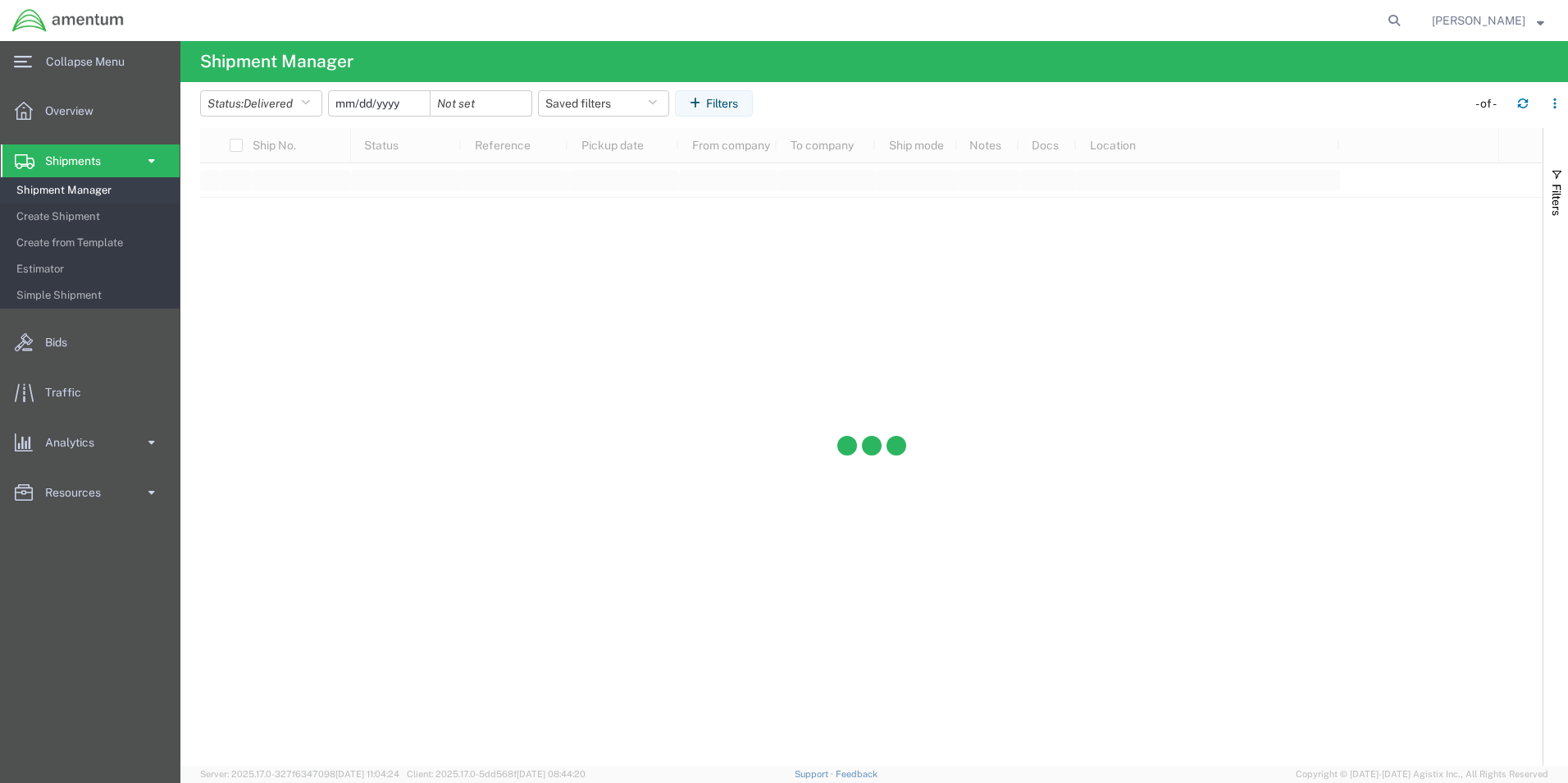
click at [397, 110] on input "date" at bounding box center [380, 103] width 101 height 24
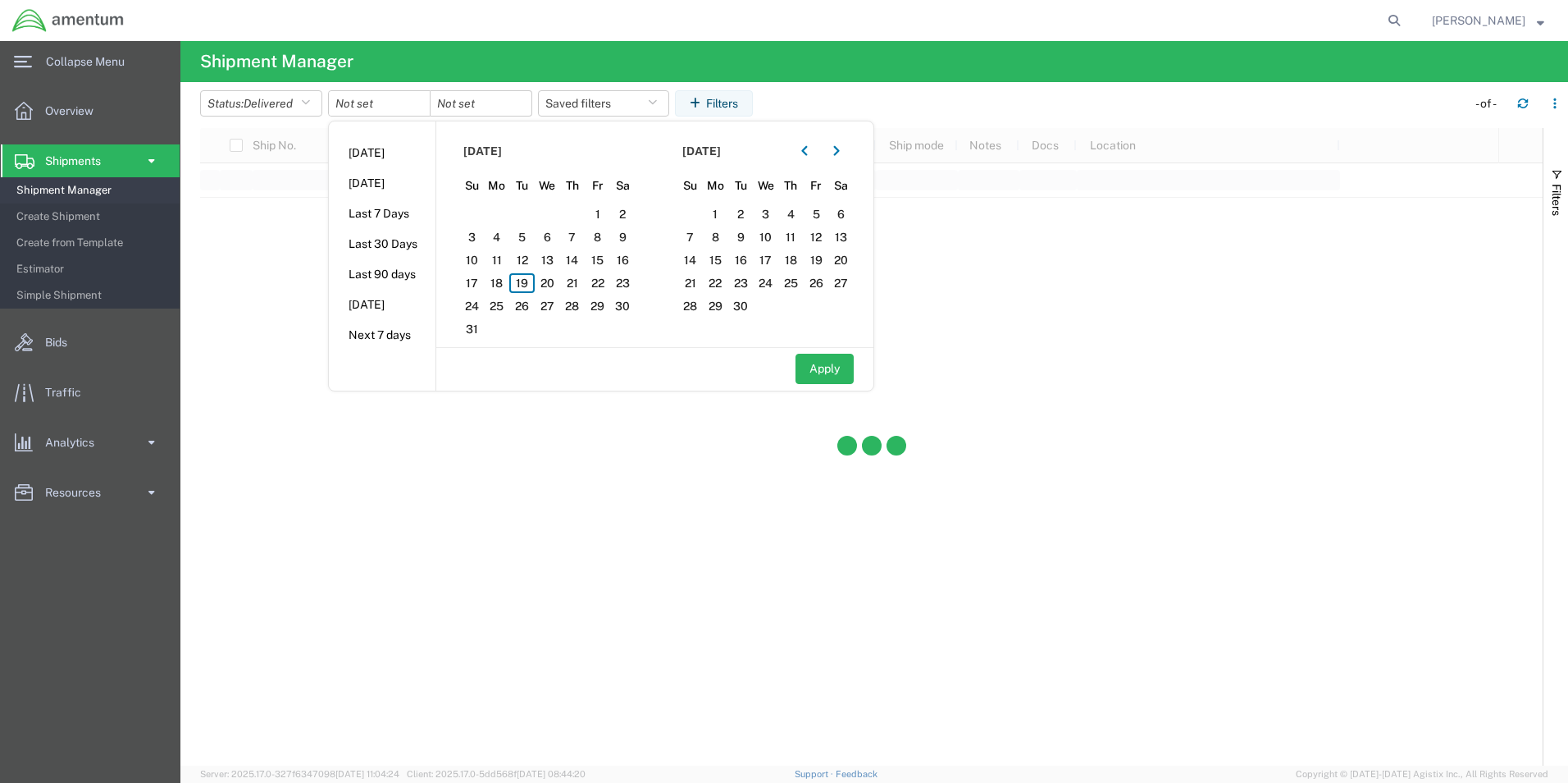
click at [808, 150] on icon "button" at bounding box center [804, 151] width 7 height 11
click at [475, 210] on span "1" at bounding box center [471, 213] width 25 height 20
click at [815, 152] on button "button" at bounding box center [804, 151] width 26 height 26
click at [837, 153] on button "button" at bounding box center [836, 151] width 26 height 26
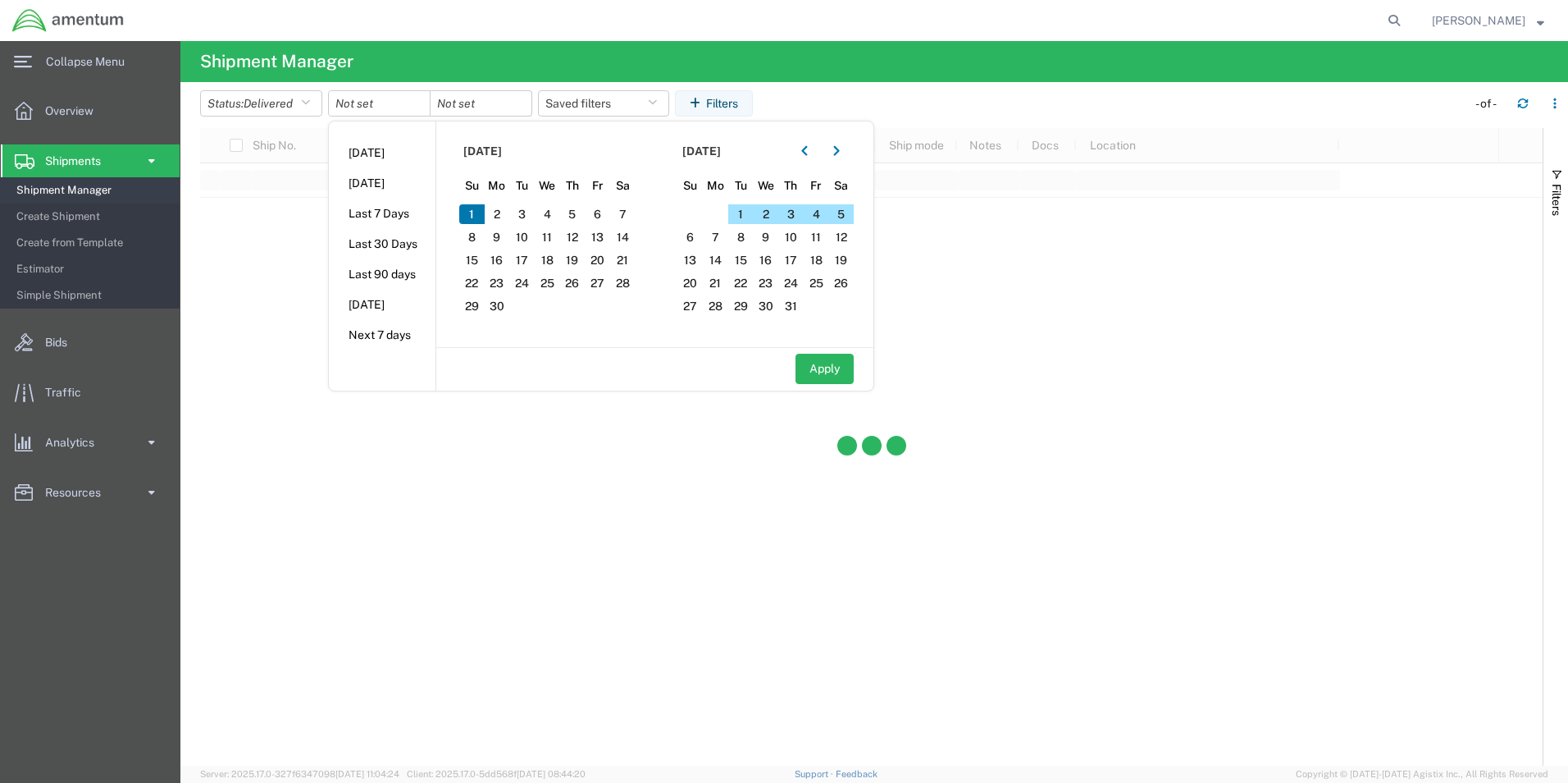
click at [473, 209] on span "1" at bounding box center [471, 213] width 25 height 20
click at [504, 300] on span "30" at bounding box center [496, 306] width 25 height 20
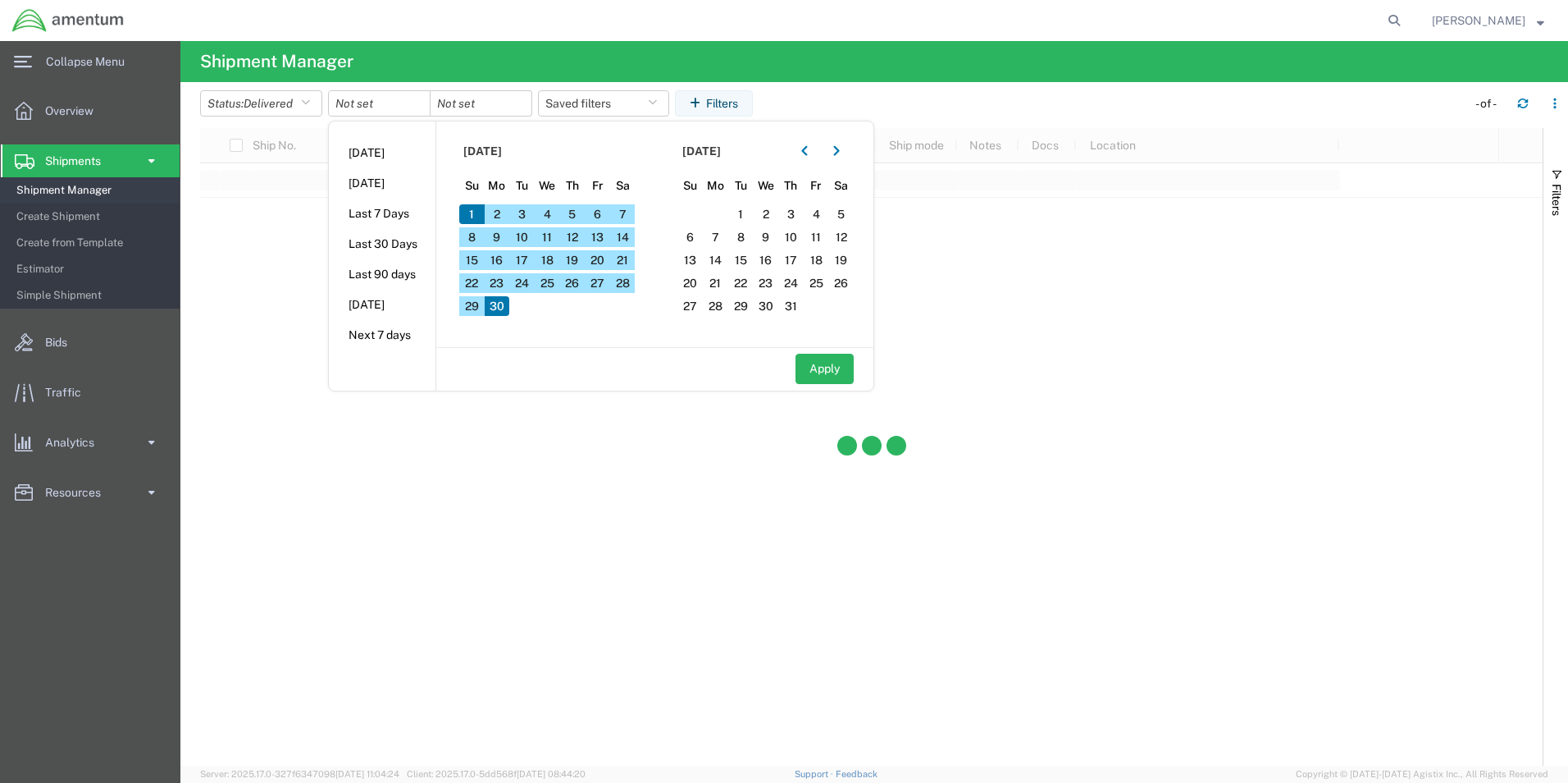
click at [842, 372] on button "Apply" at bounding box center [825, 369] width 58 height 30
type input "2025-06-01"
type input "2025-06-30"
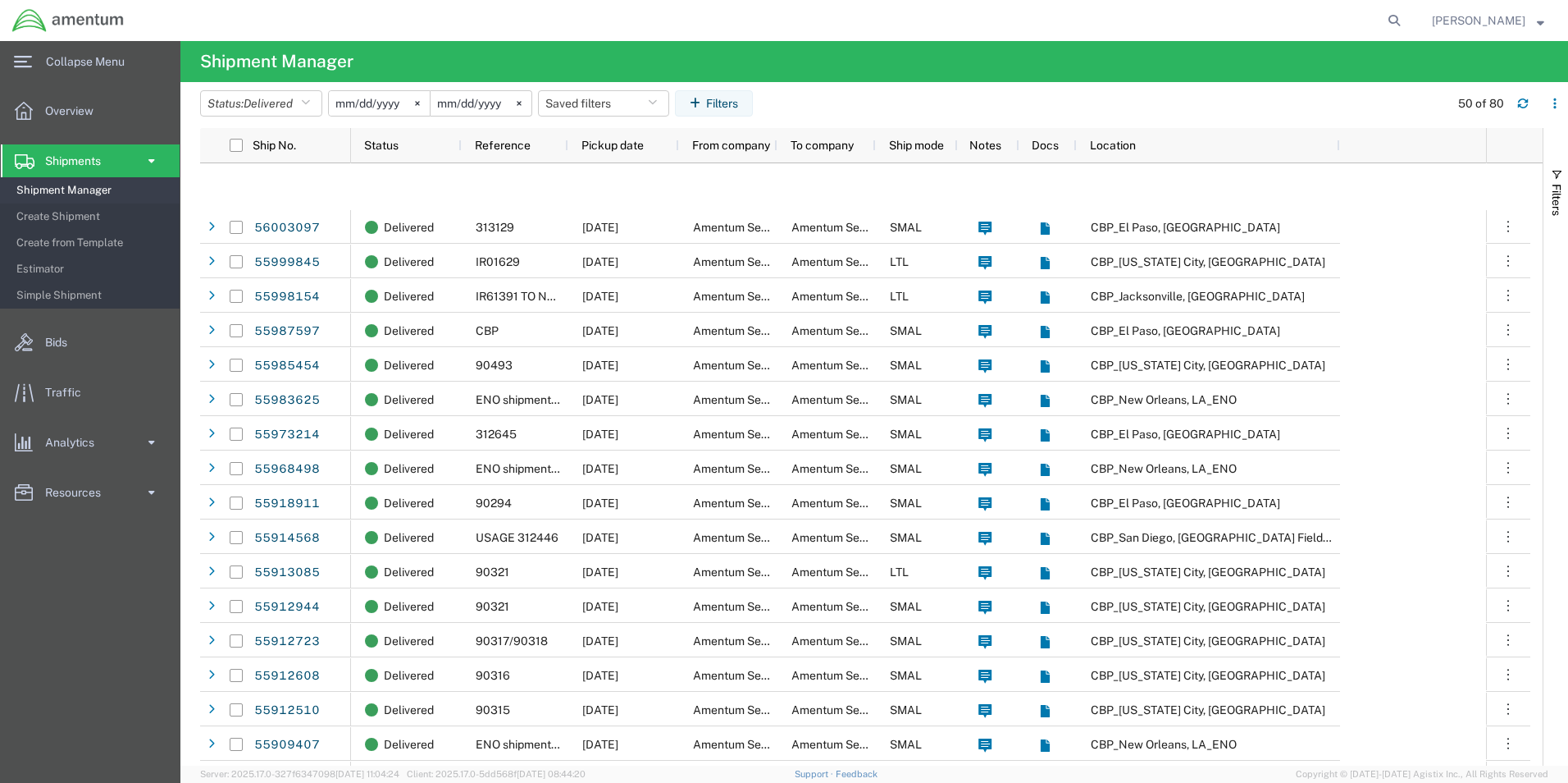
scroll to position [1066, 0]
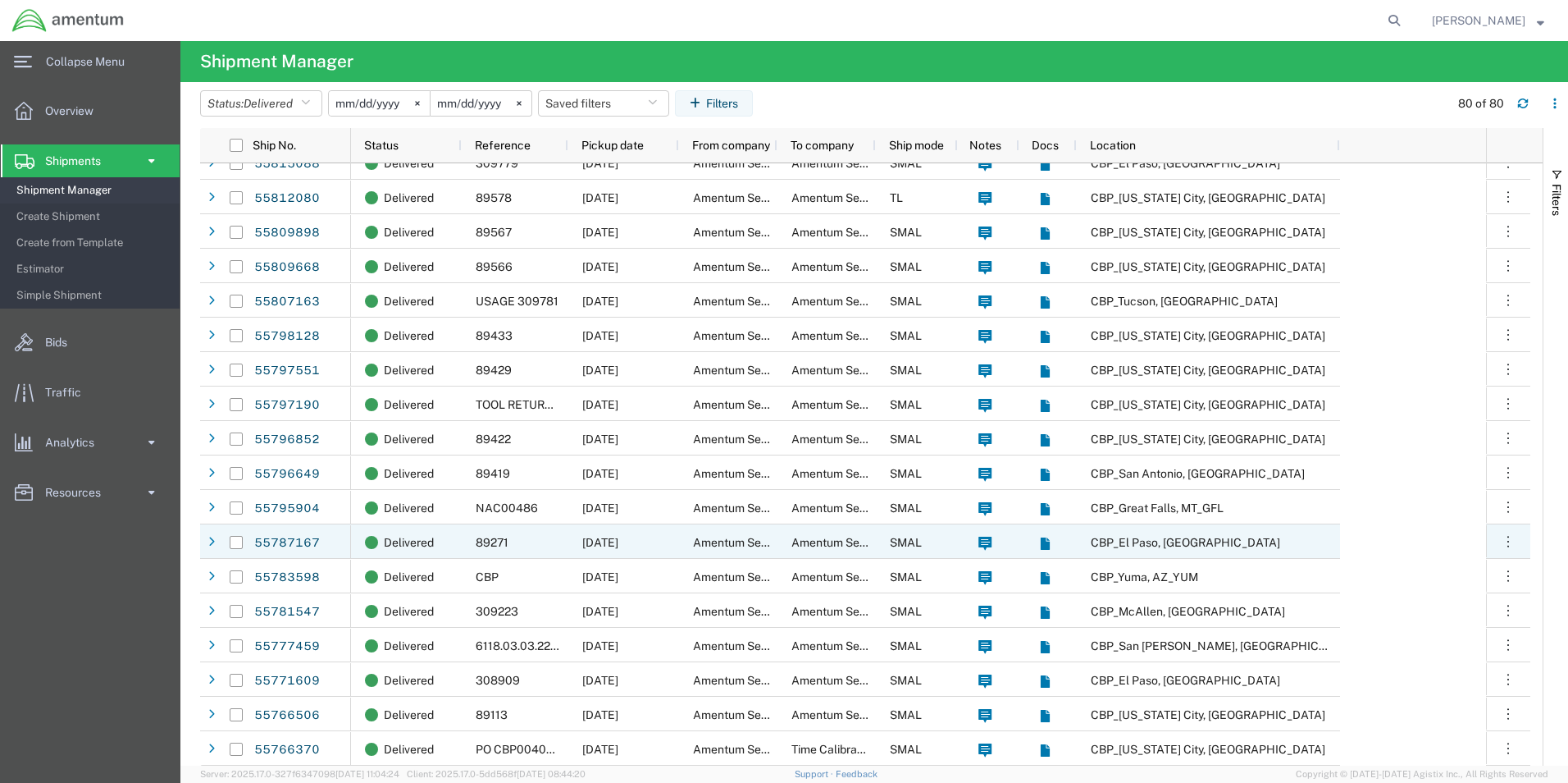
scroll to position [2155, 0]
